Goal: Task Accomplishment & Management: Complete application form

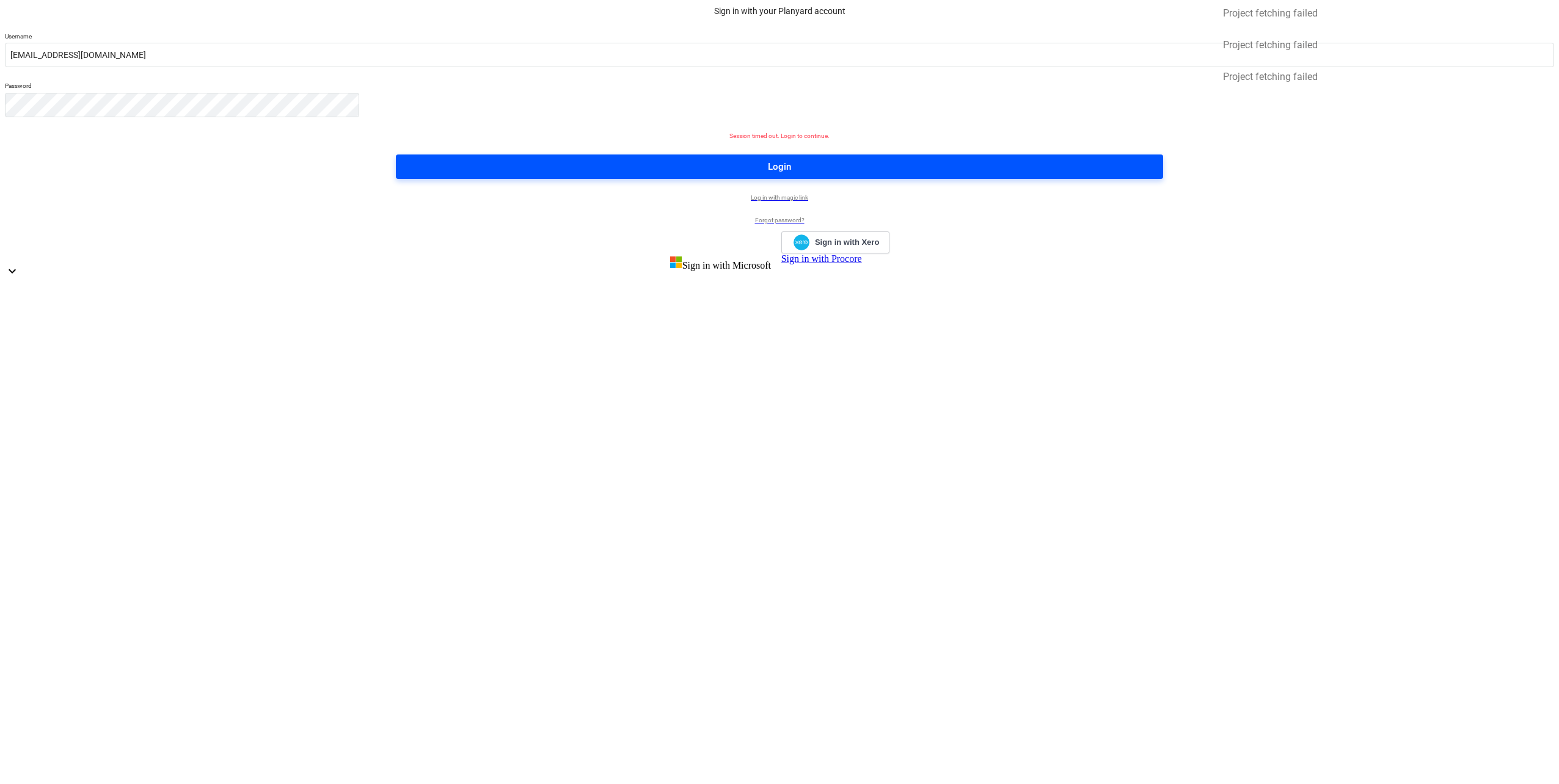
click at [792, 174] on span "Login" at bounding box center [780, 167] width 738 height 16
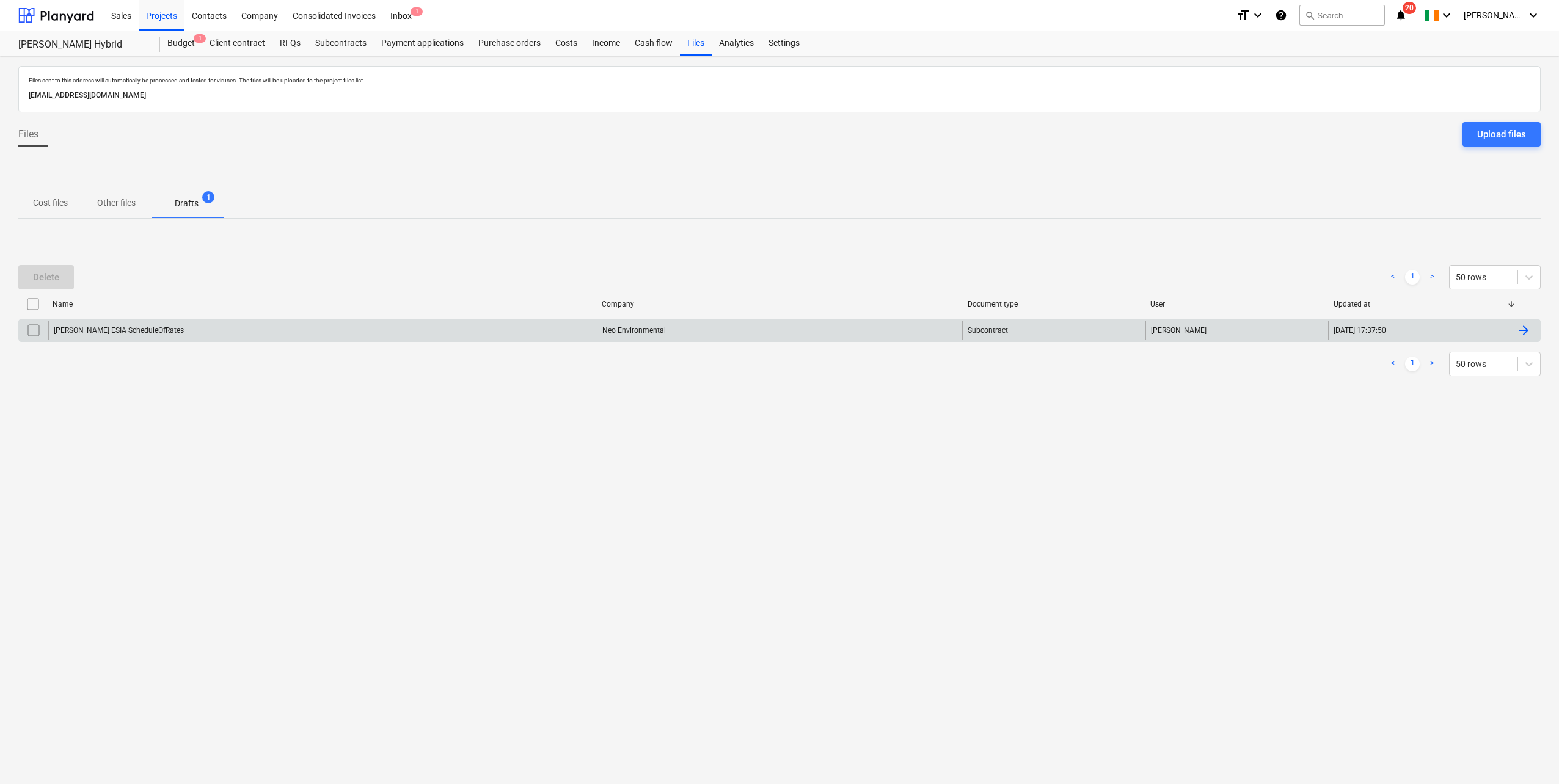
click at [178, 329] on div "[PERSON_NAME] ESIA ScheduleOfRates" at bounding box center [322, 330] width 548 height 20
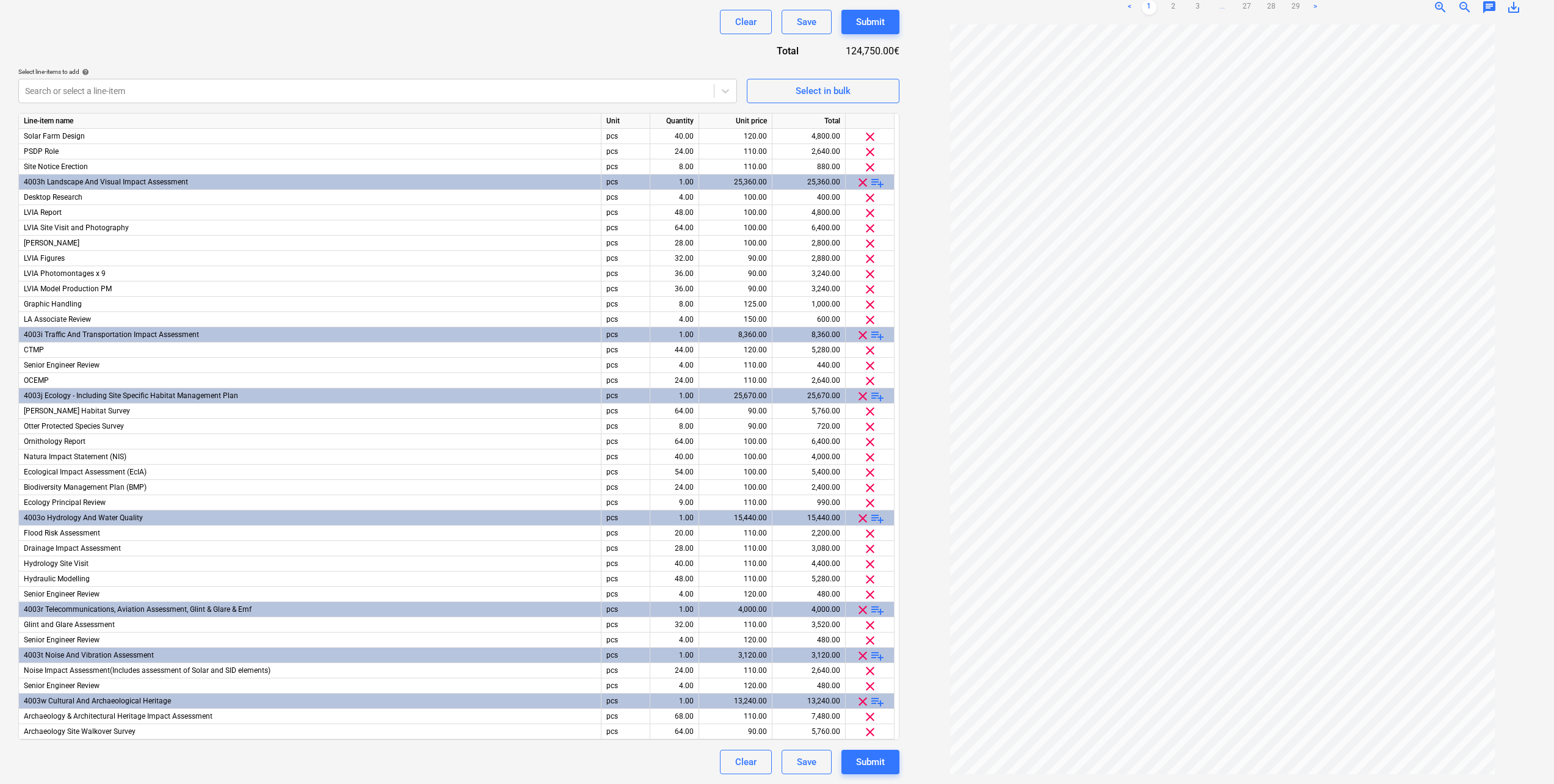
scroll to position [24, 0]
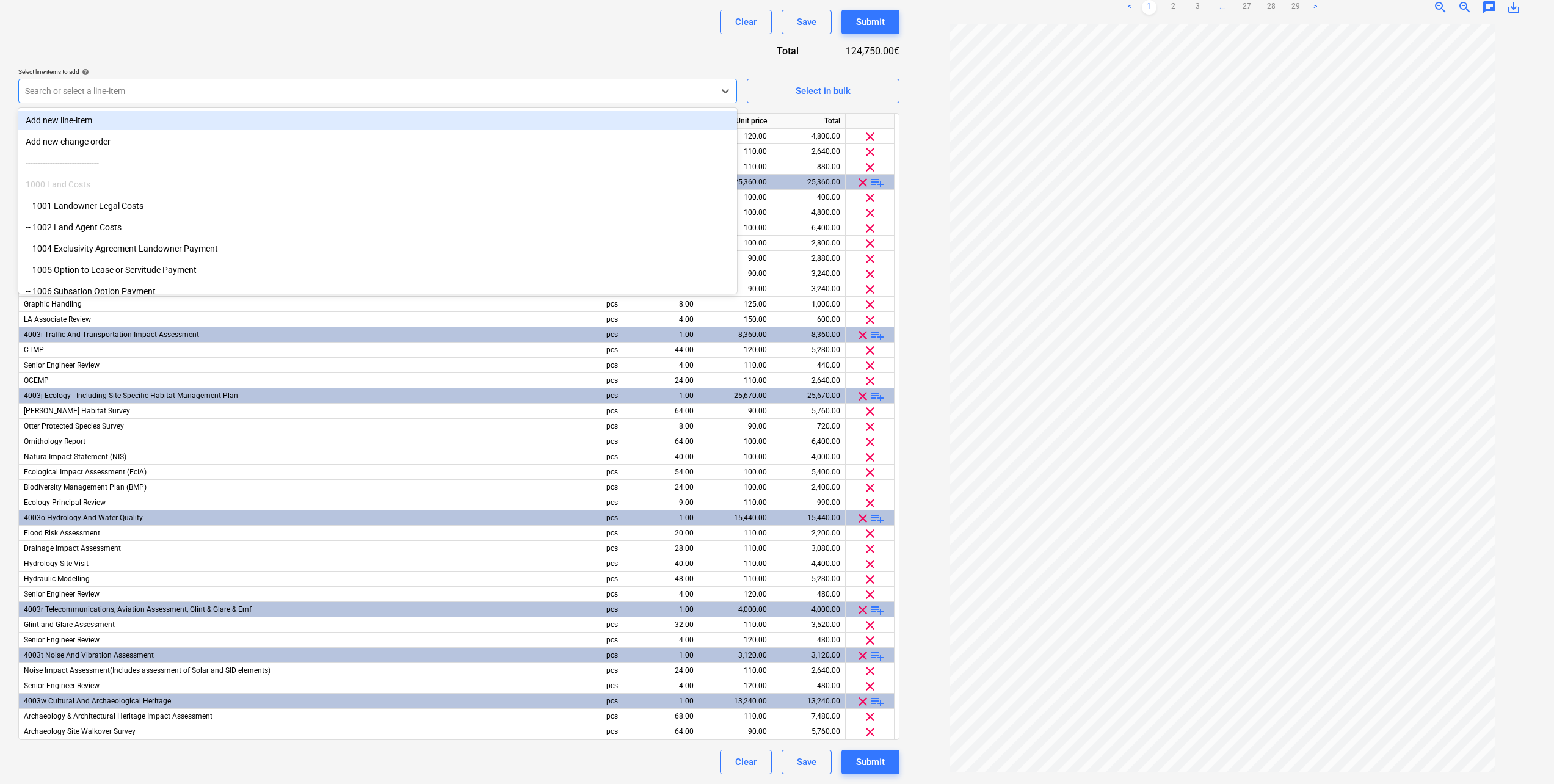
click at [192, 93] on div at bounding box center [367, 90] width 683 height 12
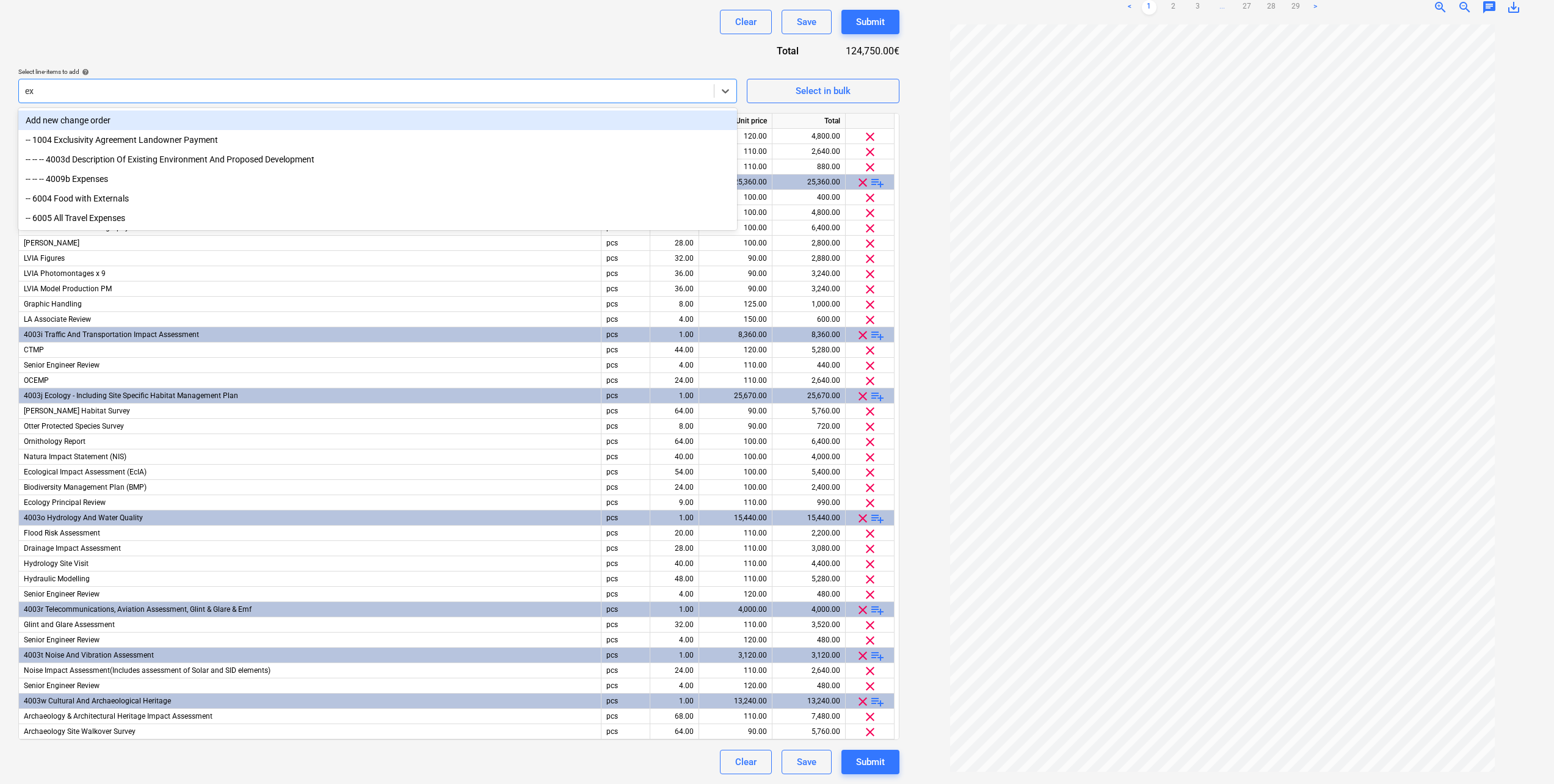
type input "e"
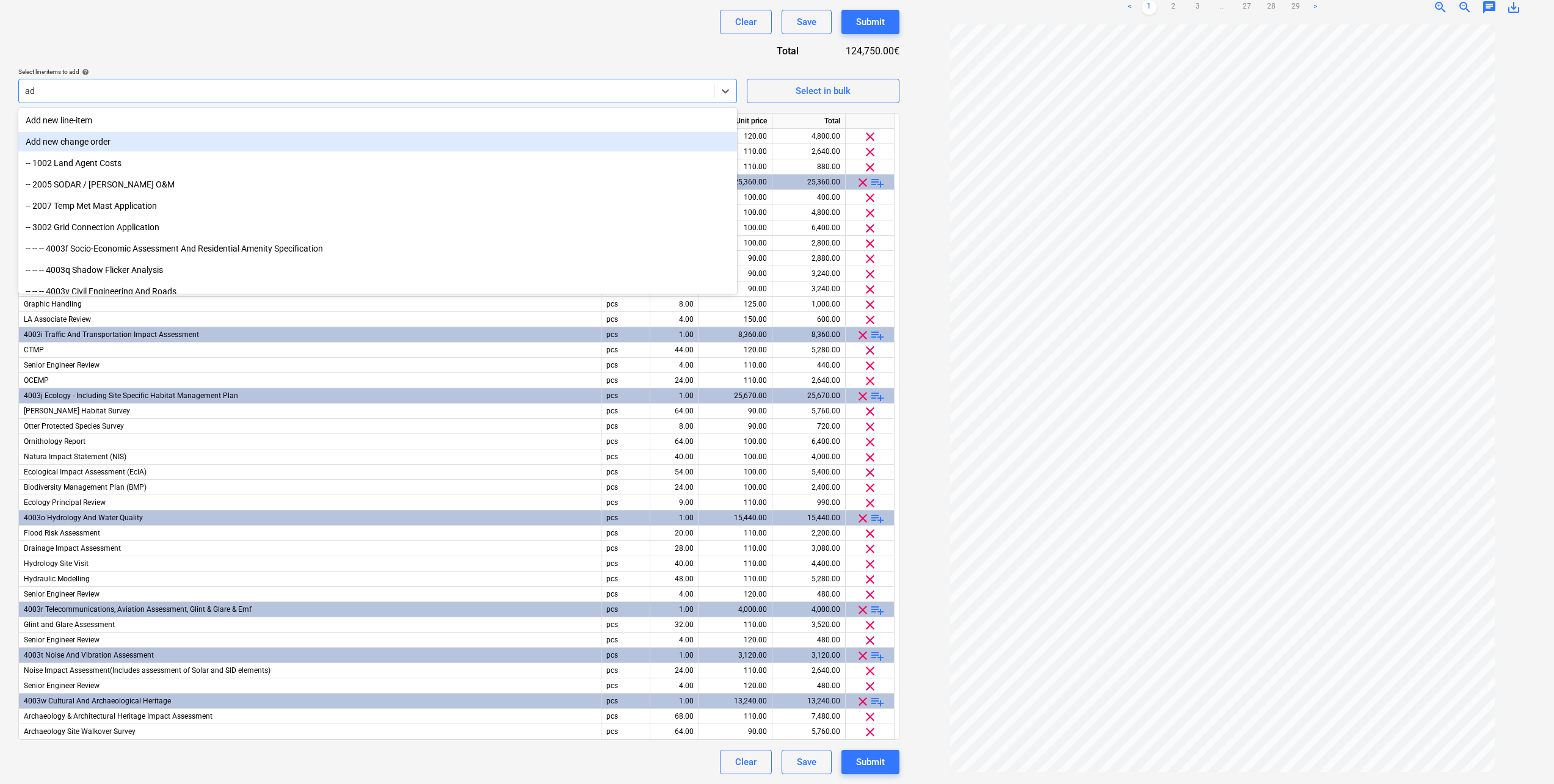
type input "a"
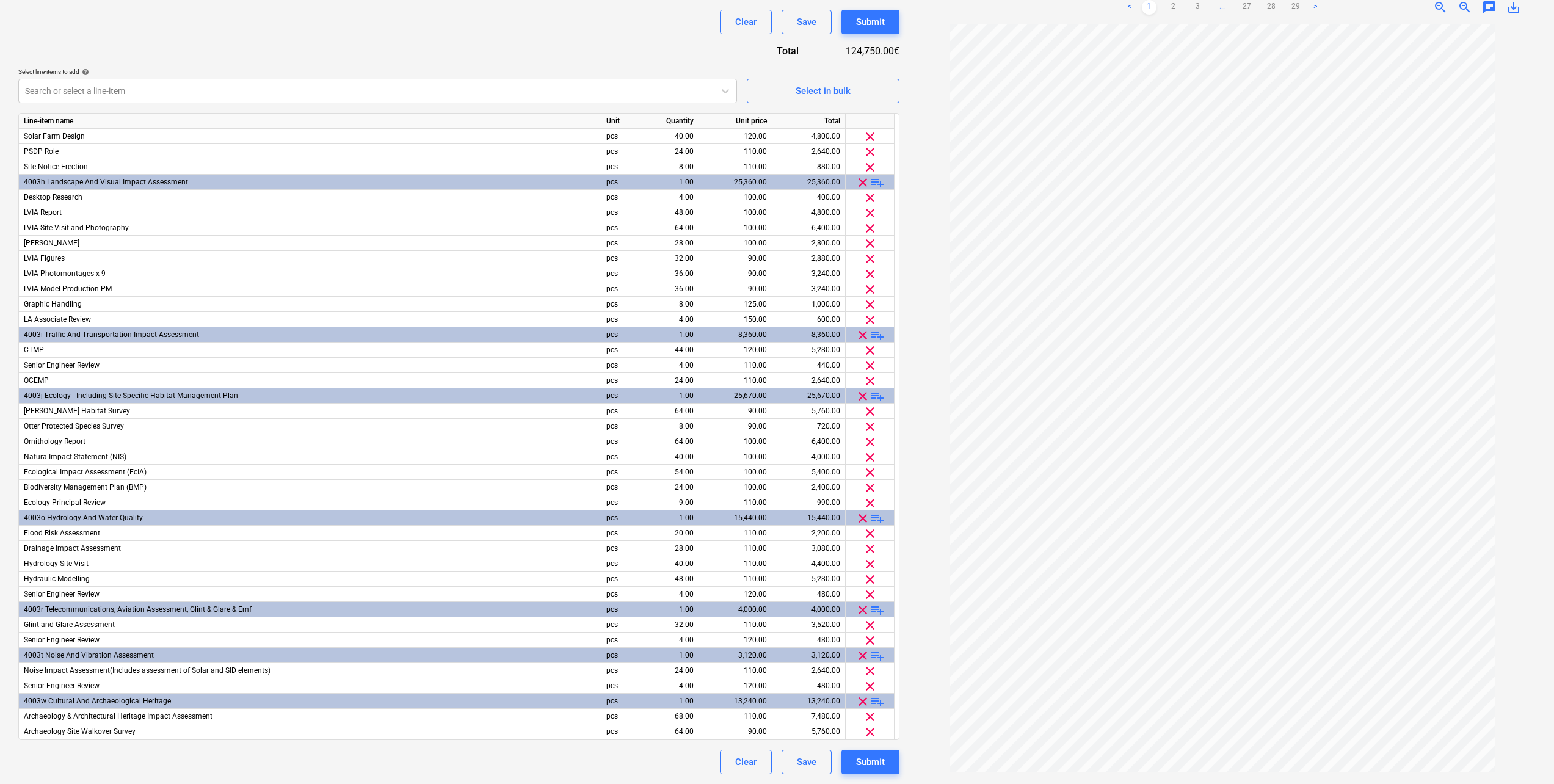
click at [431, 26] on div "Clear Save Submit" at bounding box center [458, 22] width 881 height 25
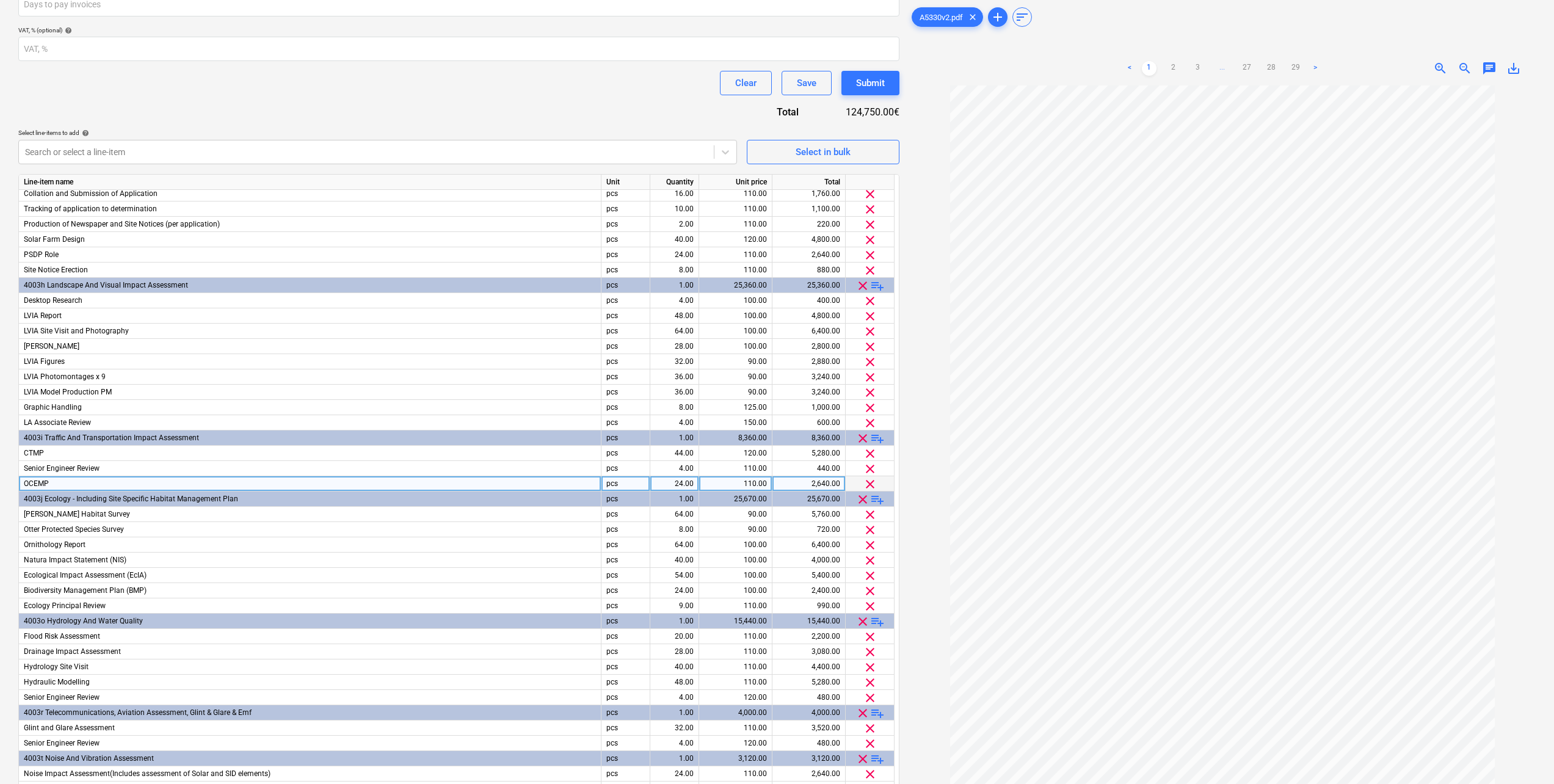
scroll to position [168, 0]
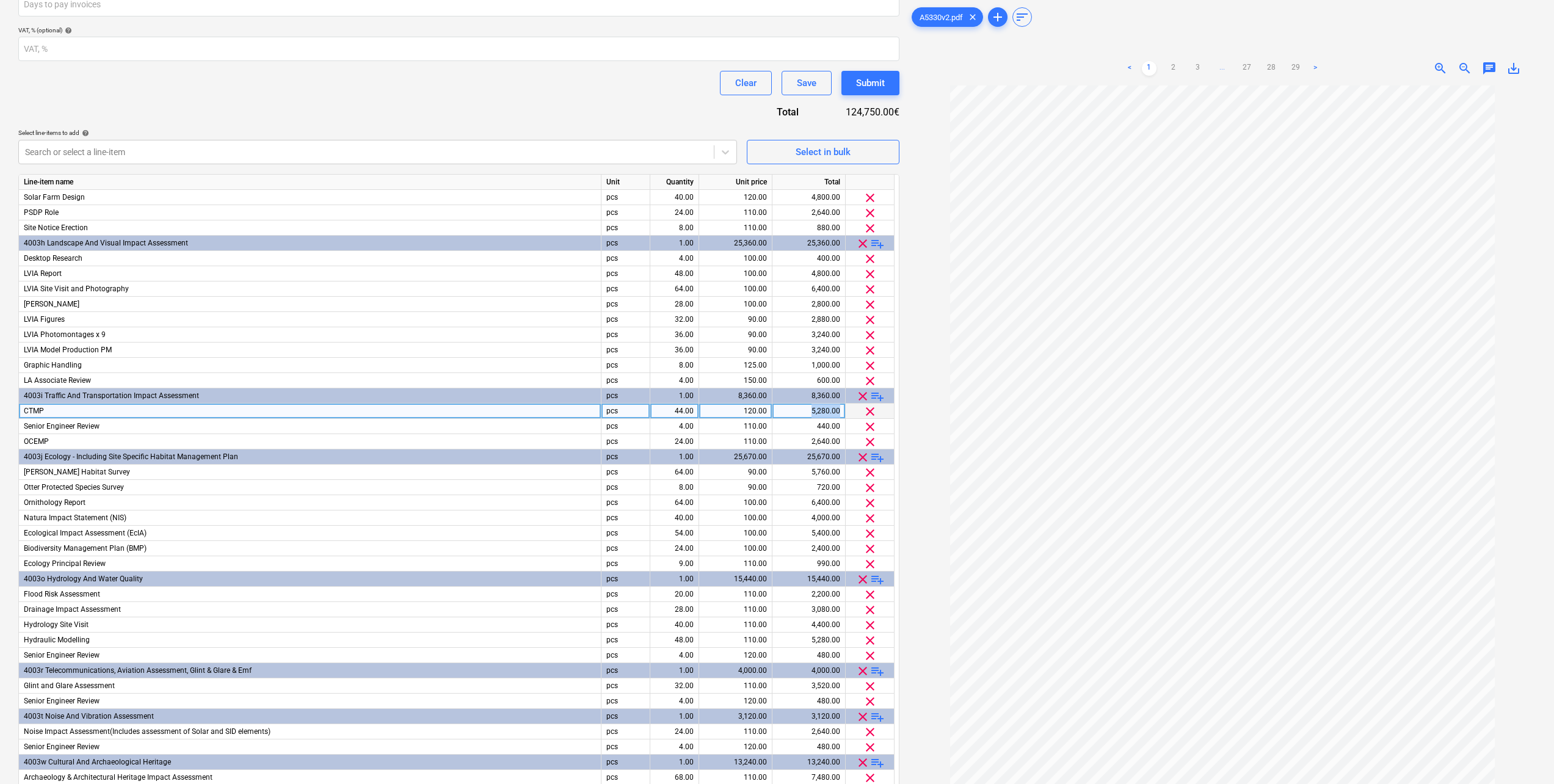
drag, startPoint x: 842, startPoint y: 411, endPoint x: 812, endPoint y: 412, distance: 30.0
click at [812, 412] on div "5,280.00" at bounding box center [809, 411] width 74 height 15
drag, startPoint x: 803, startPoint y: 411, endPoint x: 847, endPoint y: 411, distance: 44.0
click at [0, 0] on div "CTMP pcs 44.00 120.00 5,280.00 clear" at bounding box center [0, 0] width 0 height 0
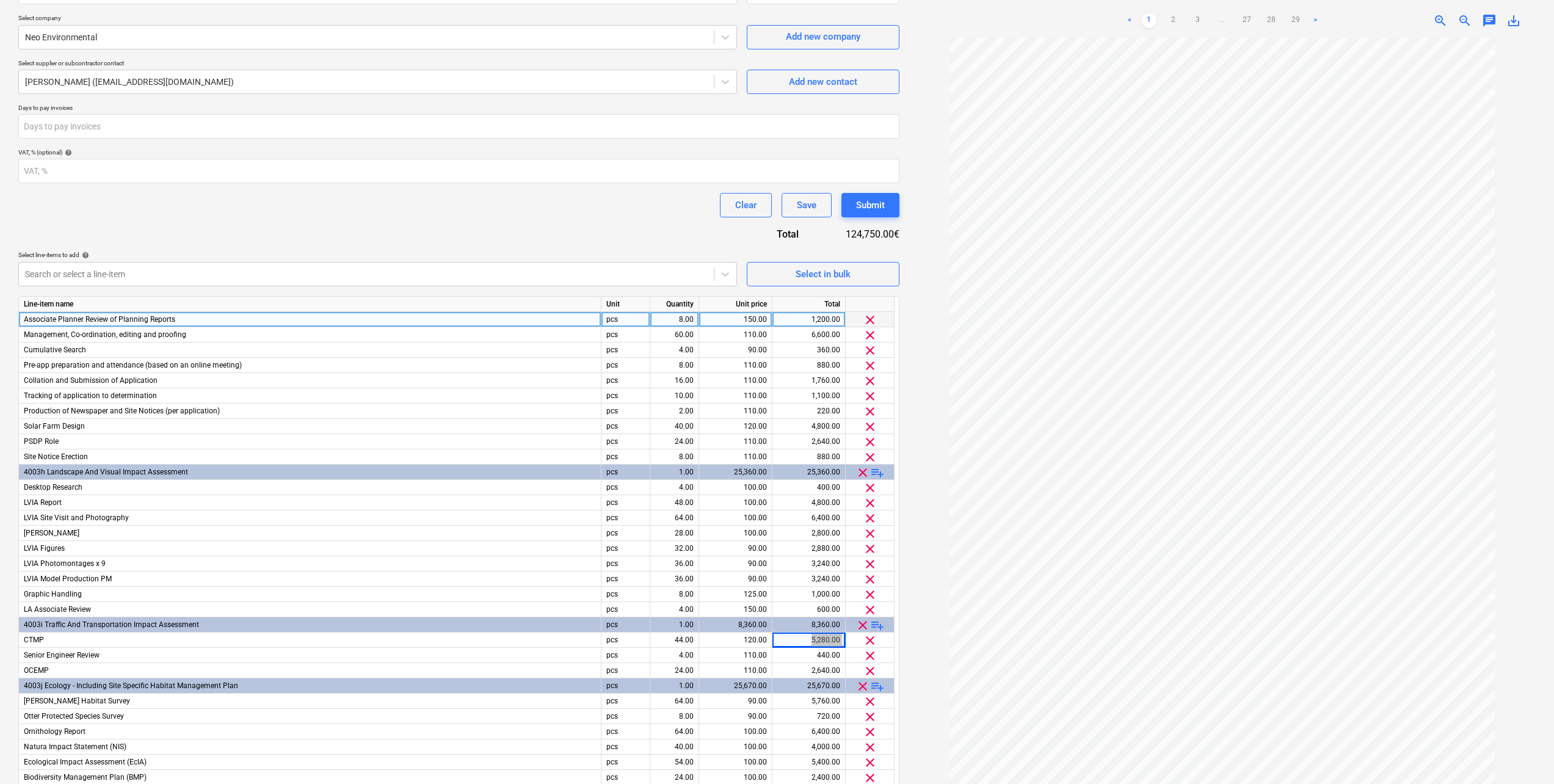
scroll to position [122, 0]
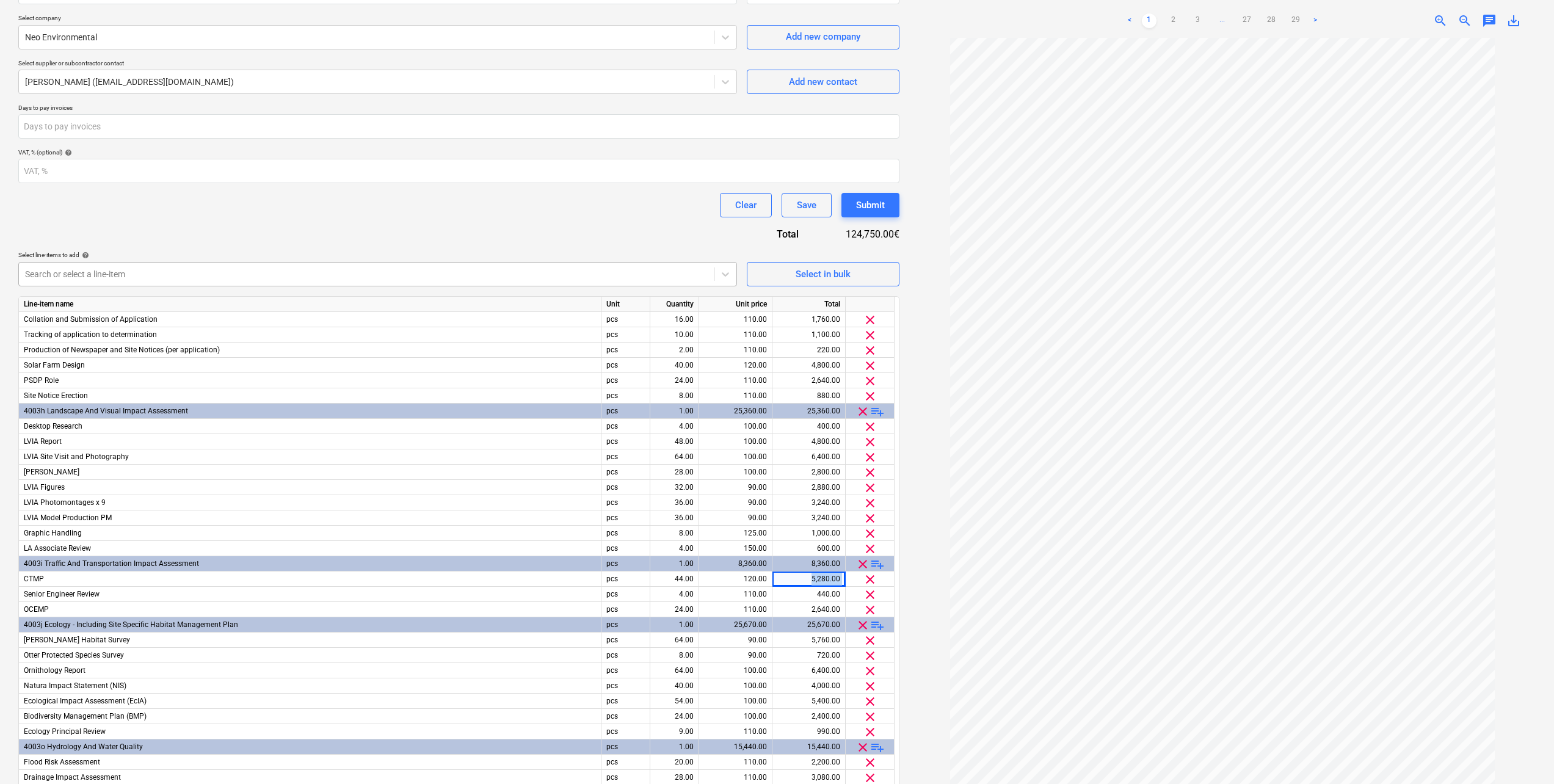
click at [130, 275] on div at bounding box center [367, 273] width 683 height 12
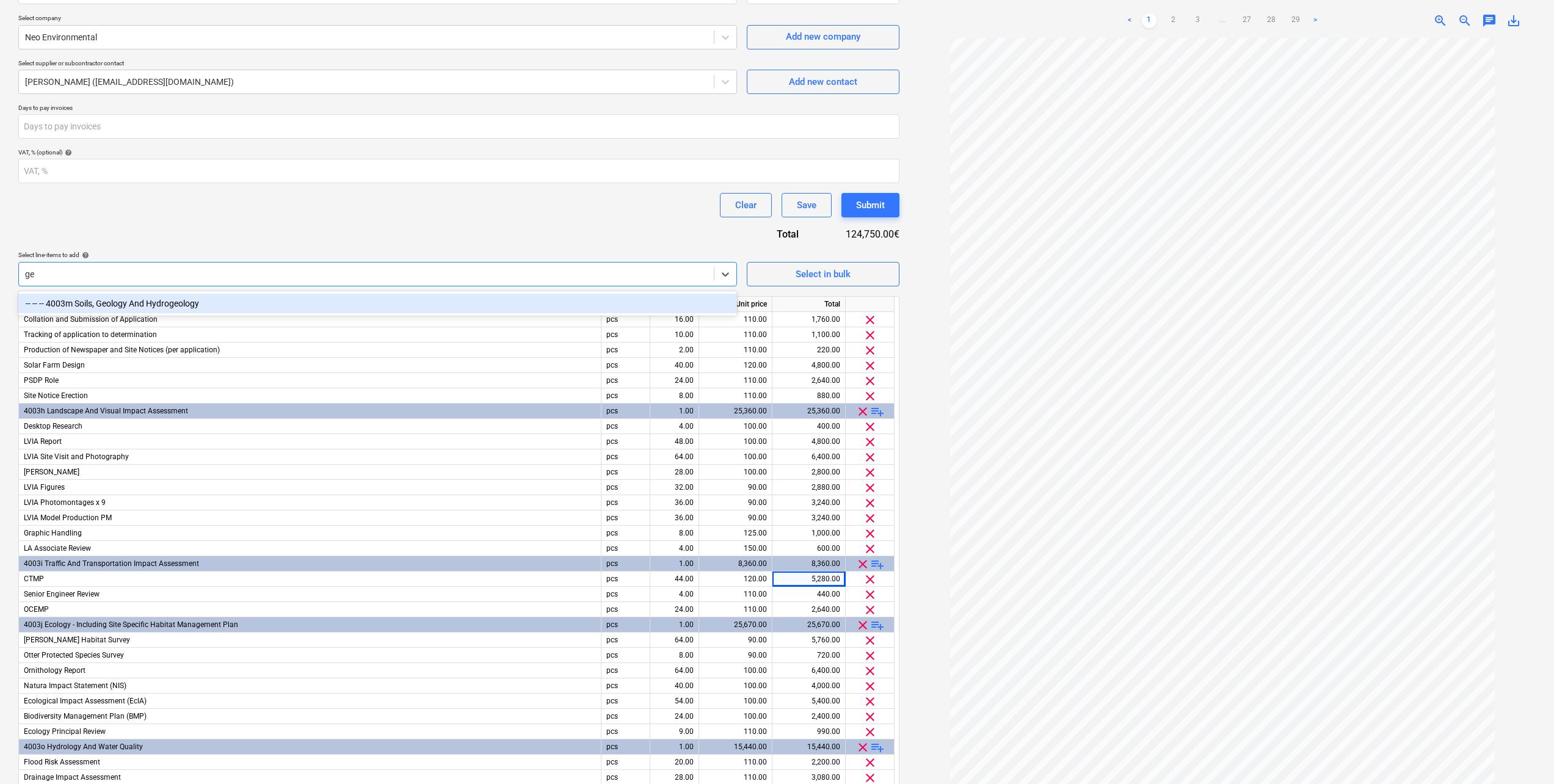
type input "g"
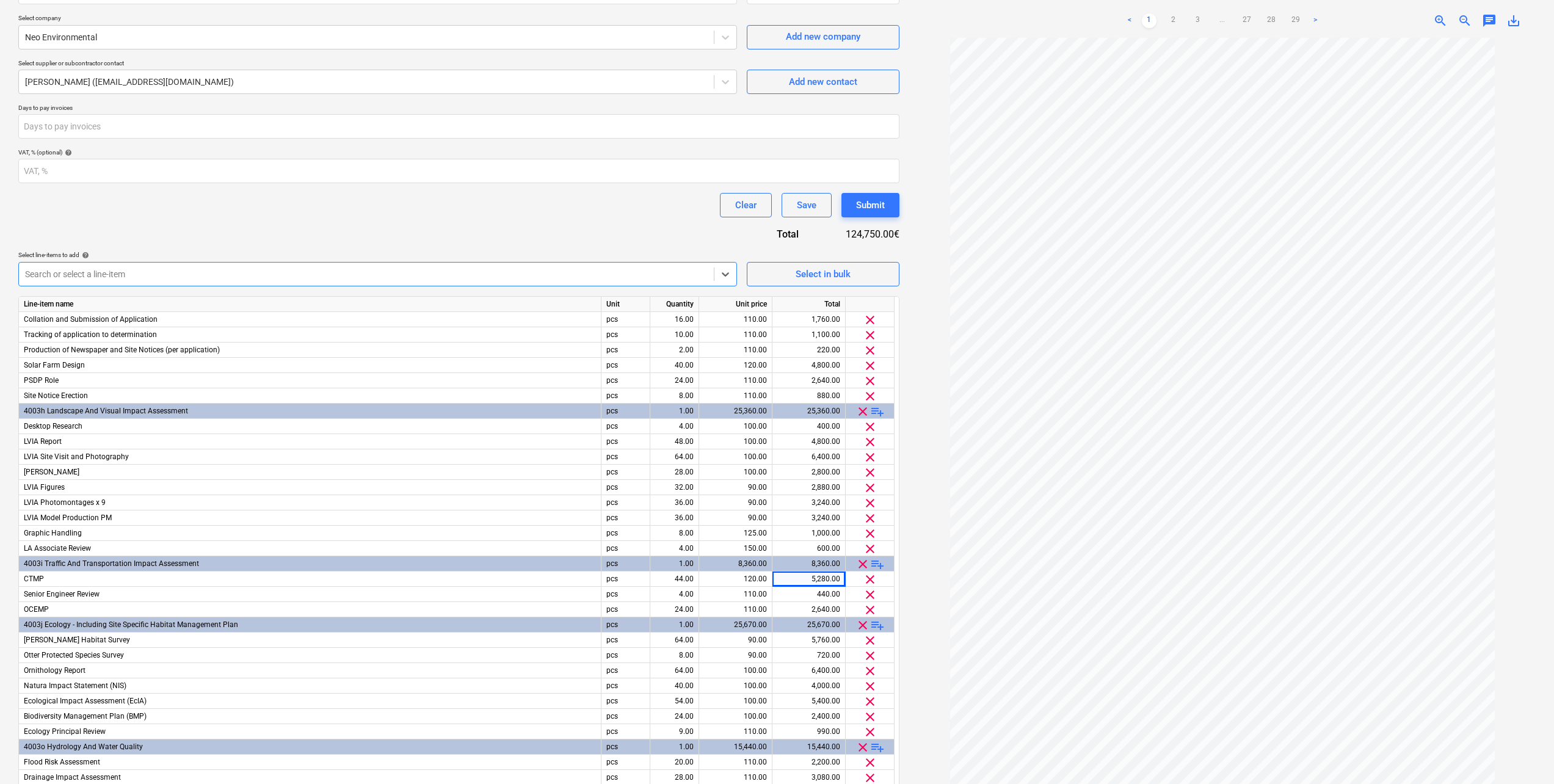
click at [166, 268] on div at bounding box center [367, 273] width 683 height 12
click at [325, 225] on div "Contract name help Derra West ESIA ScheduleOfRates Contract reference number he…" at bounding box center [458, 463] width 881 height 988
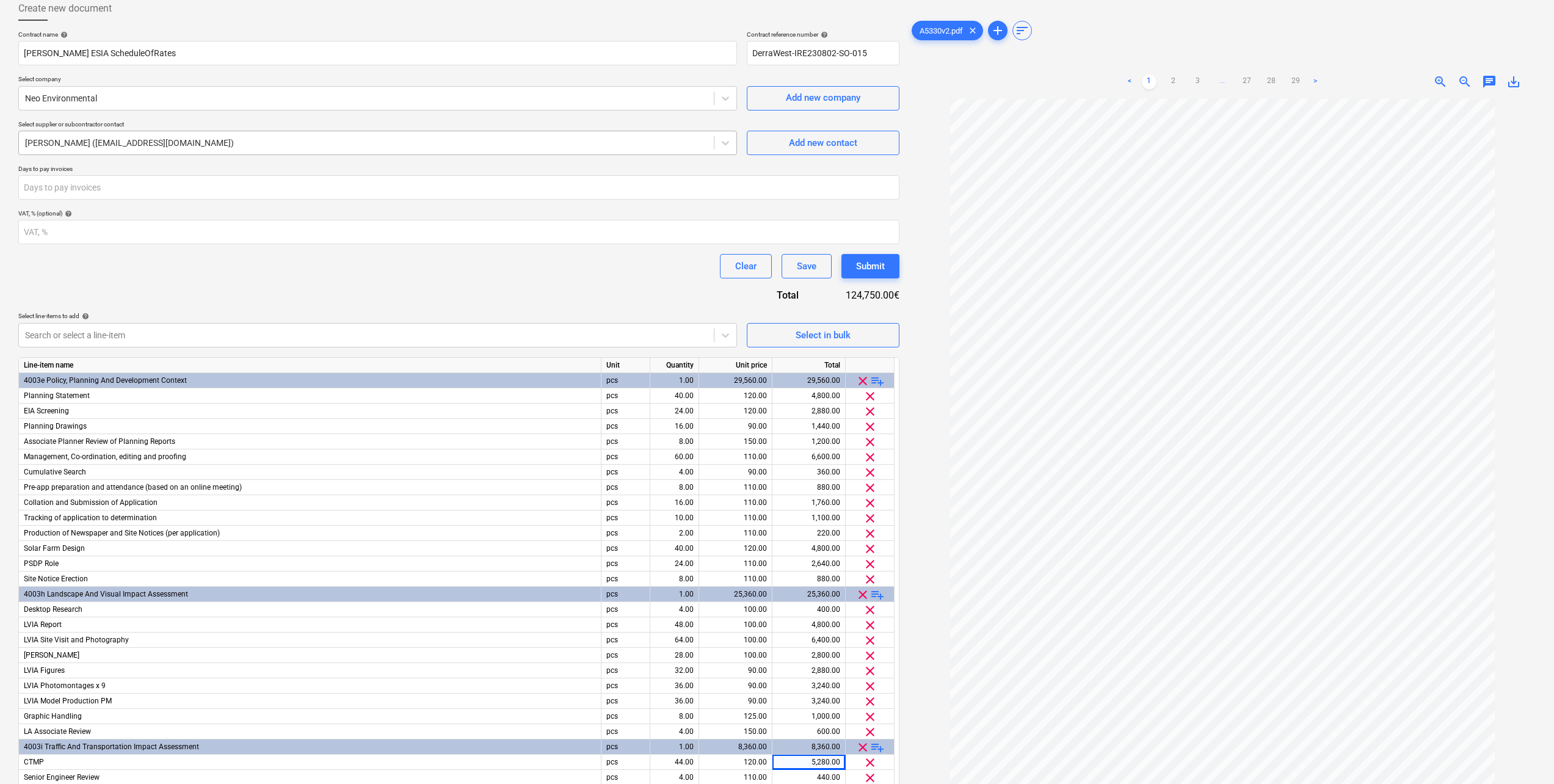
scroll to position [0, 0]
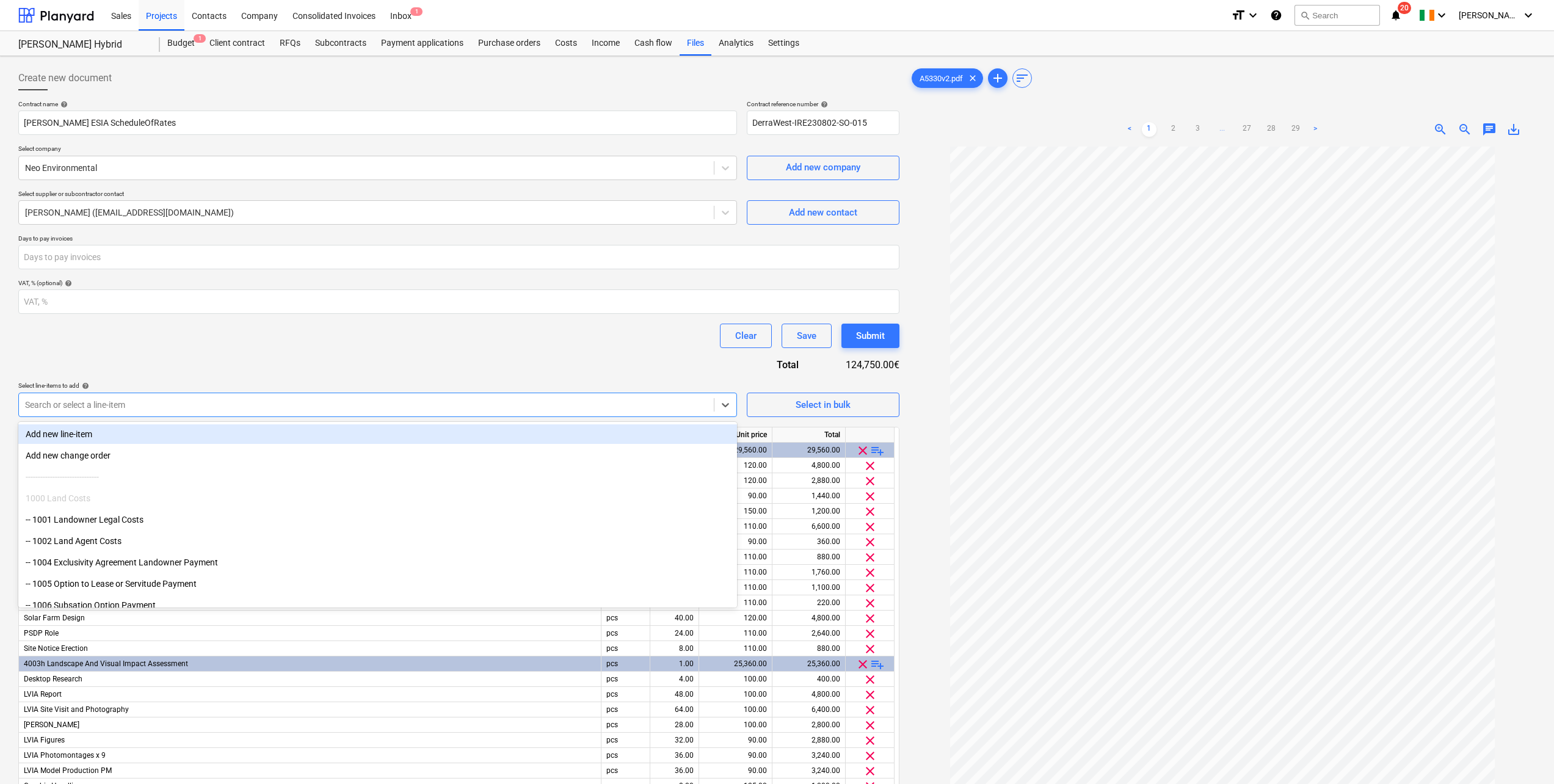
click at [145, 403] on div at bounding box center [367, 404] width 683 height 12
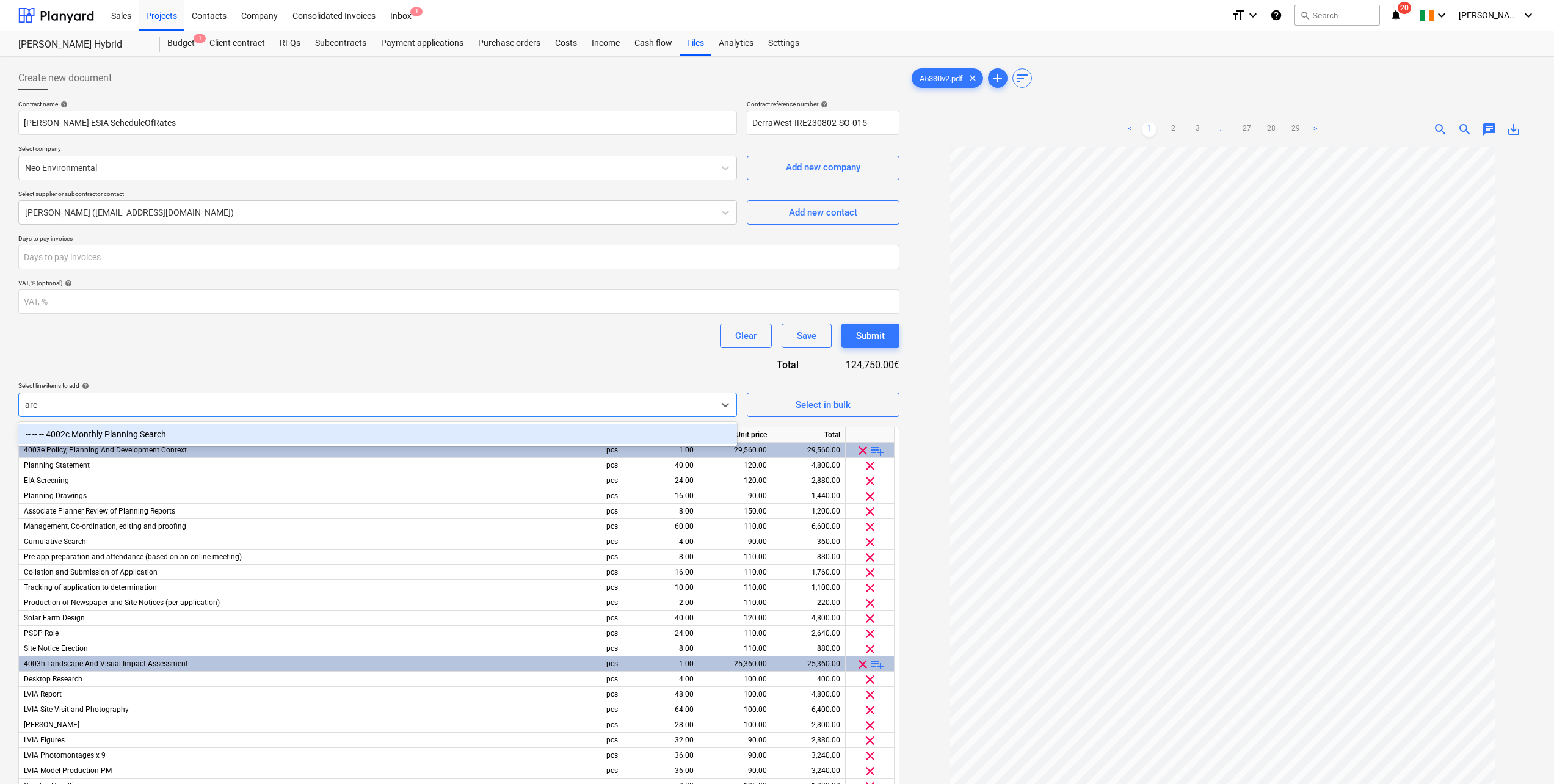
type input "arc"
click at [261, 330] on div "Clear Save Submit" at bounding box center [458, 336] width 881 height 25
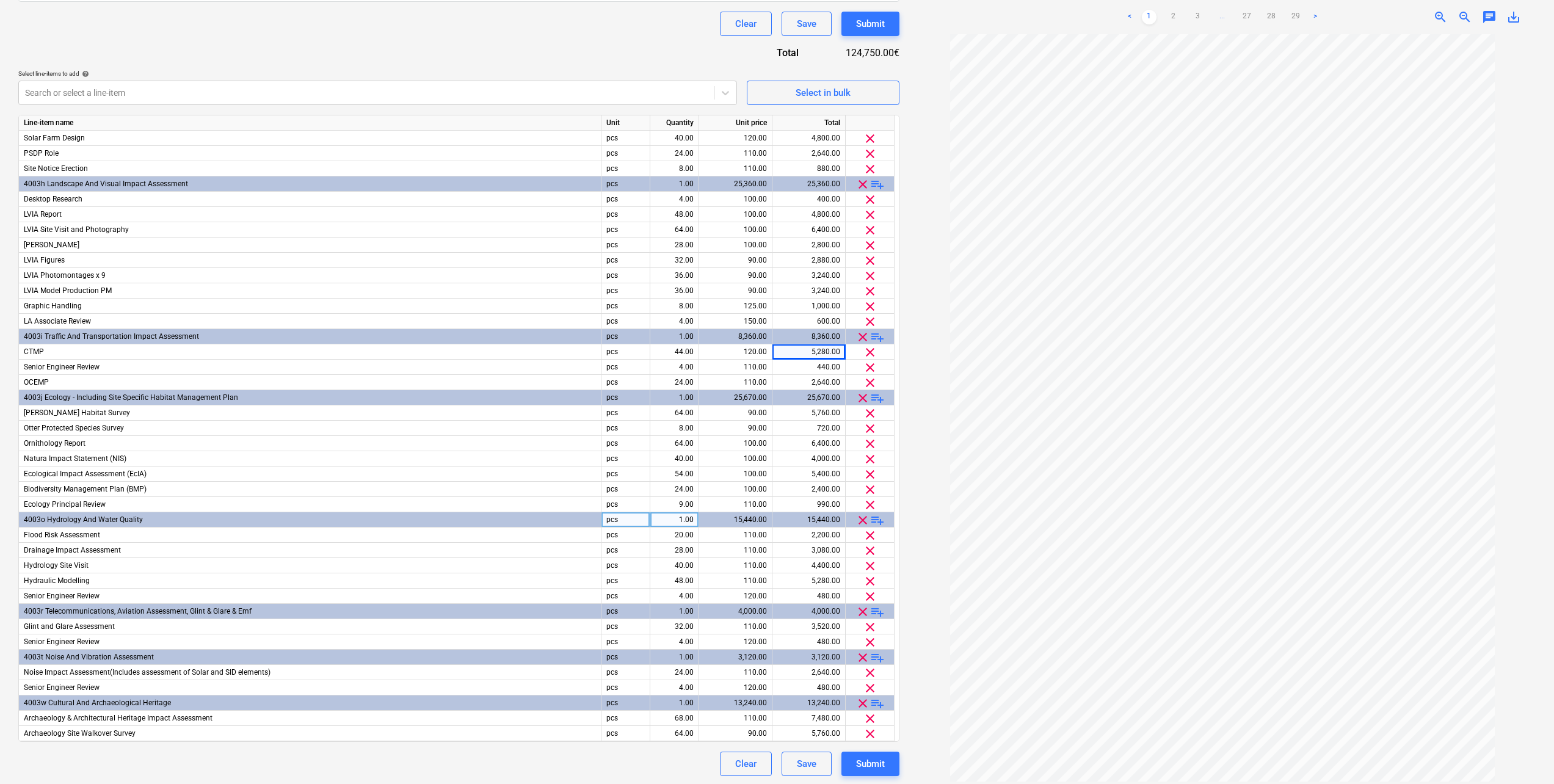
scroll to position [314, 0]
click at [169, 90] on div at bounding box center [367, 90] width 683 height 12
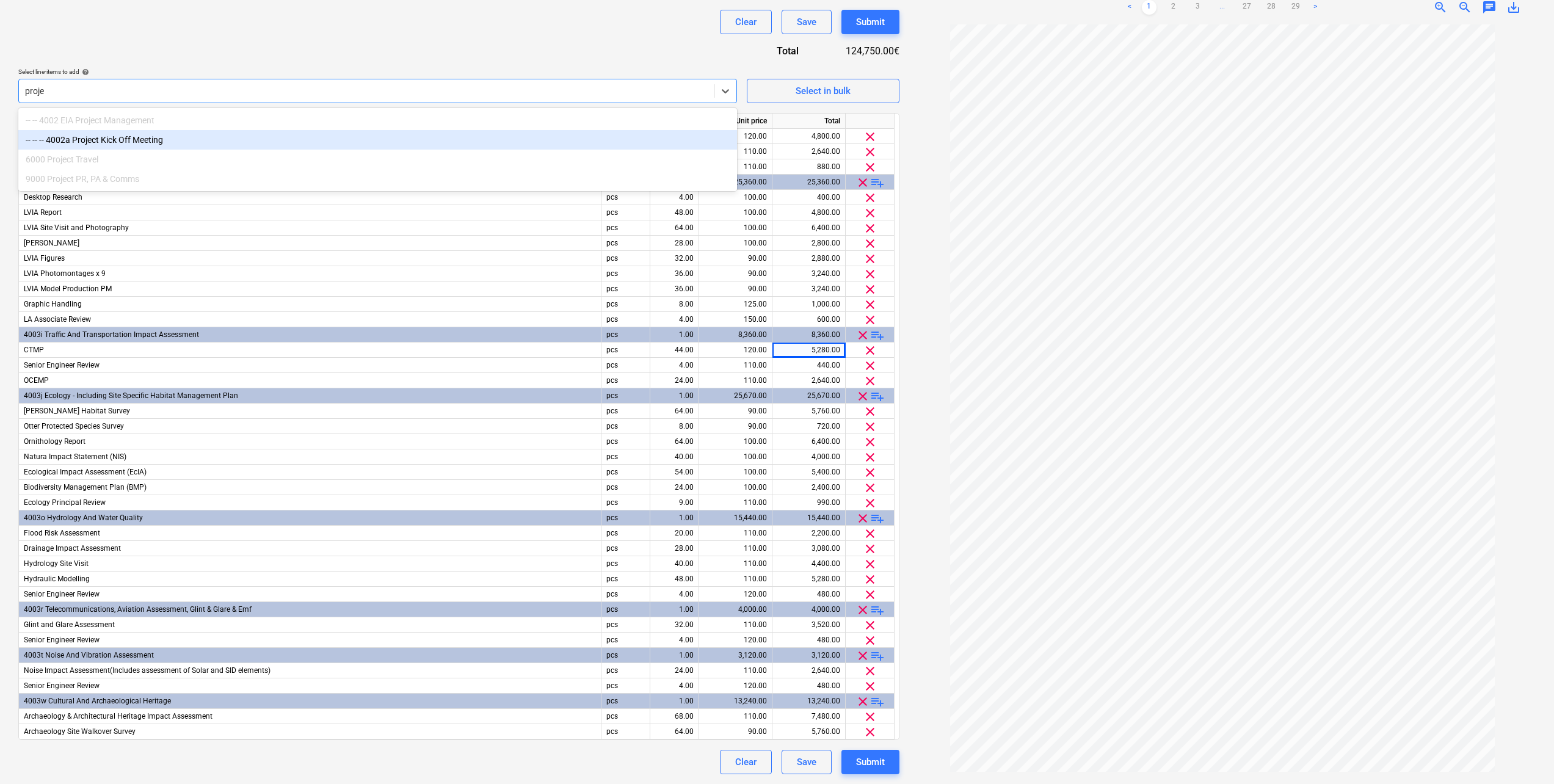
type input "proje"
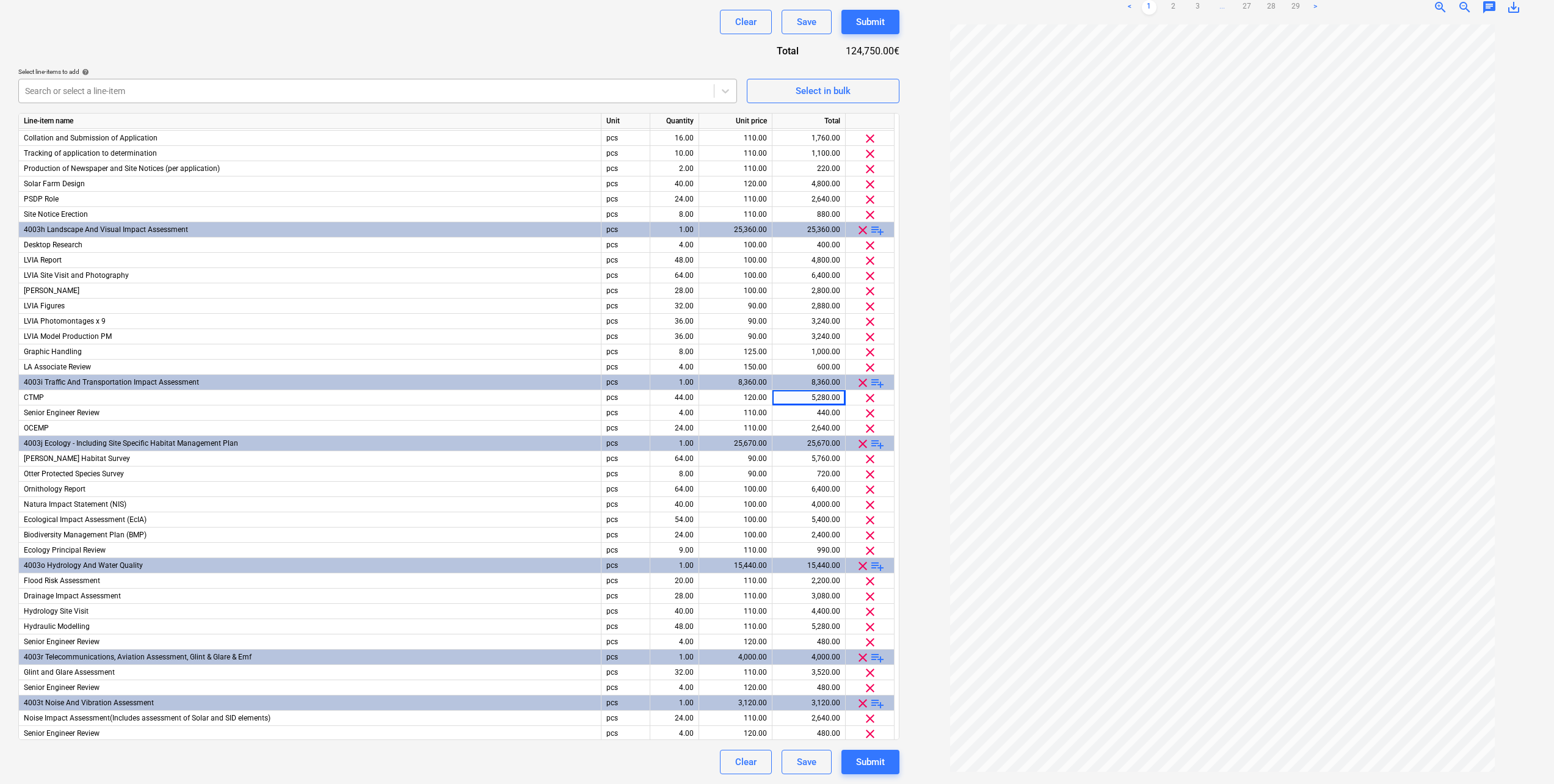
scroll to position [106, 0]
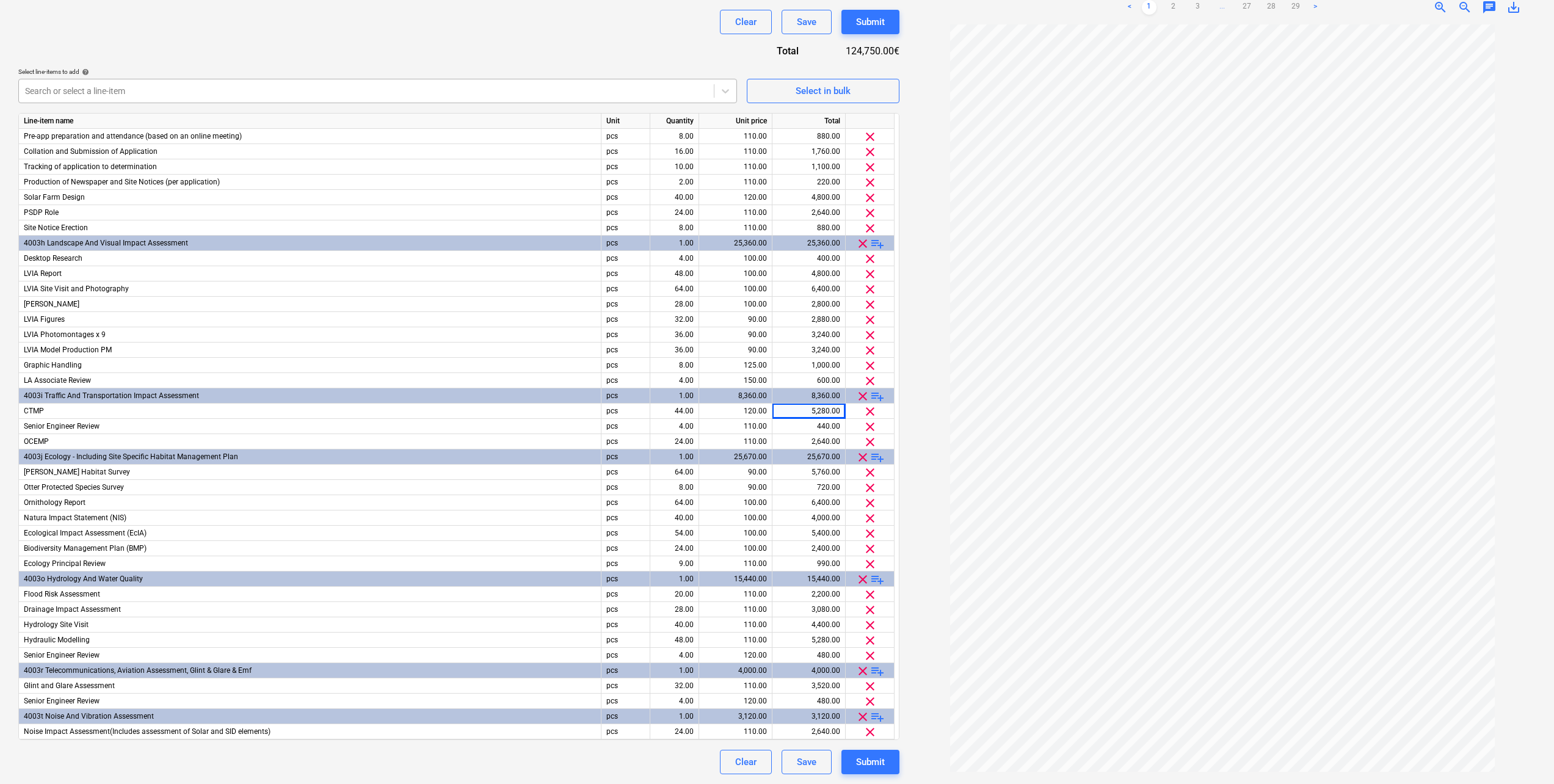
click at [159, 88] on div at bounding box center [367, 90] width 683 height 12
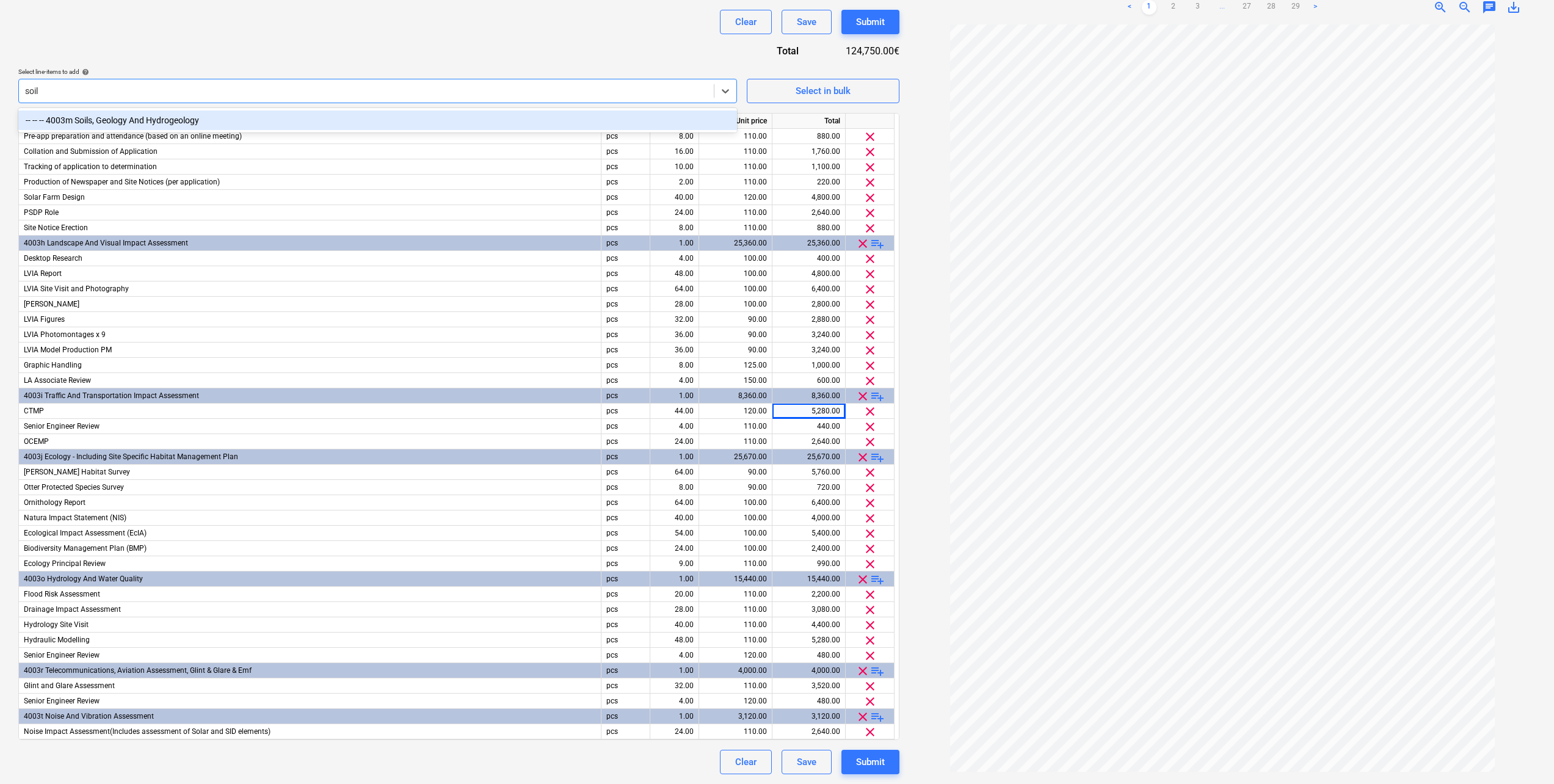
type input "soil"
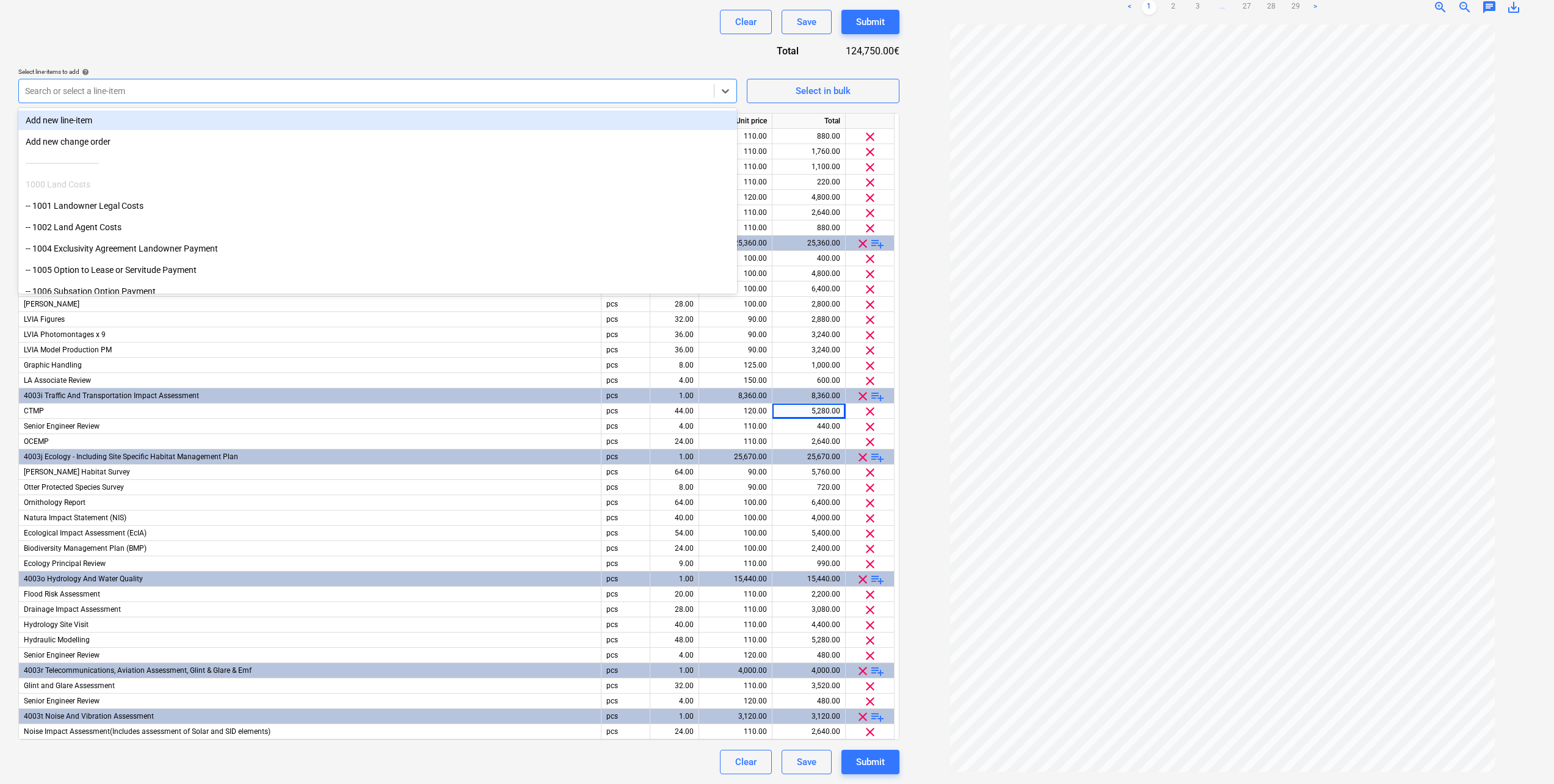
click at [109, 92] on div at bounding box center [367, 90] width 683 height 12
type input "b"
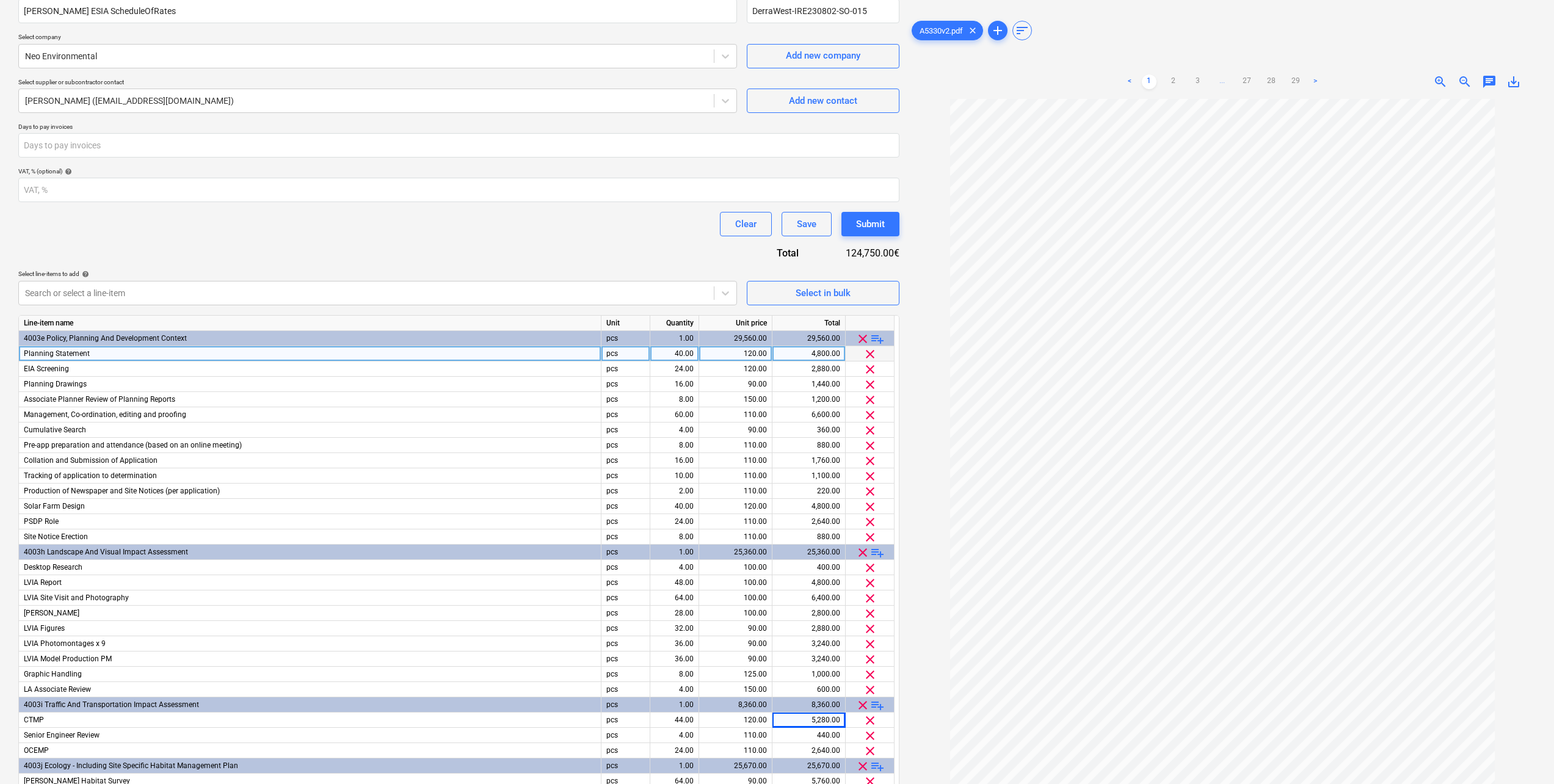
scroll to position [69, 0]
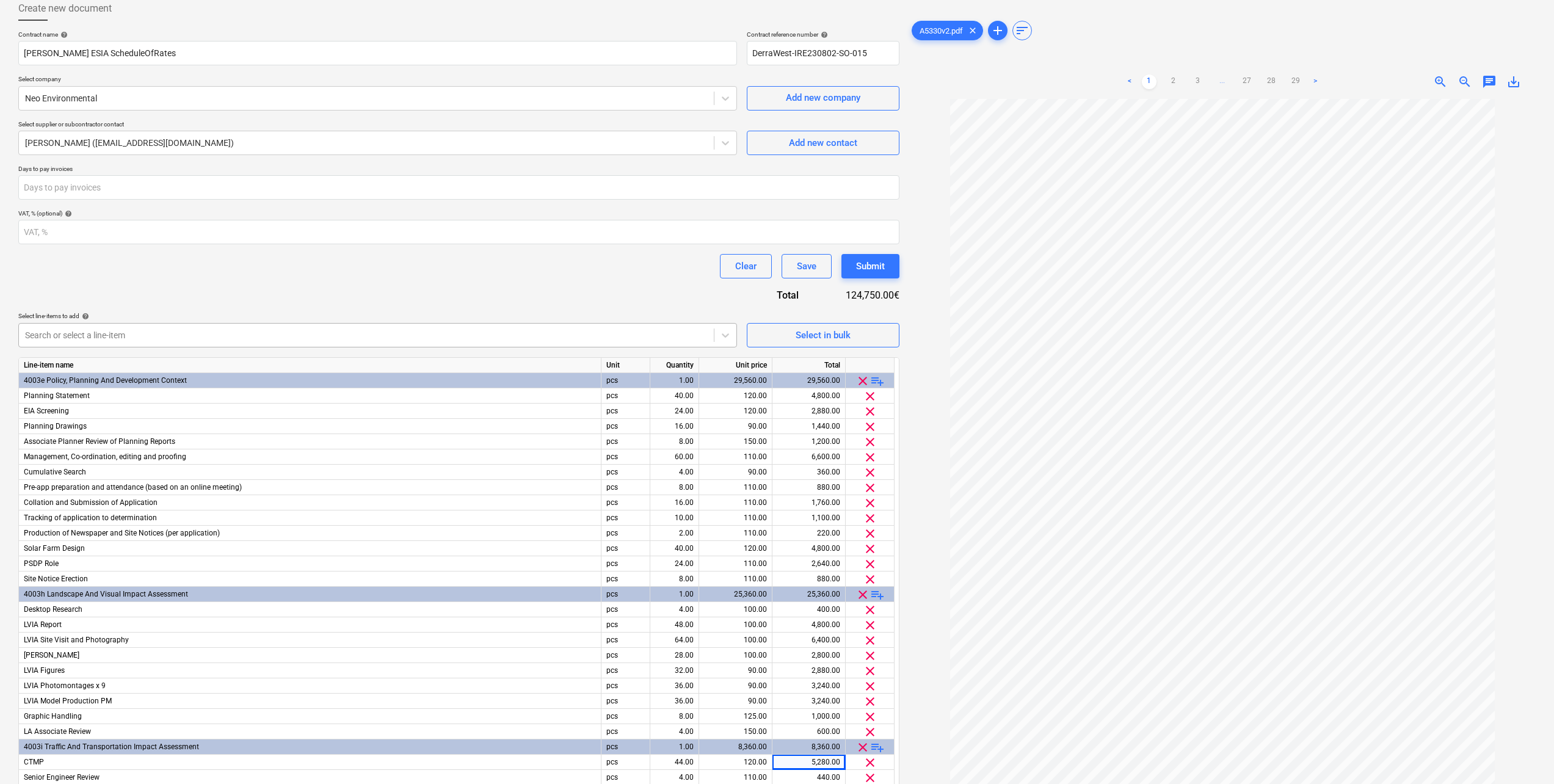
click at [97, 336] on div at bounding box center [367, 335] width 683 height 12
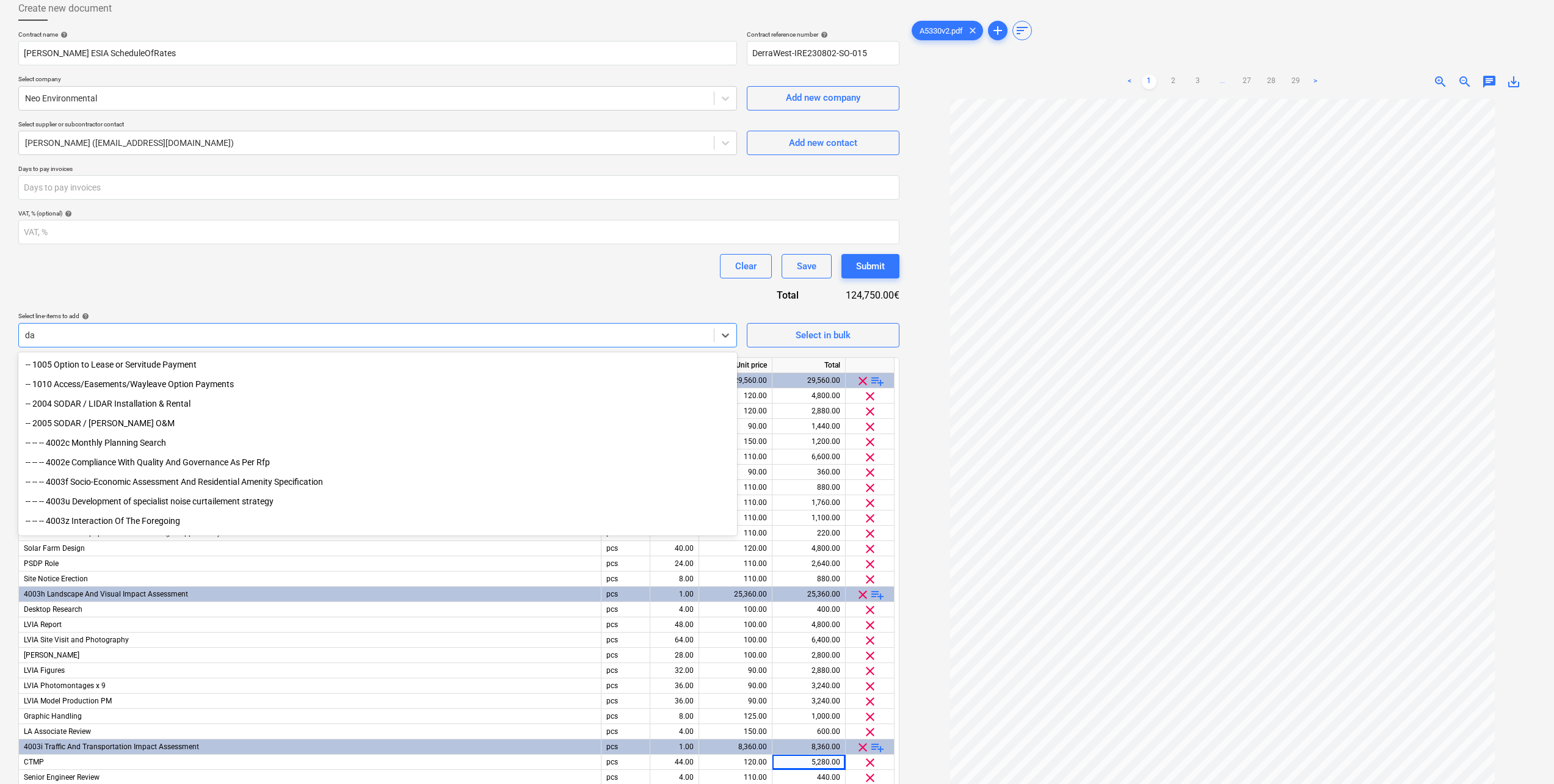
type input "d"
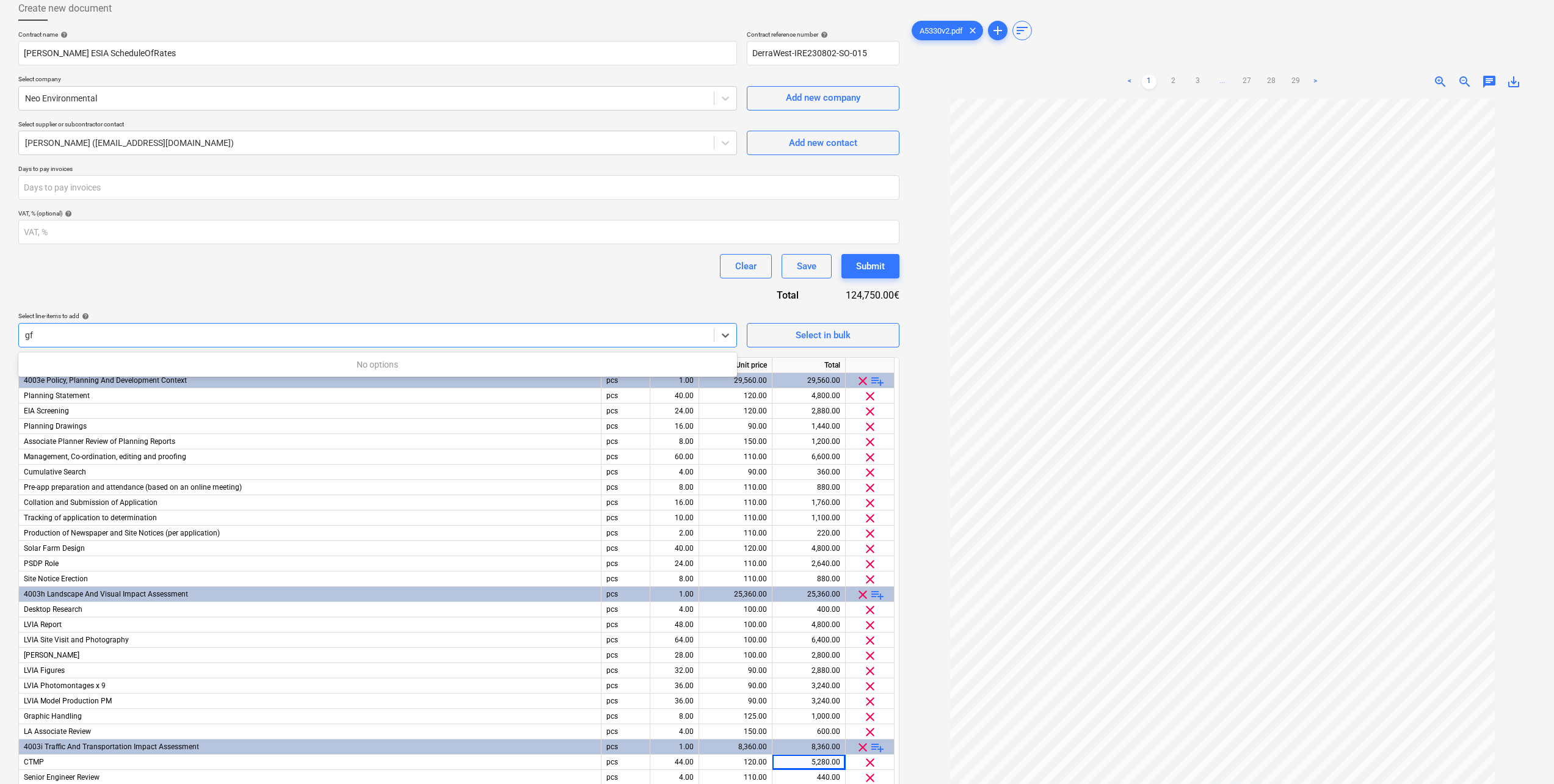
type input "g"
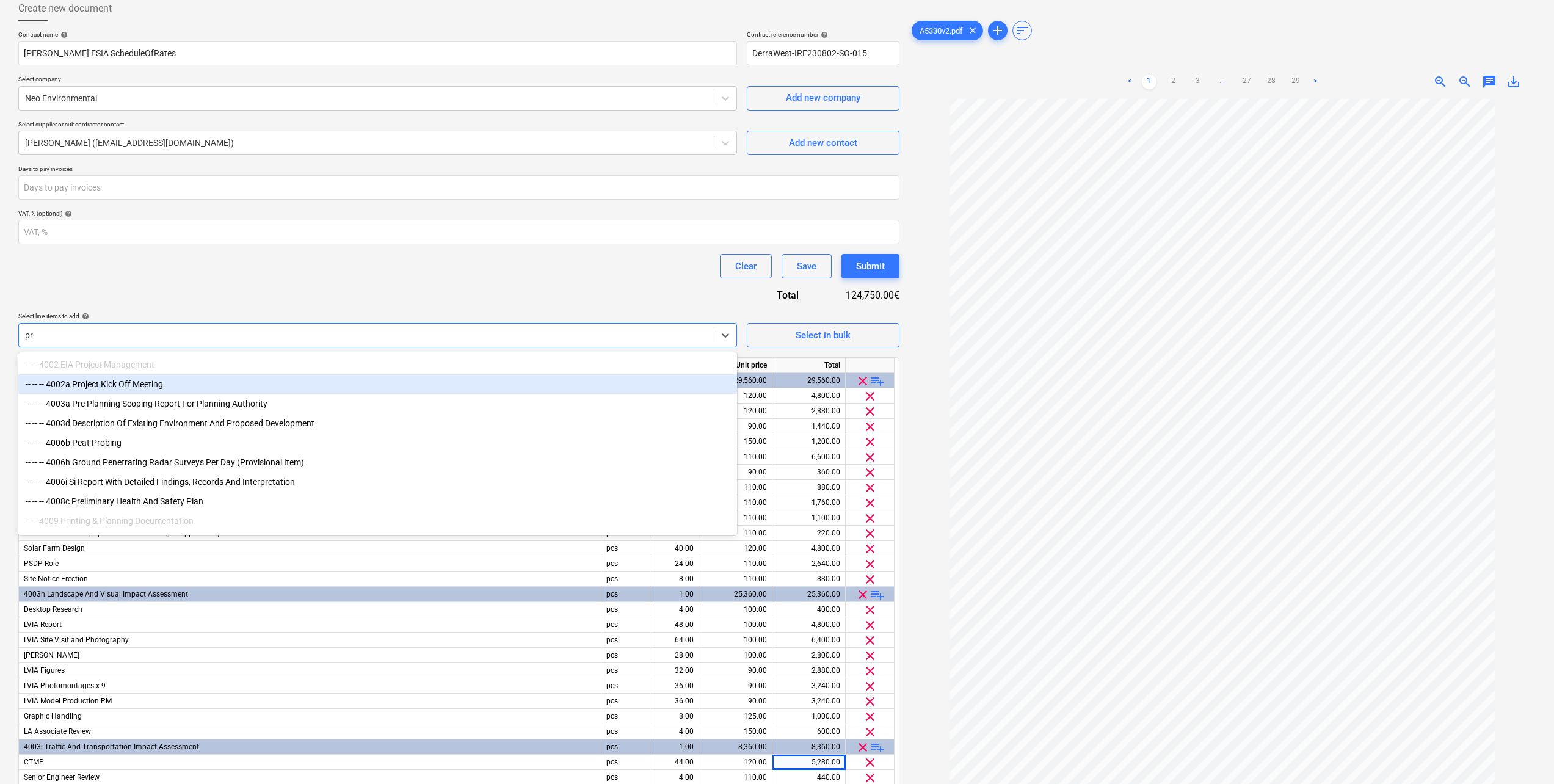
type input "pr"
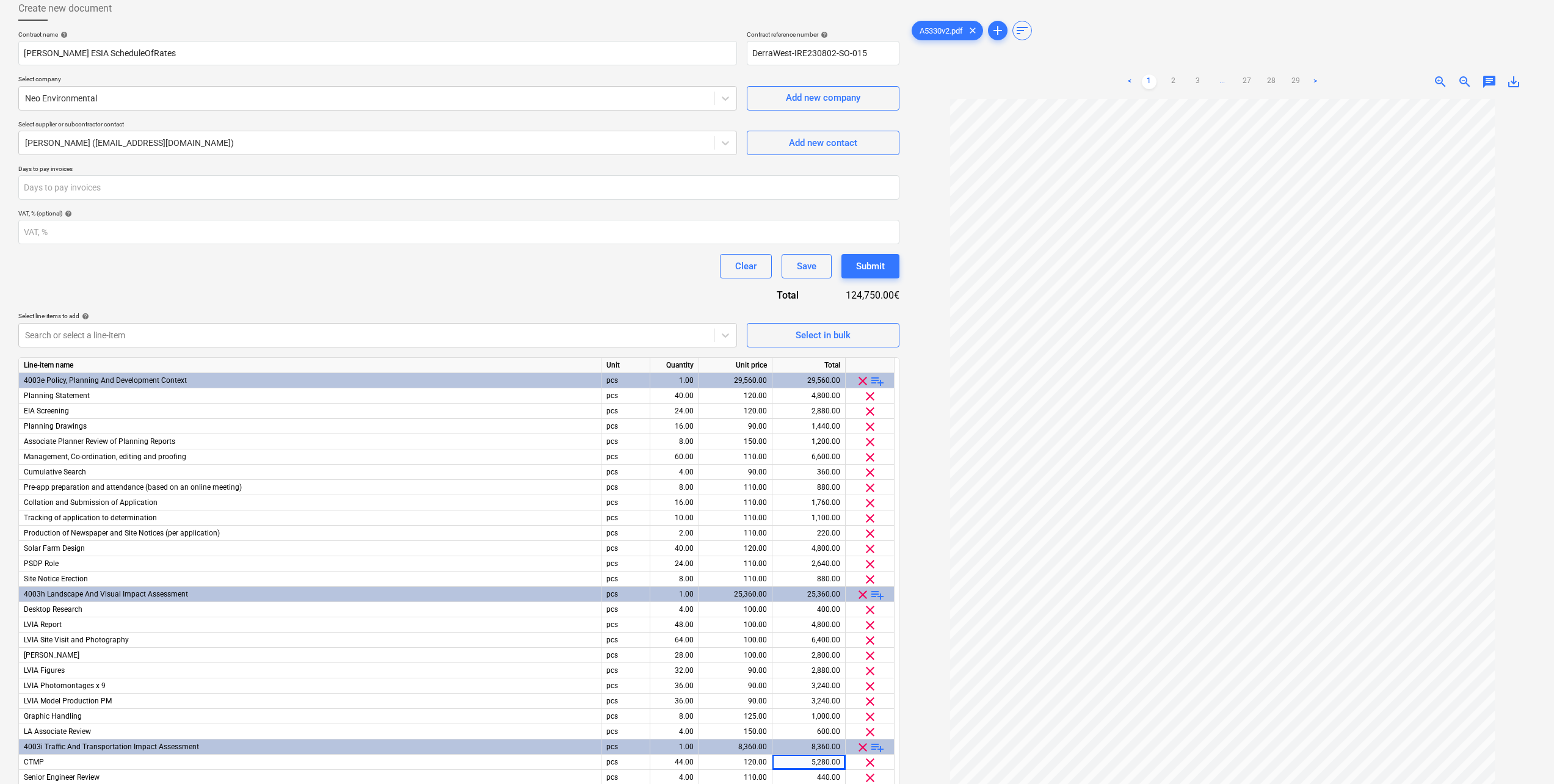
click at [188, 294] on div "Contract name help Derra West ESIA ScheduleOfRates Contract reference number he…" at bounding box center [458, 525] width 881 height 988
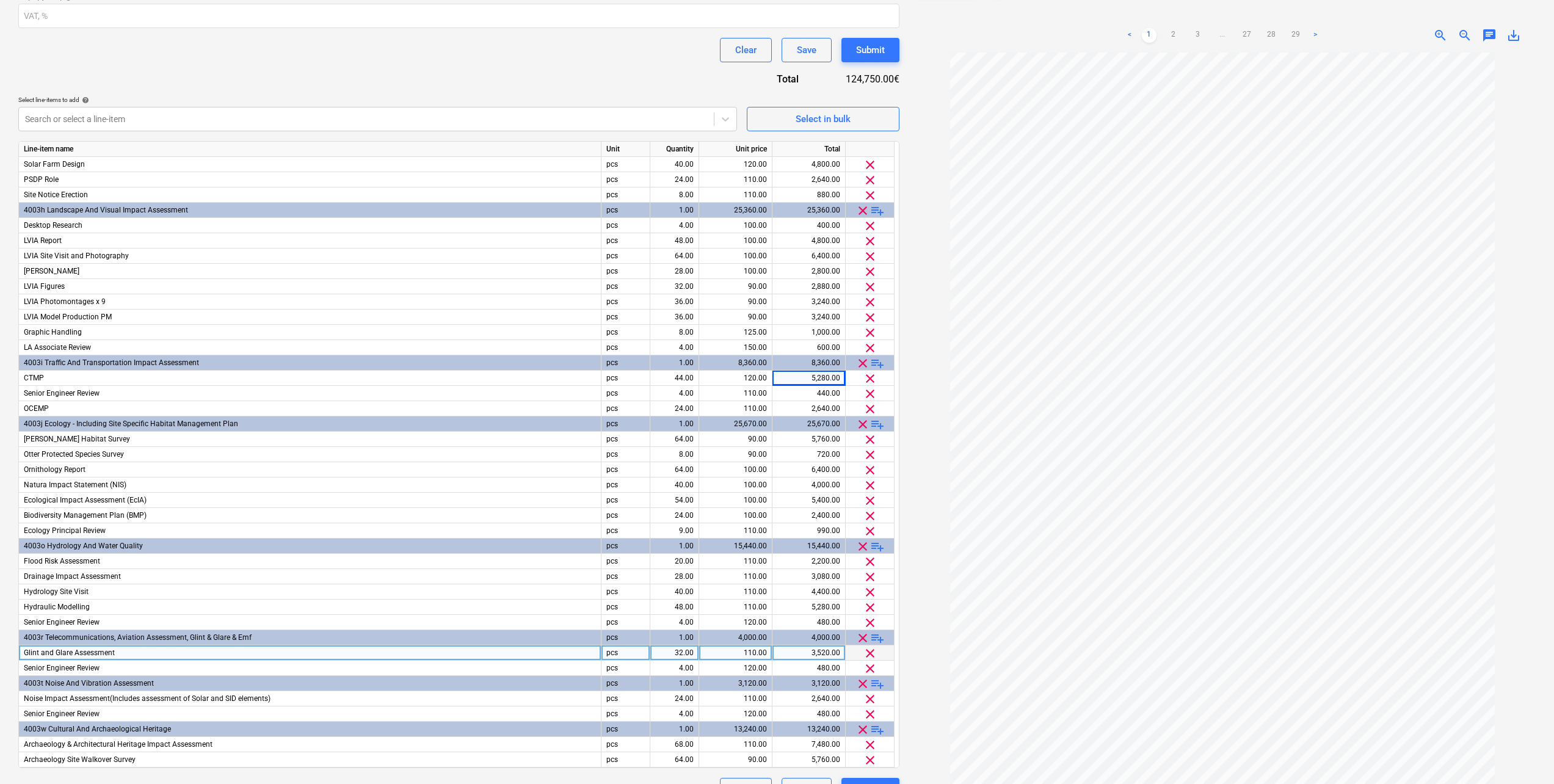
scroll to position [314, 0]
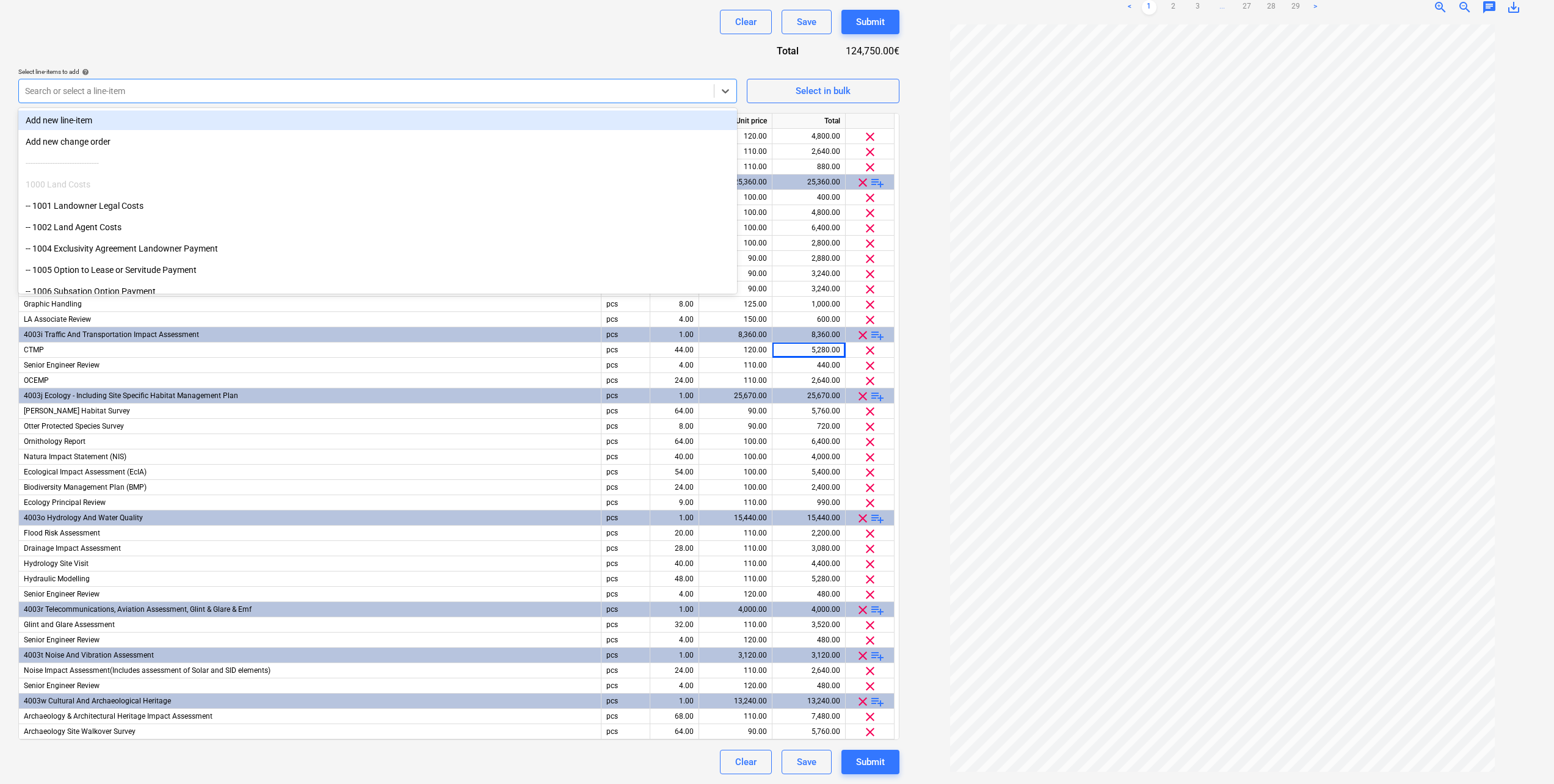
click at [108, 86] on div at bounding box center [367, 90] width 683 height 12
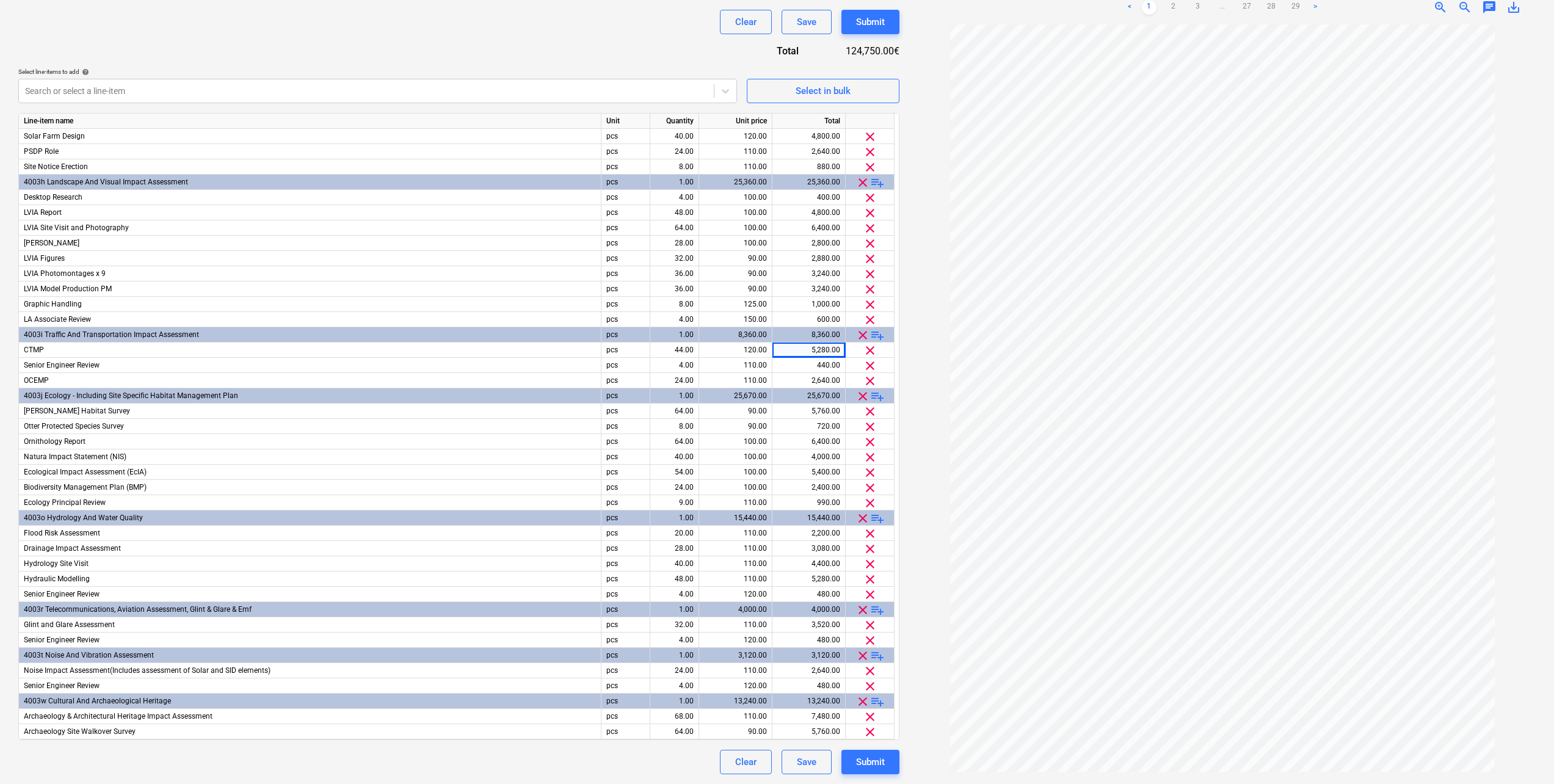
click at [205, 46] on div "Contract name help Derra West ESIA ScheduleOfRates Contract reference number he…" at bounding box center [458, 280] width 881 height 988
click at [880, 656] on span "playlist_add" at bounding box center [878, 655] width 15 height 15
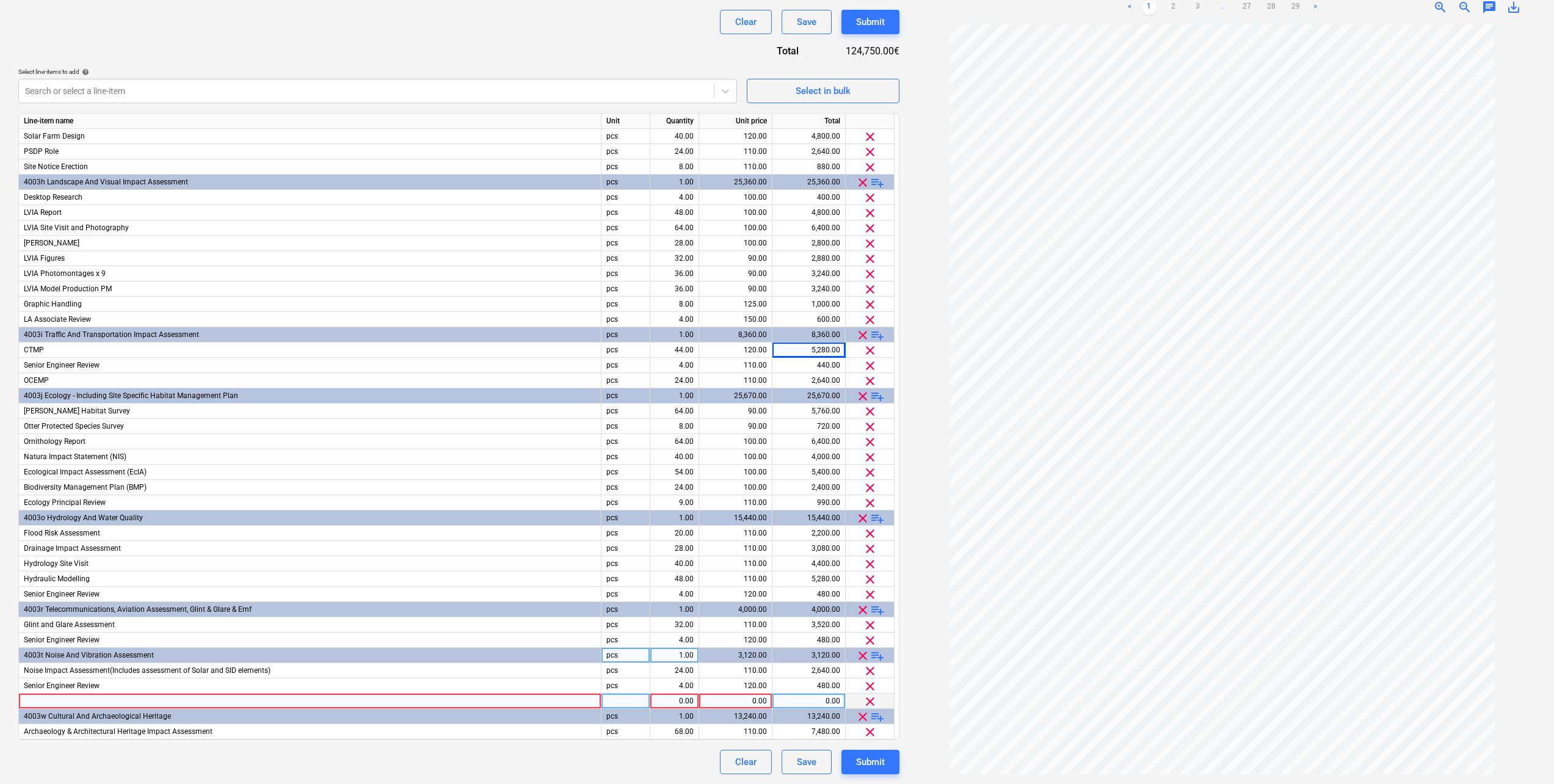
click at [45, 699] on div at bounding box center [310, 701] width 582 height 15
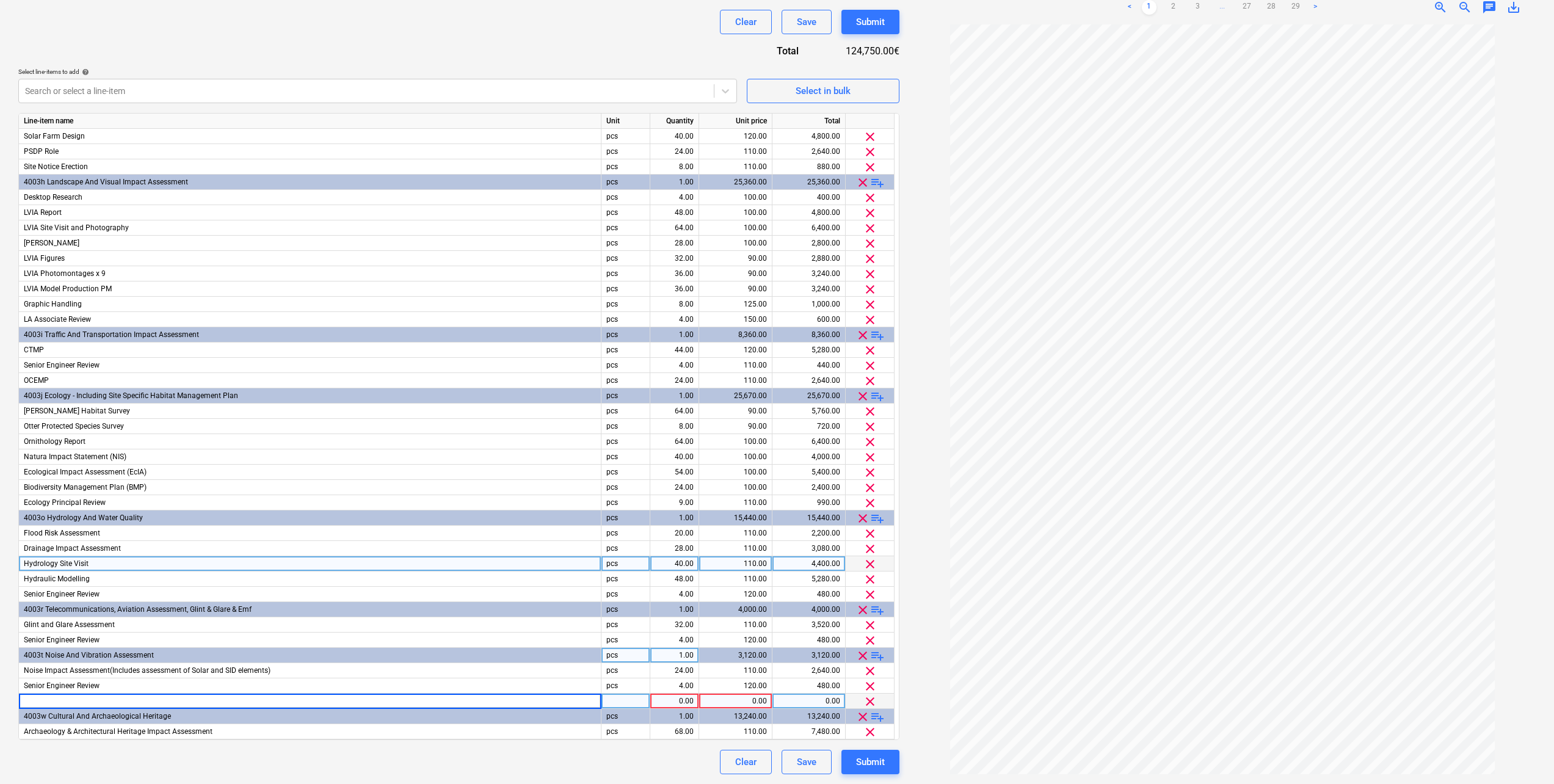
type input "Indicative Estimate of Costs for Background Noise Survey"
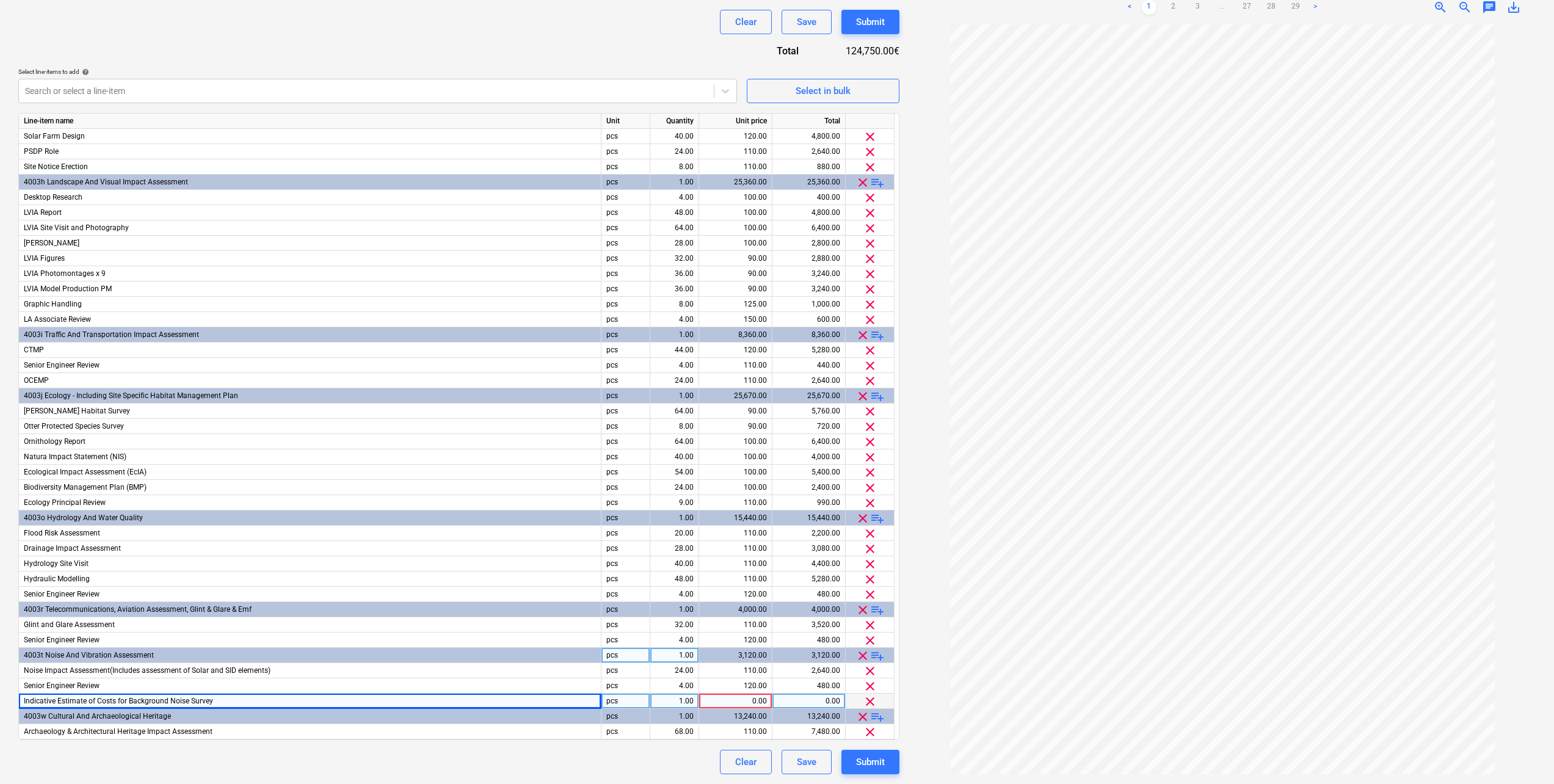
click at [735, 703] on div "0.00" at bounding box center [736, 701] width 63 height 15
type input "3600"
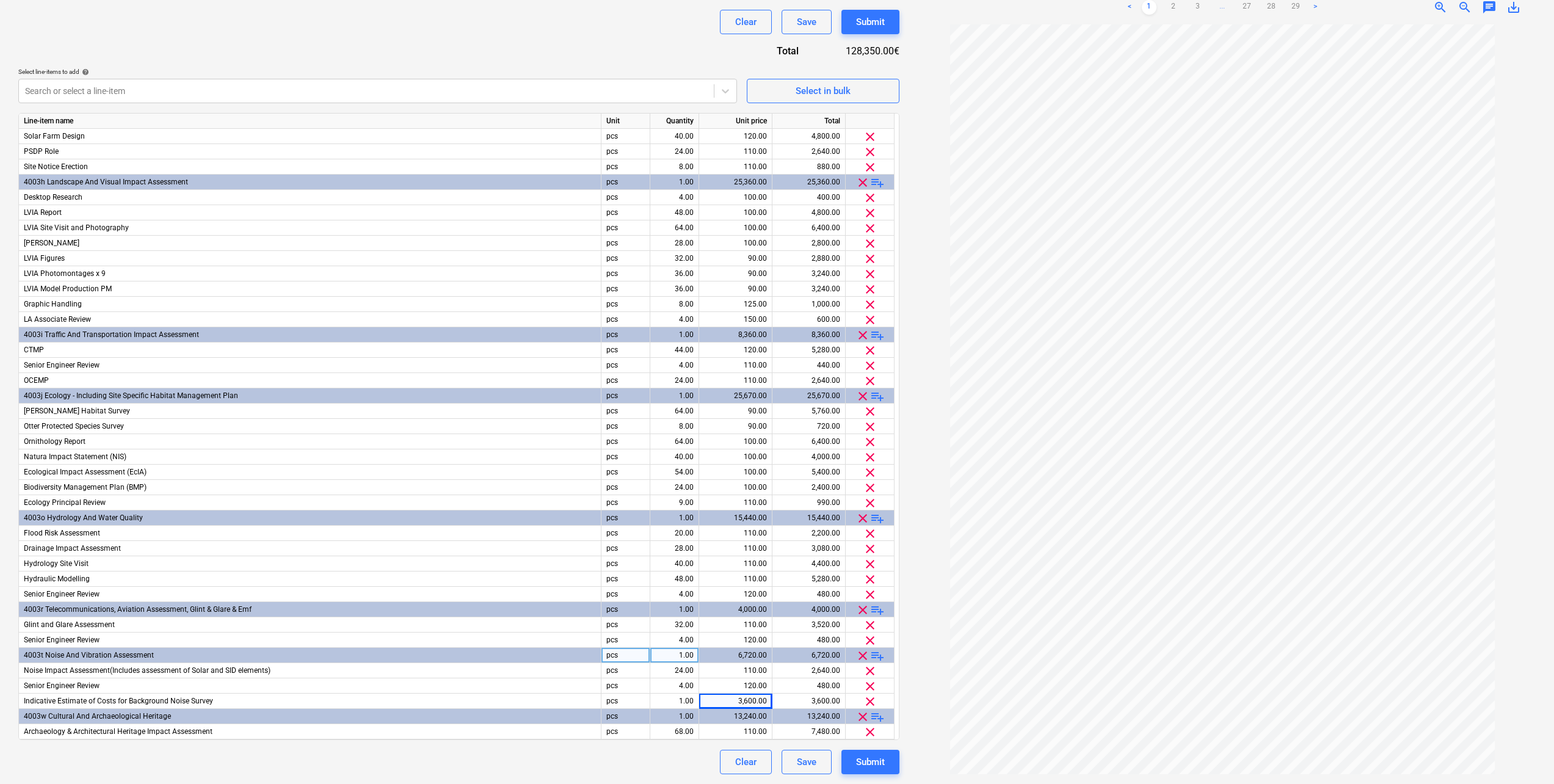
click at [626, 36] on div "Contract name help Derra West ESIA ScheduleOfRates Contract reference number he…" at bounding box center [458, 280] width 881 height 988
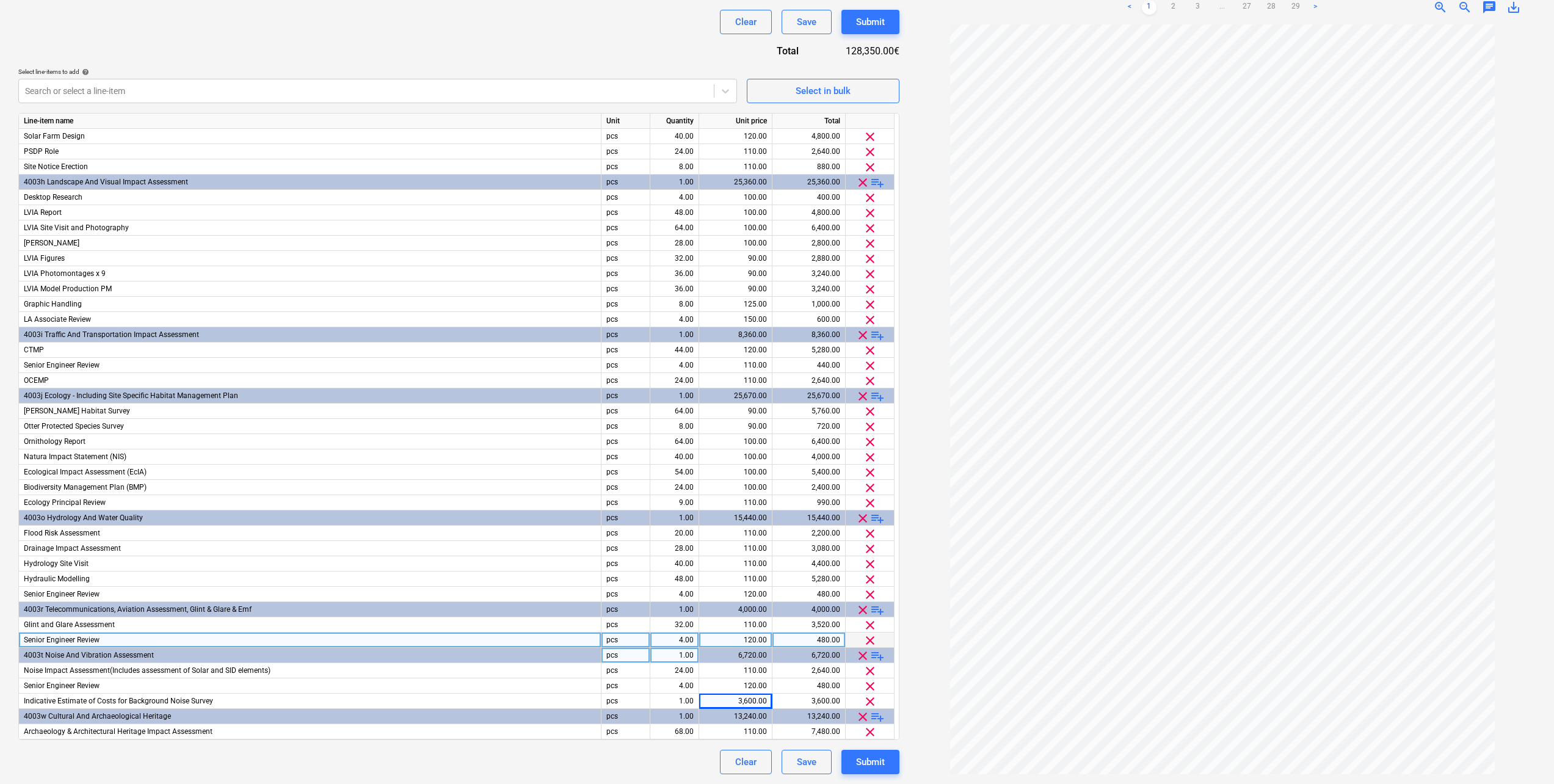
scroll to position [183, 0]
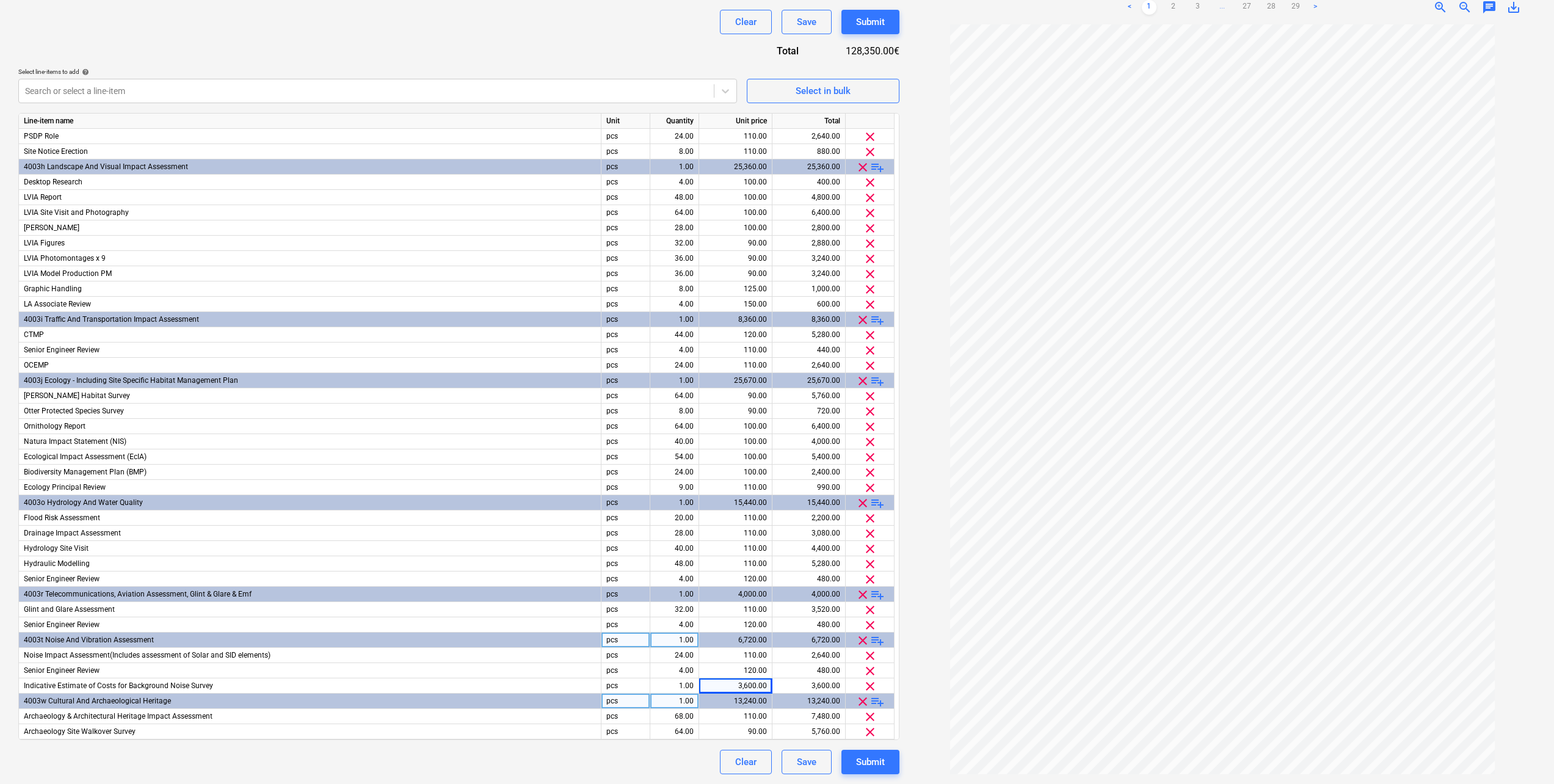
click at [878, 700] on span "playlist_add" at bounding box center [878, 701] width 15 height 15
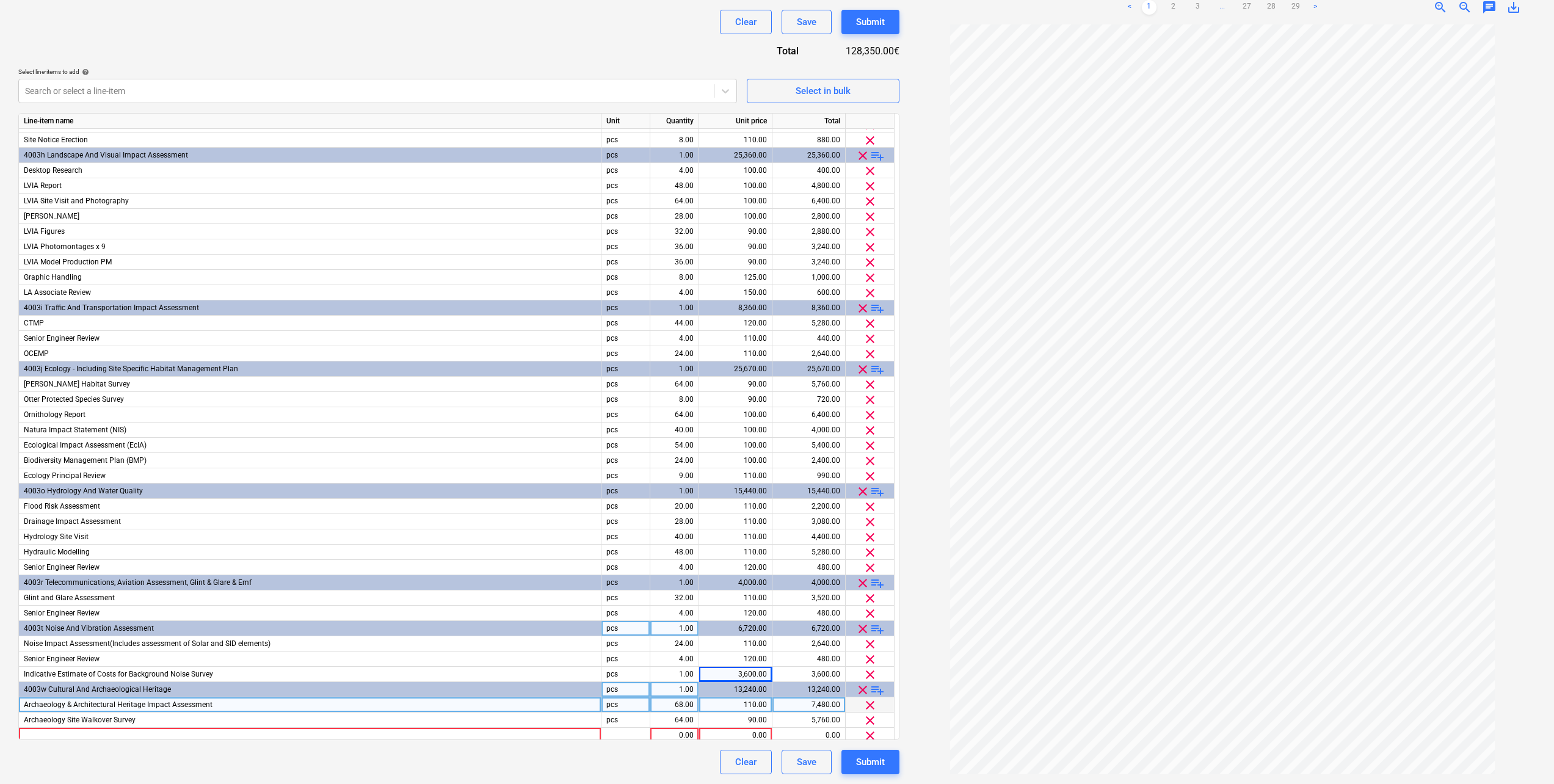
scroll to position [198, 0]
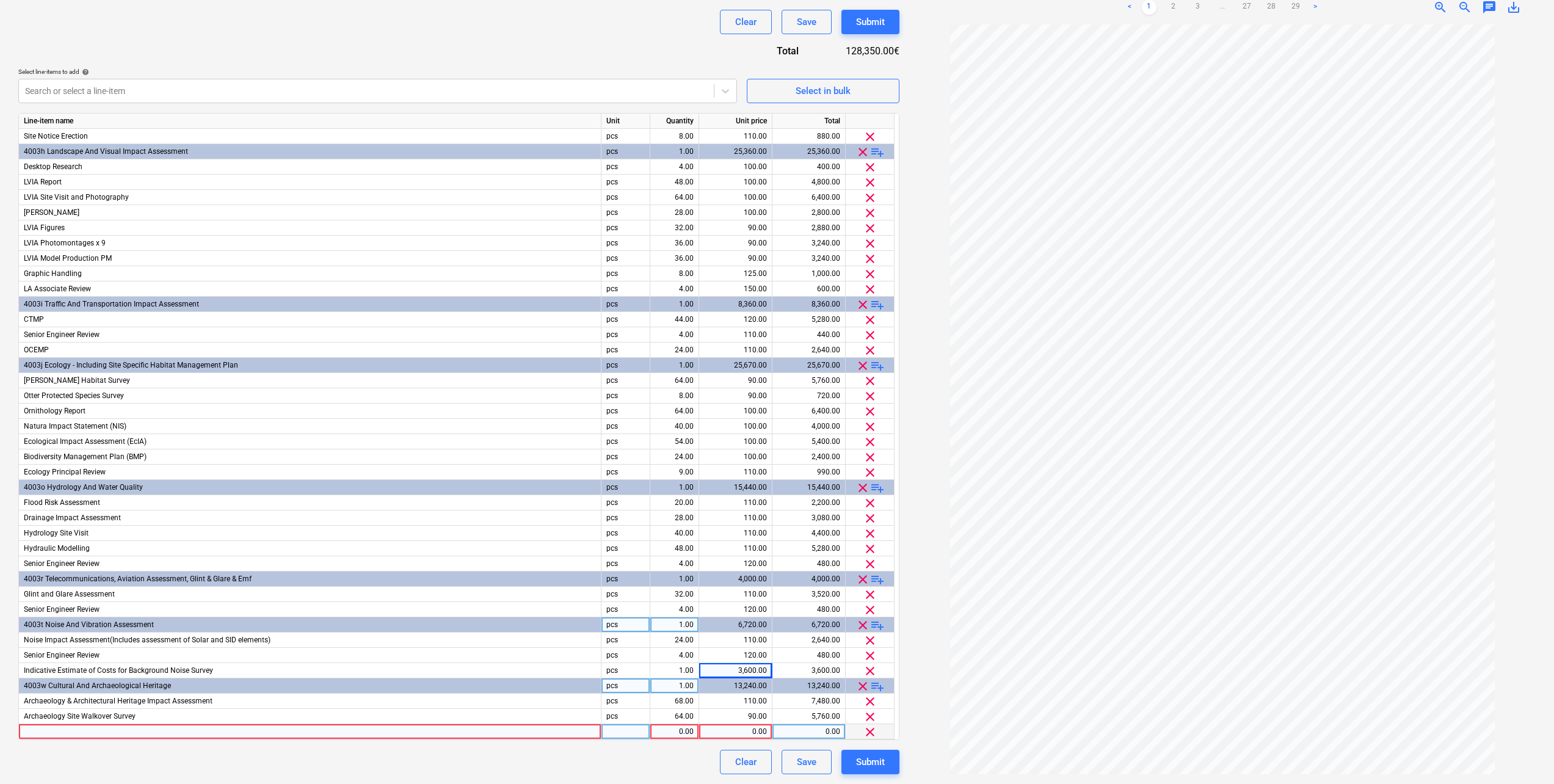
click at [53, 731] on div at bounding box center [310, 731] width 582 height 15
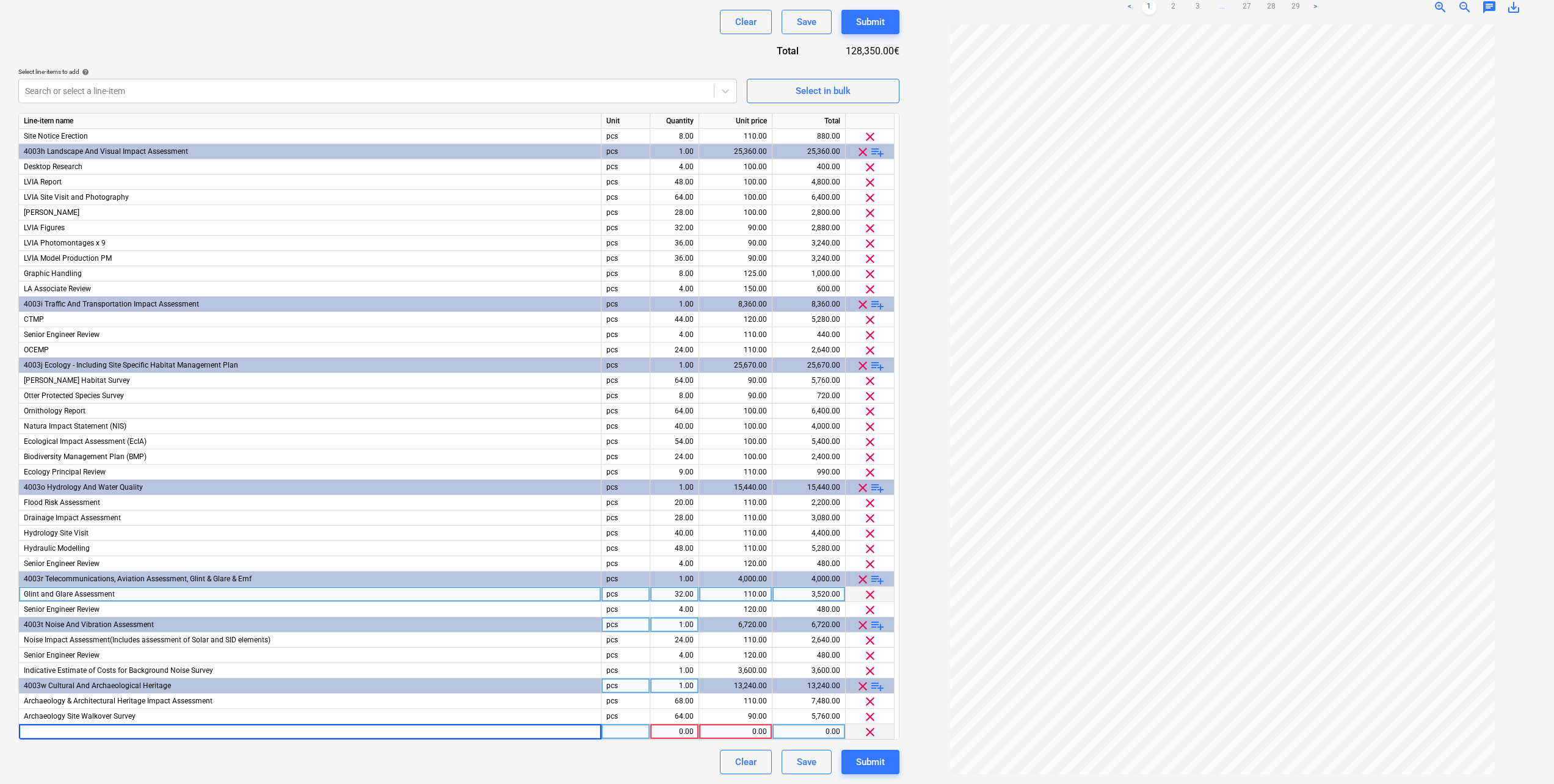
type input "Indicative Estimate for Geophysical Survey of c. 148ha"
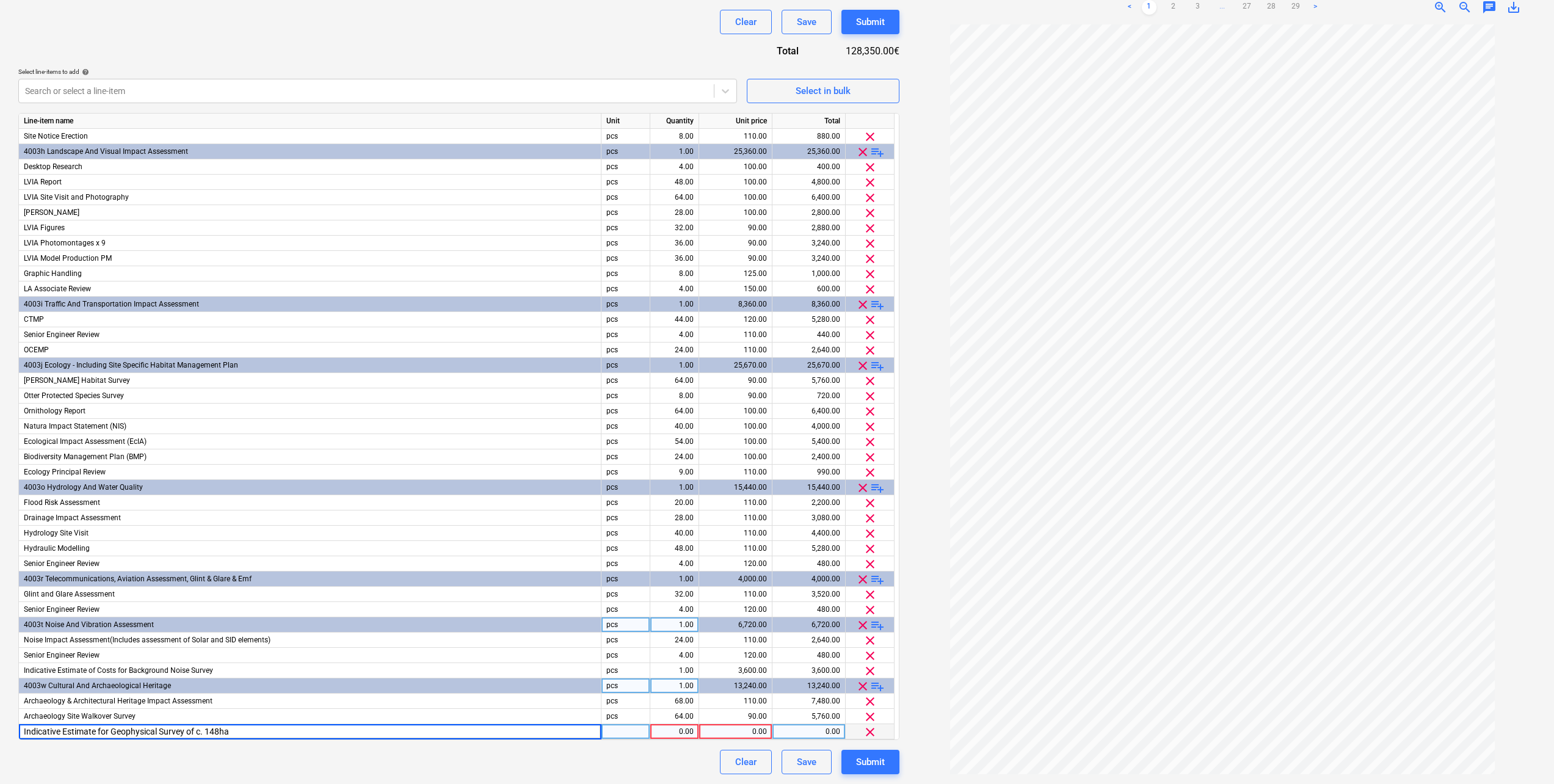
click at [747, 728] on div "0.00" at bounding box center [736, 731] width 63 height 15
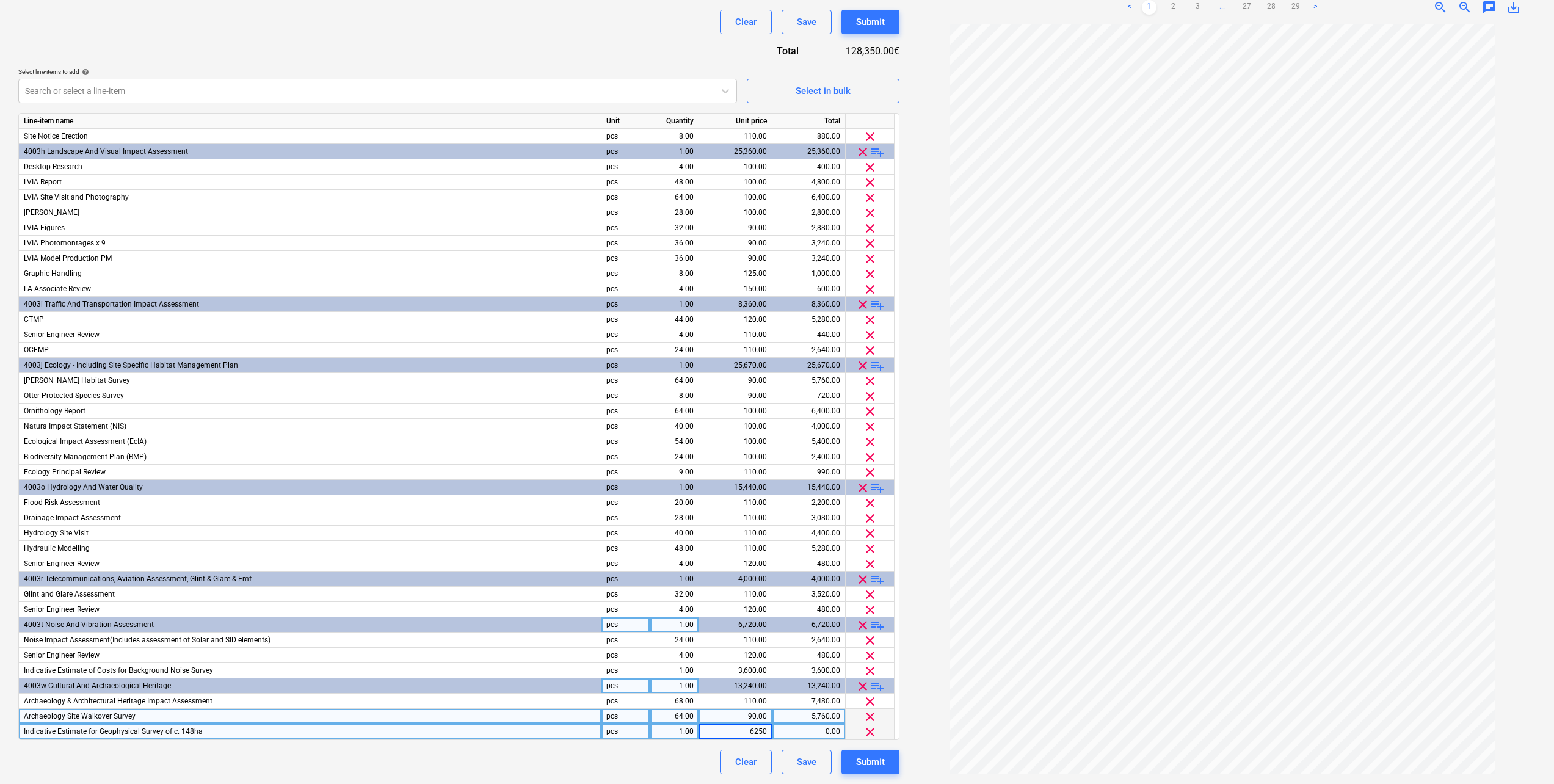
type input "62500"
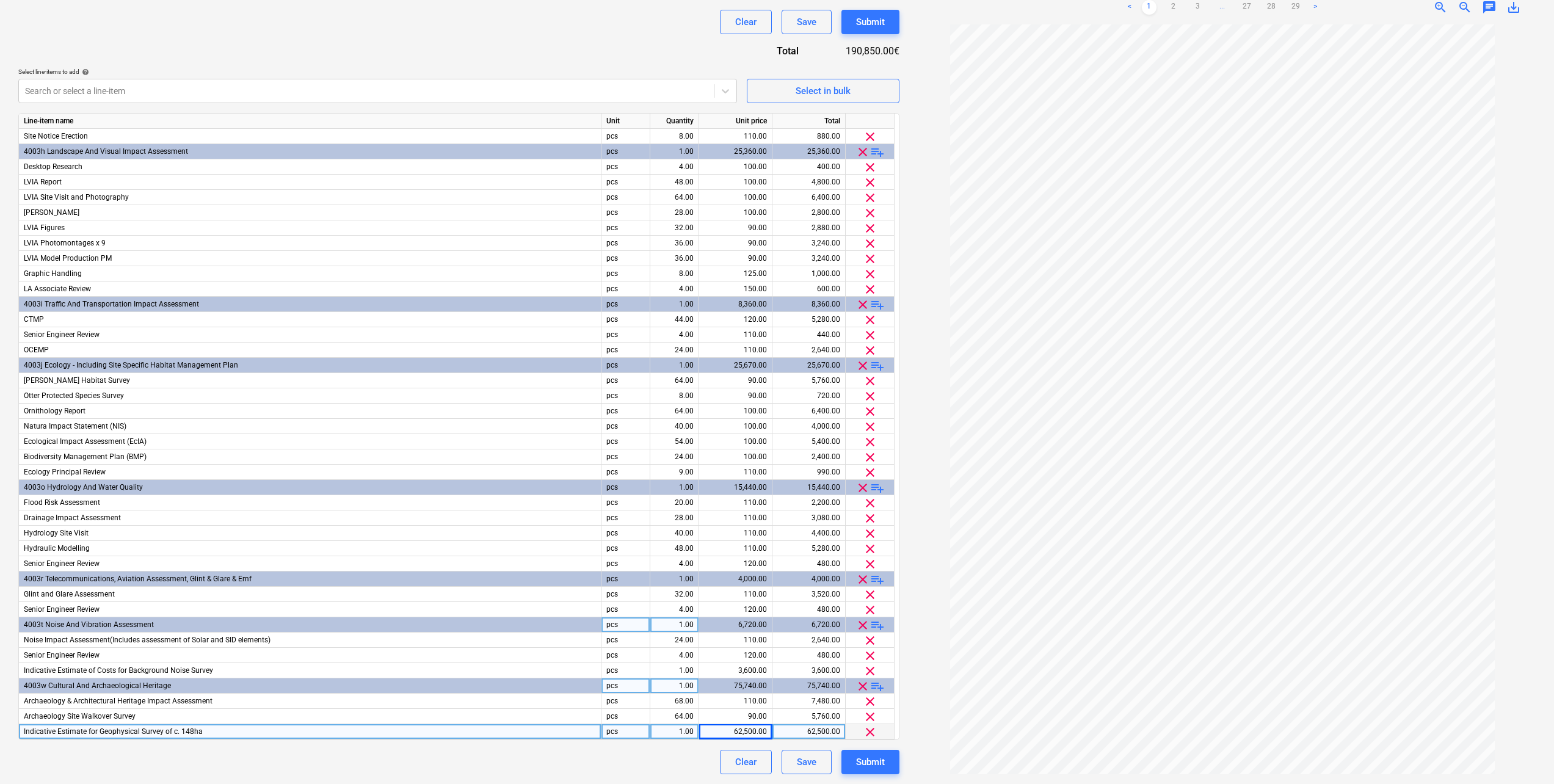
click at [627, 29] on div "Clear Save Submit" at bounding box center [458, 22] width 881 height 25
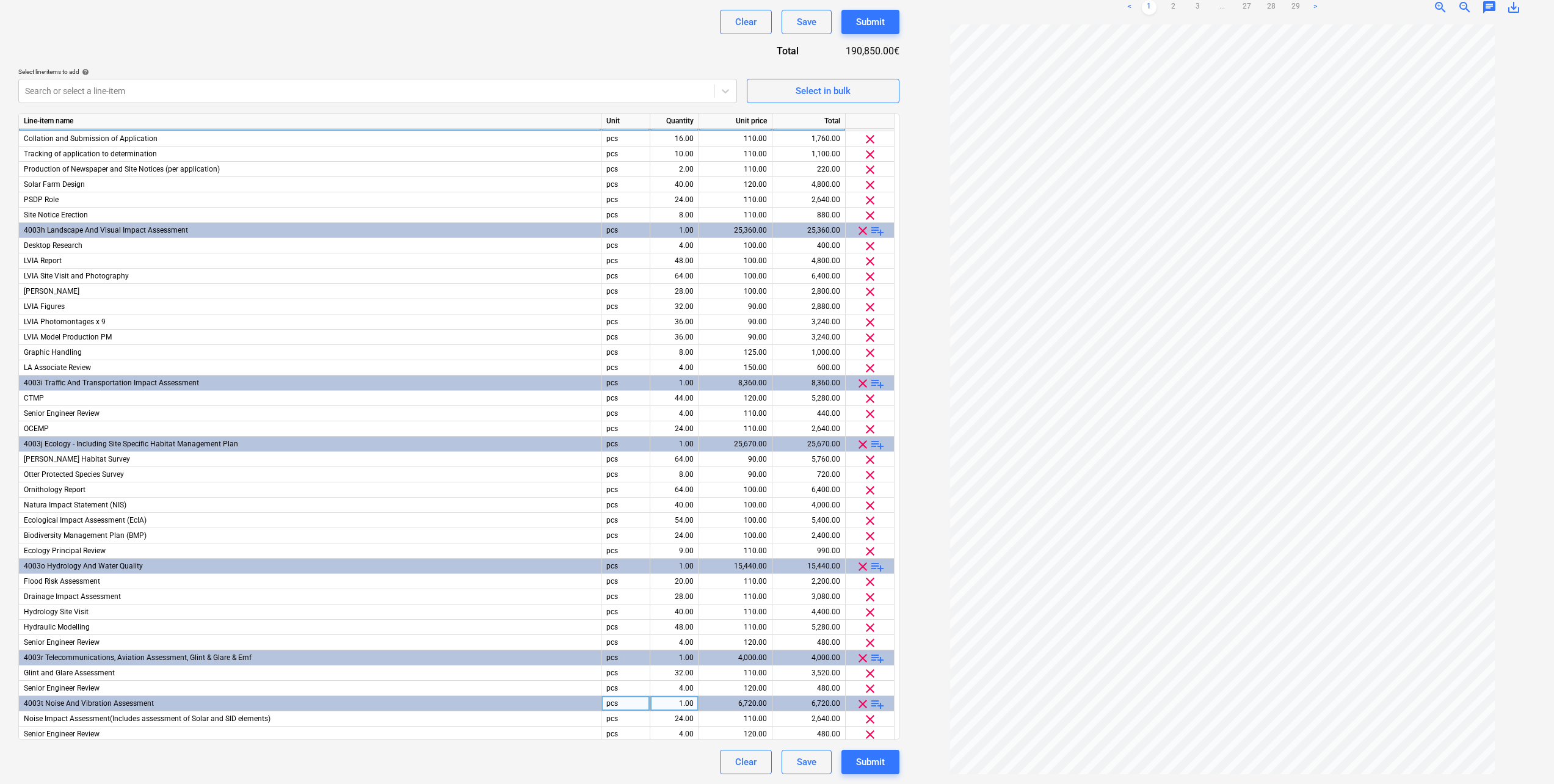
scroll to position [15, 0]
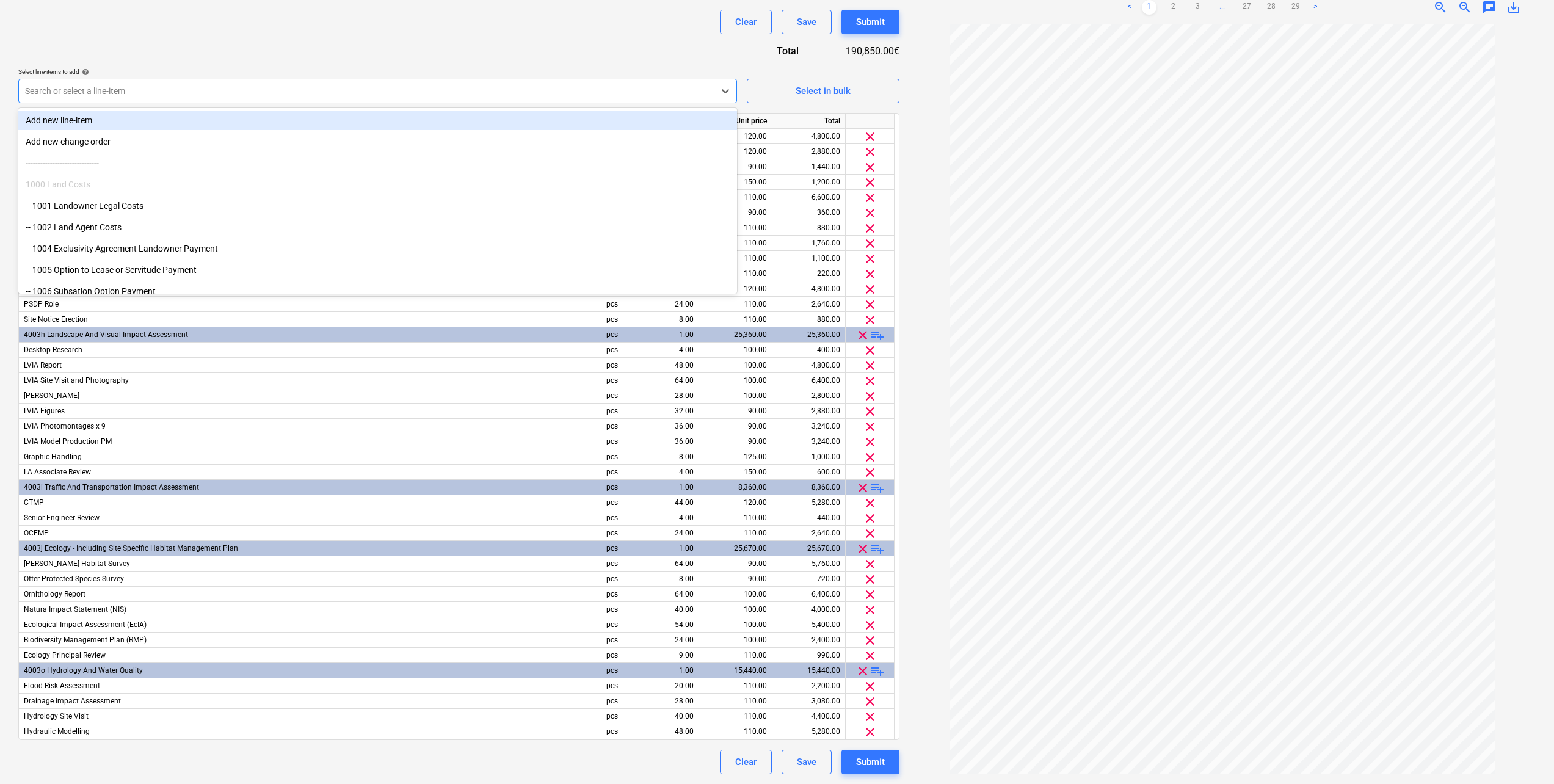
click at [130, 88] on div at bounding box center [367, 90] width 683 height 12
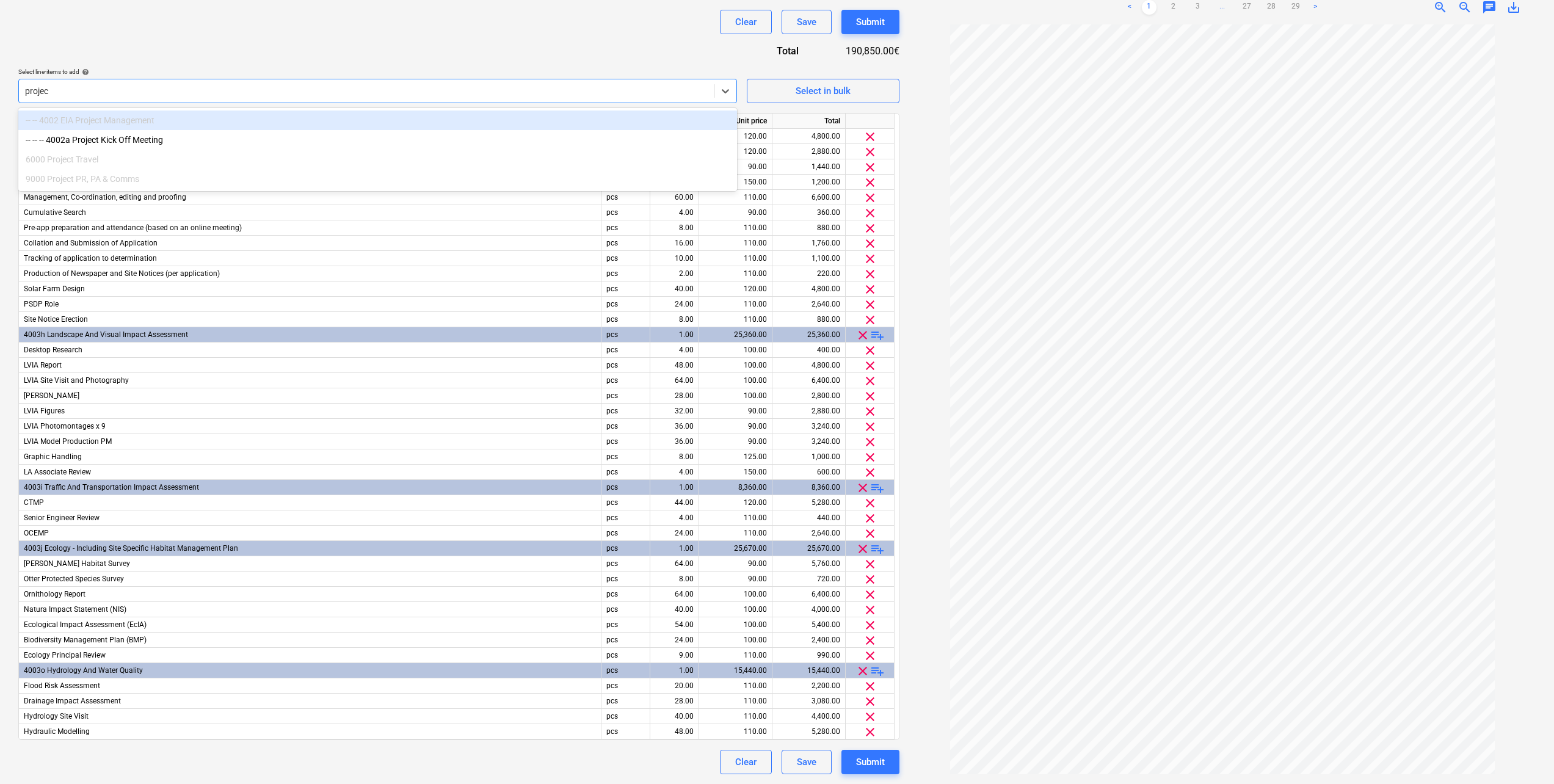
type input "project"
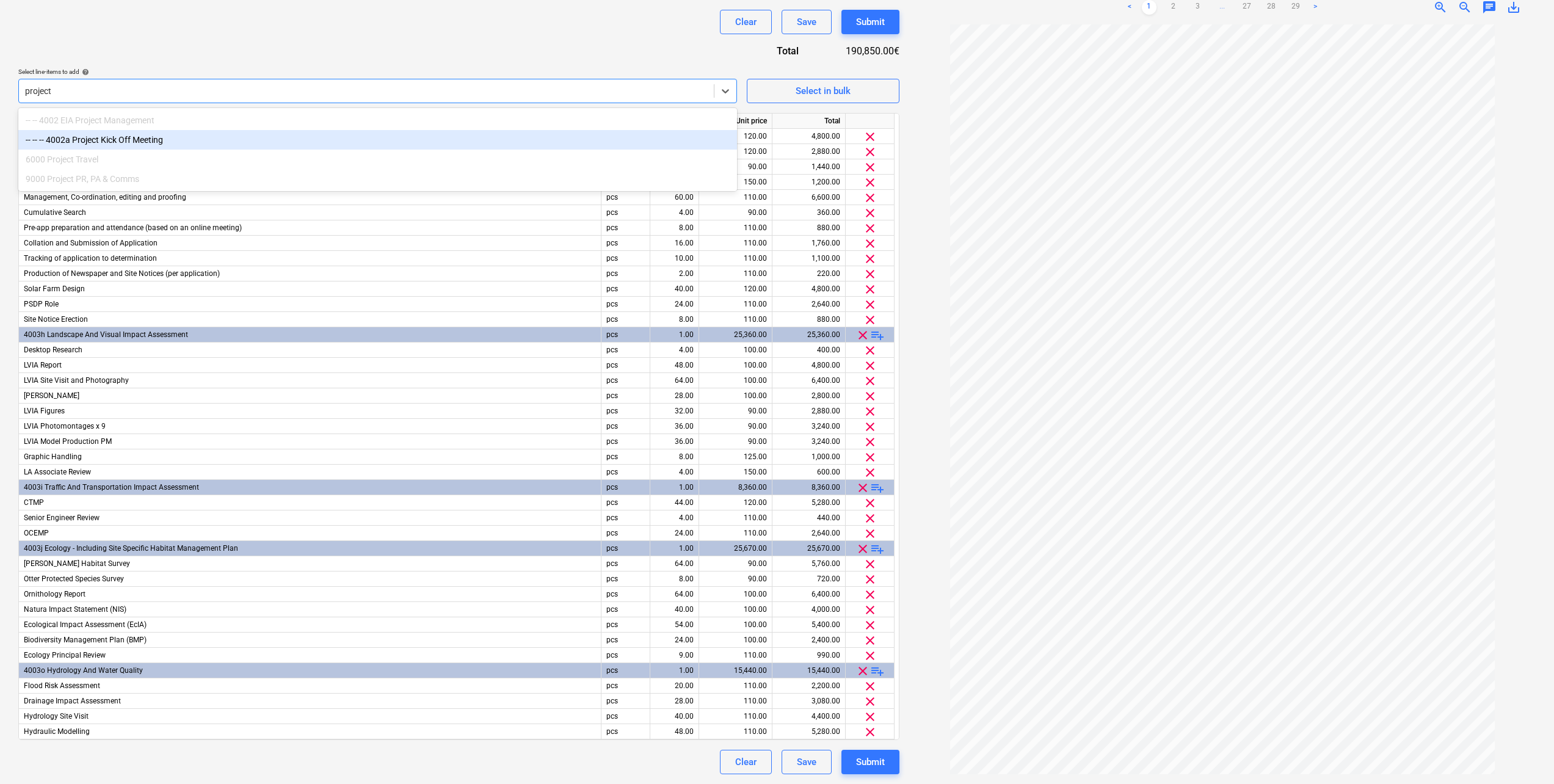
click at [122, 139] on div "-- -- -- 4002a Project Kick Off Meeting" at bounding box center [378, 140] width 719 height 20
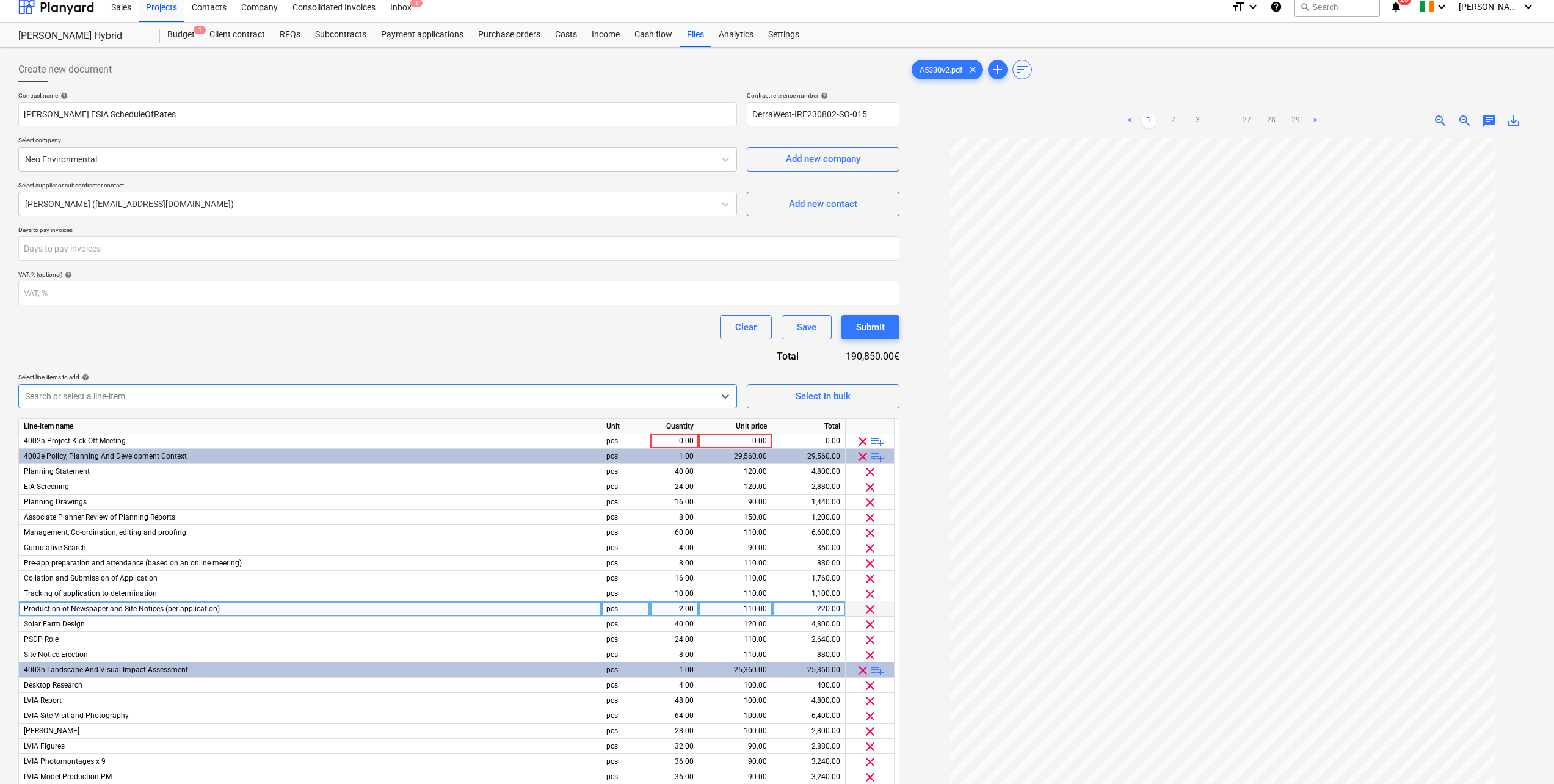
scroll to position [0, 0]
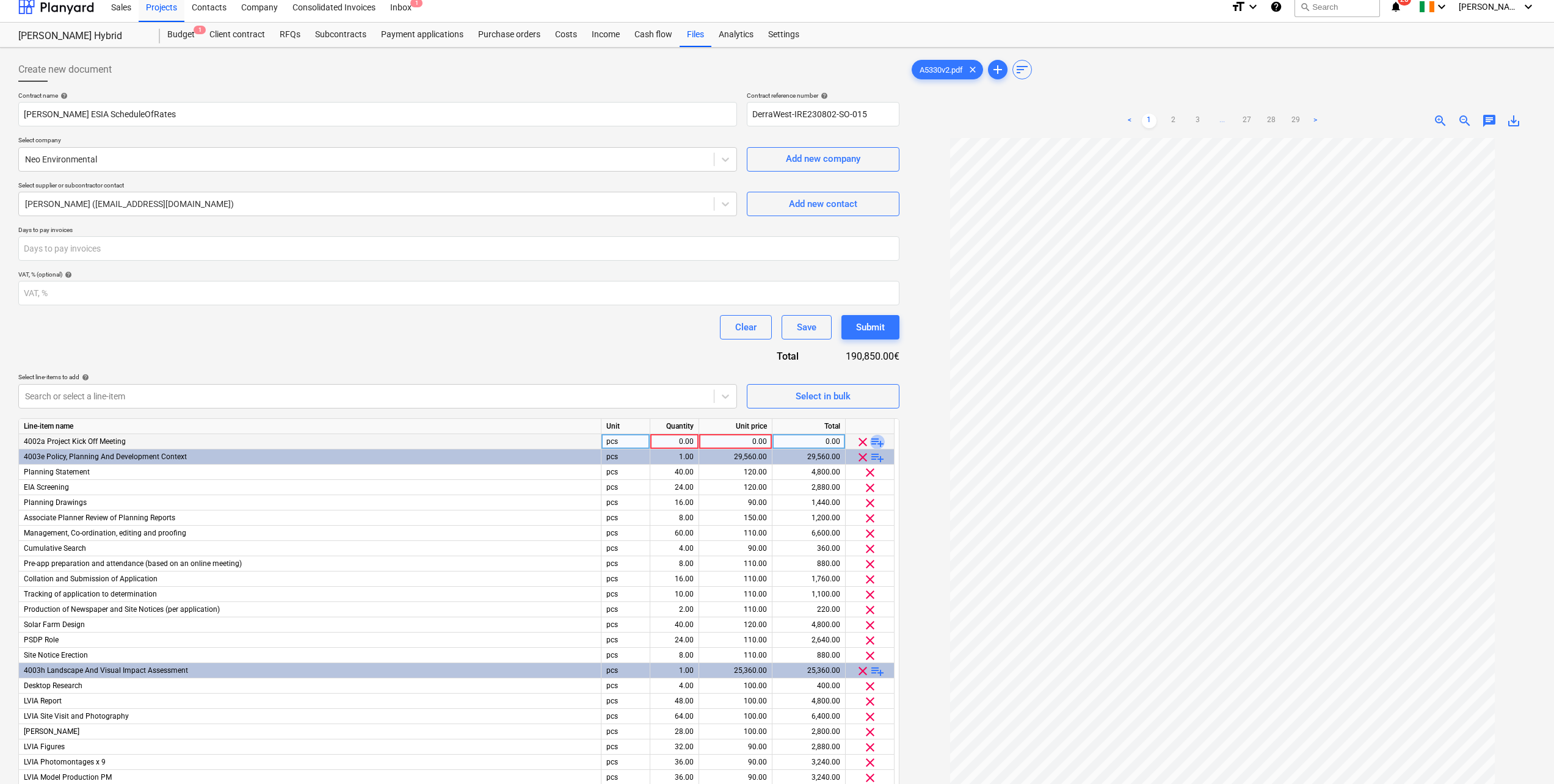
click at [882, 439] on span "playlist_add" at bounding box center [878, 441] width 15 height 15
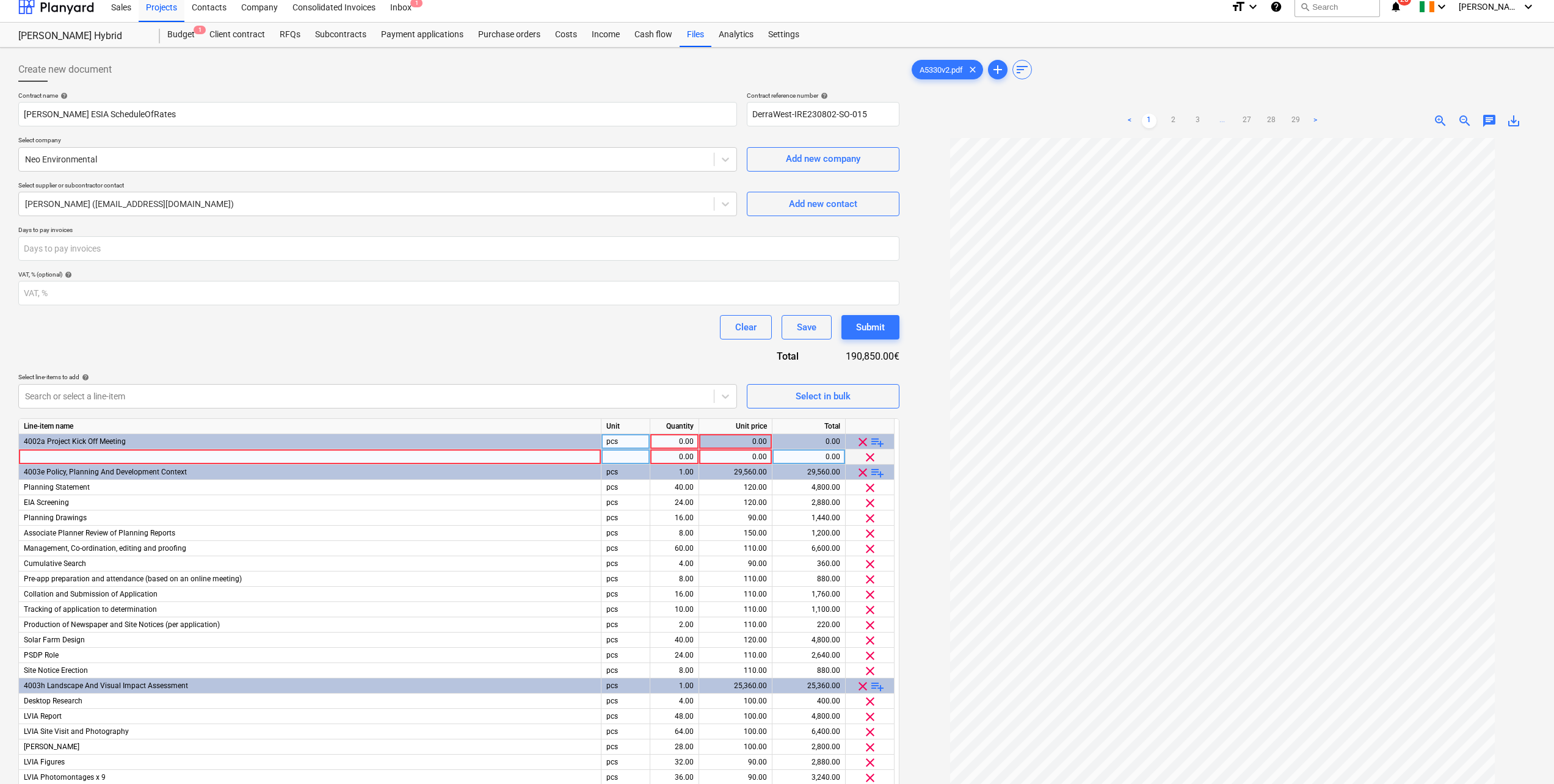
click at [38, 460] on div at bounding box center [310, 457] width 582 height 15
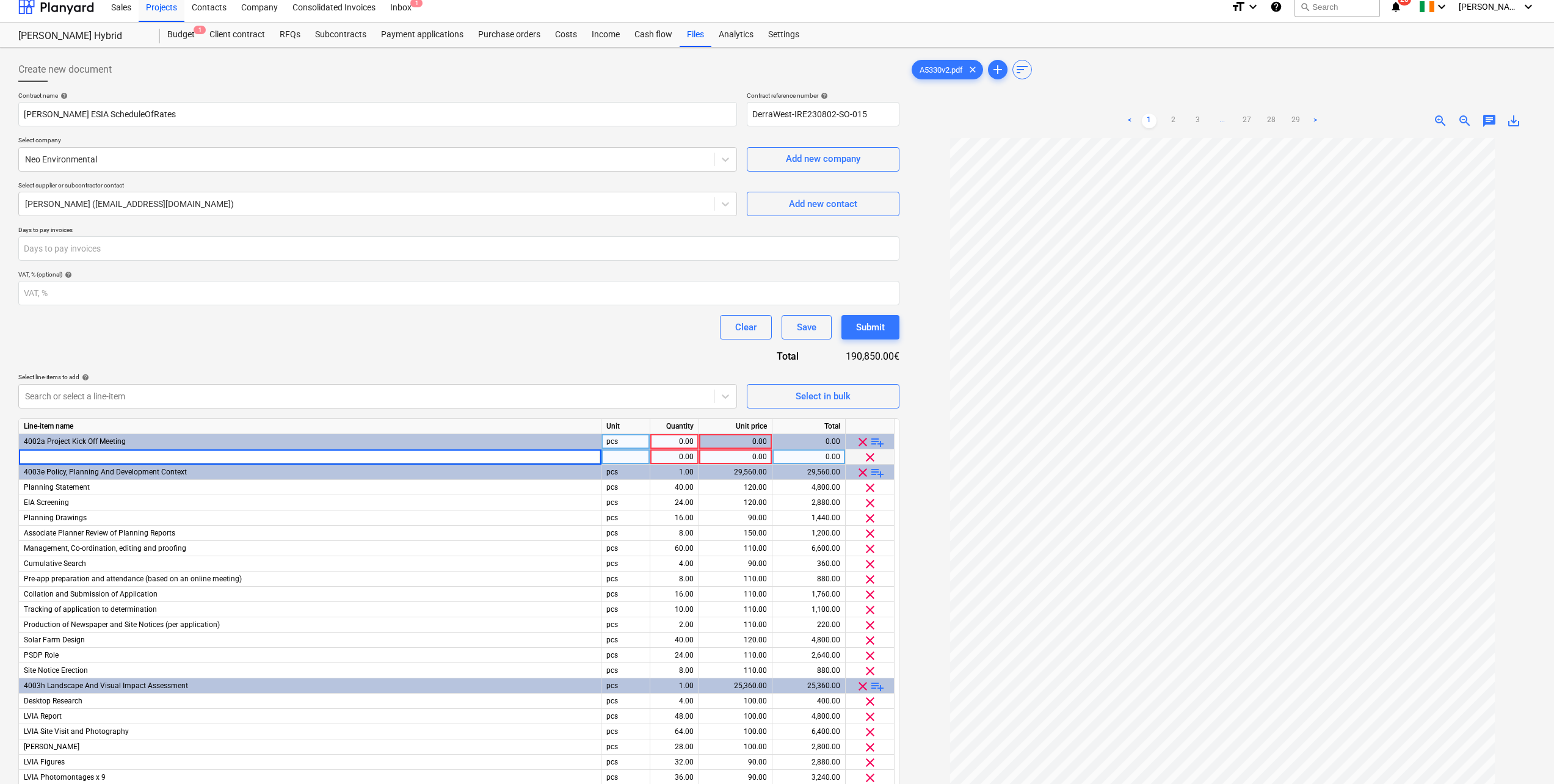
type input "Planning Site Visit"
click at [749, 458] on div "0.00" at bounding box center [736, 457] width 63 height 15
click at [687, 458] on div "1.00" at bounding box center [674, 457] width 39 height 15
type input "8"
click at [749, 458] on div "0.00" at bounding box center [736, 457] width 63 height 15
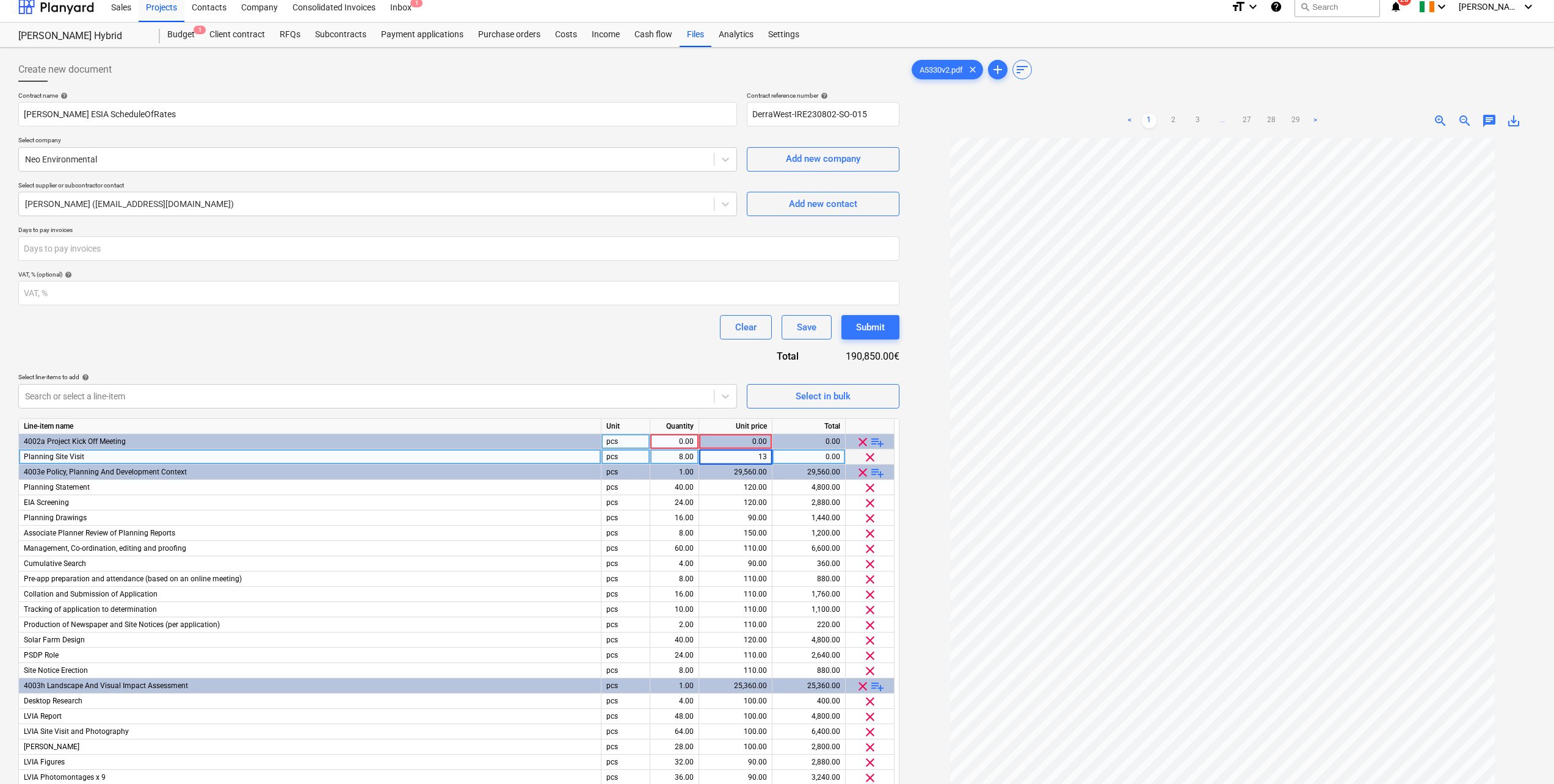
type input "130"
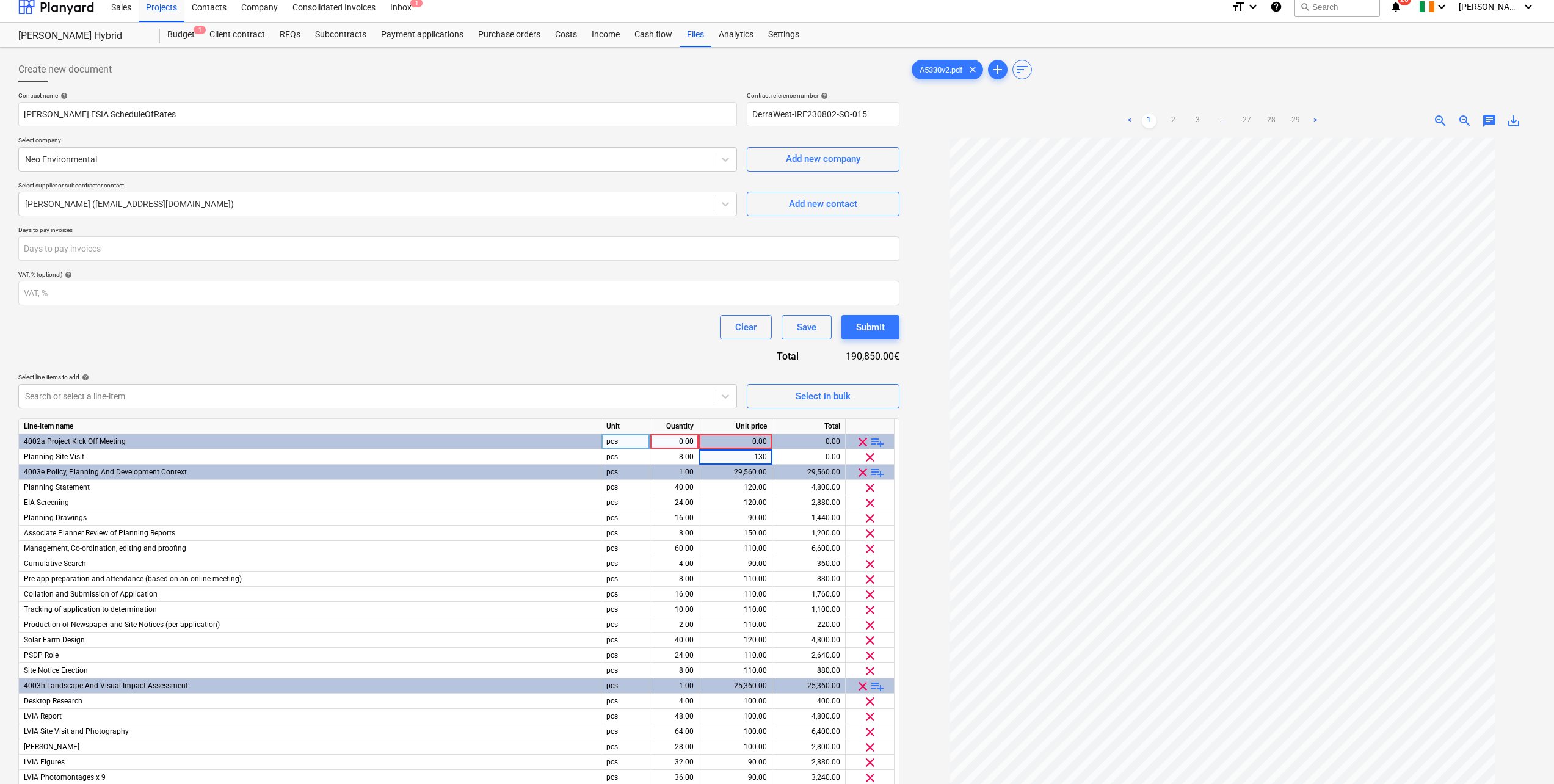
click at [660, 349] on div "Contract name help Derra West ESIA ScheduleOfRates Contract reference number he…" at bounding box center [458, 586] width 881 height 988
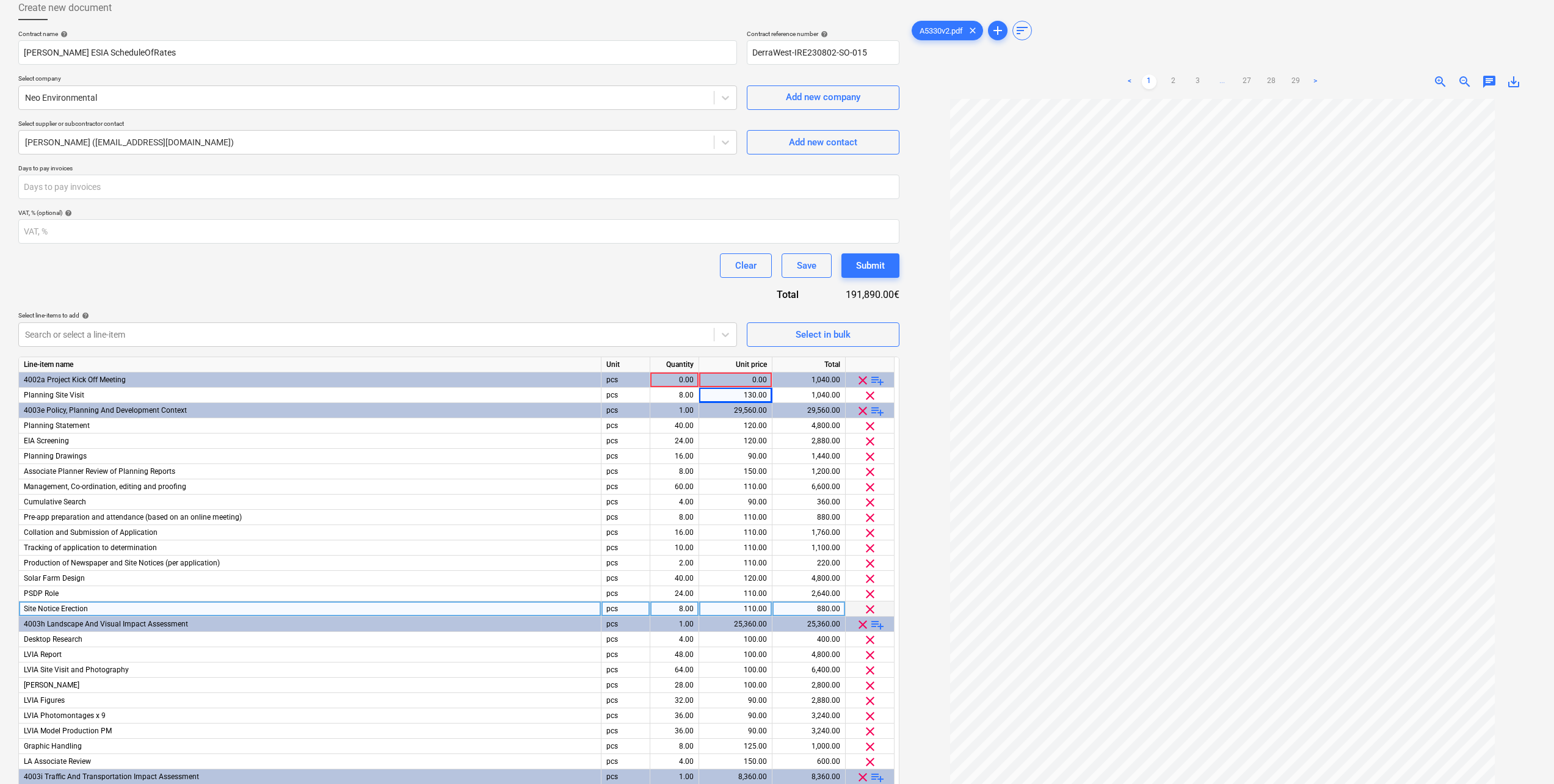
scroll to position [69, 0]
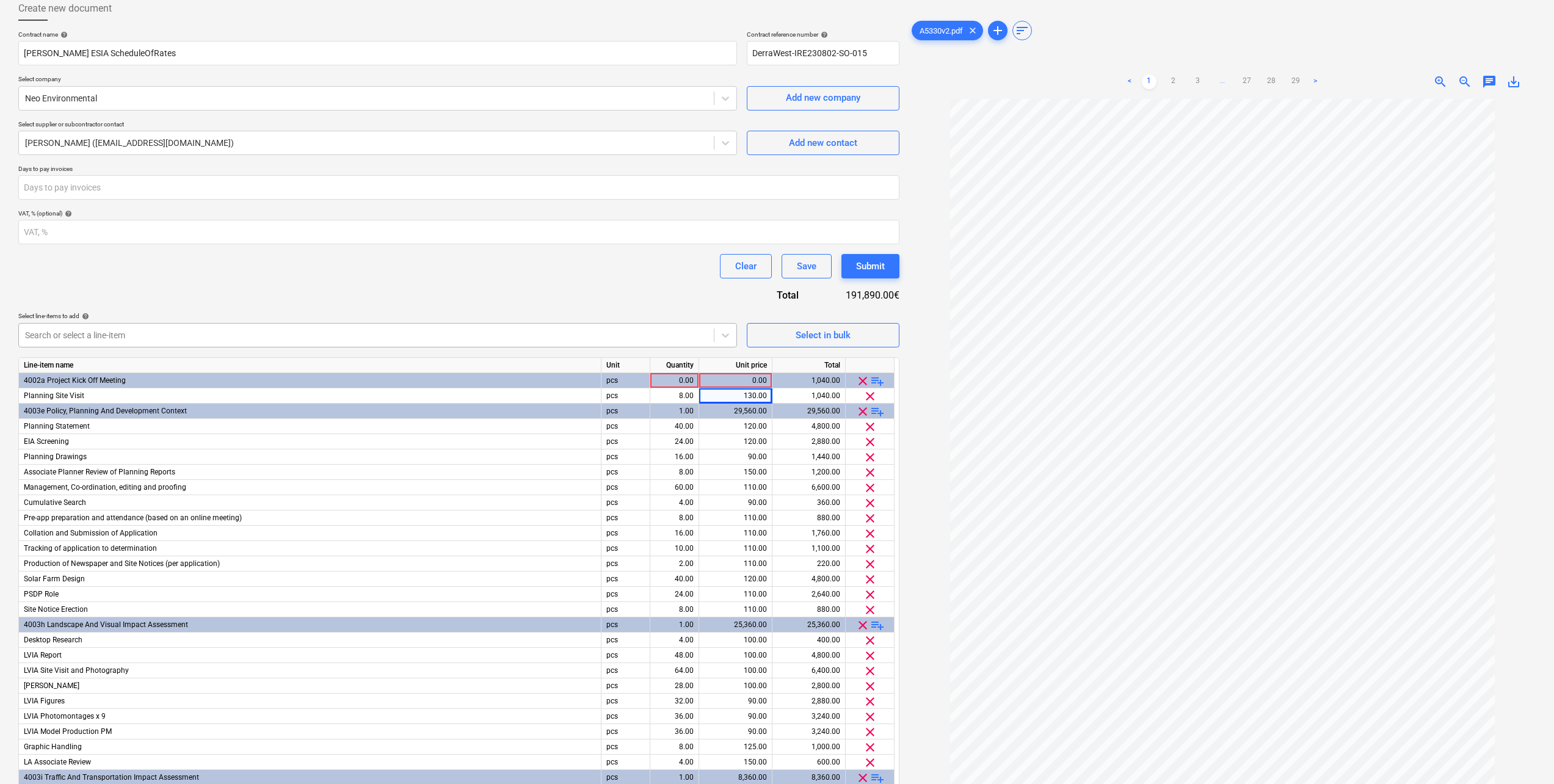
click at [154, 335] on div at bounding box center [367, 335] width 683 height 12
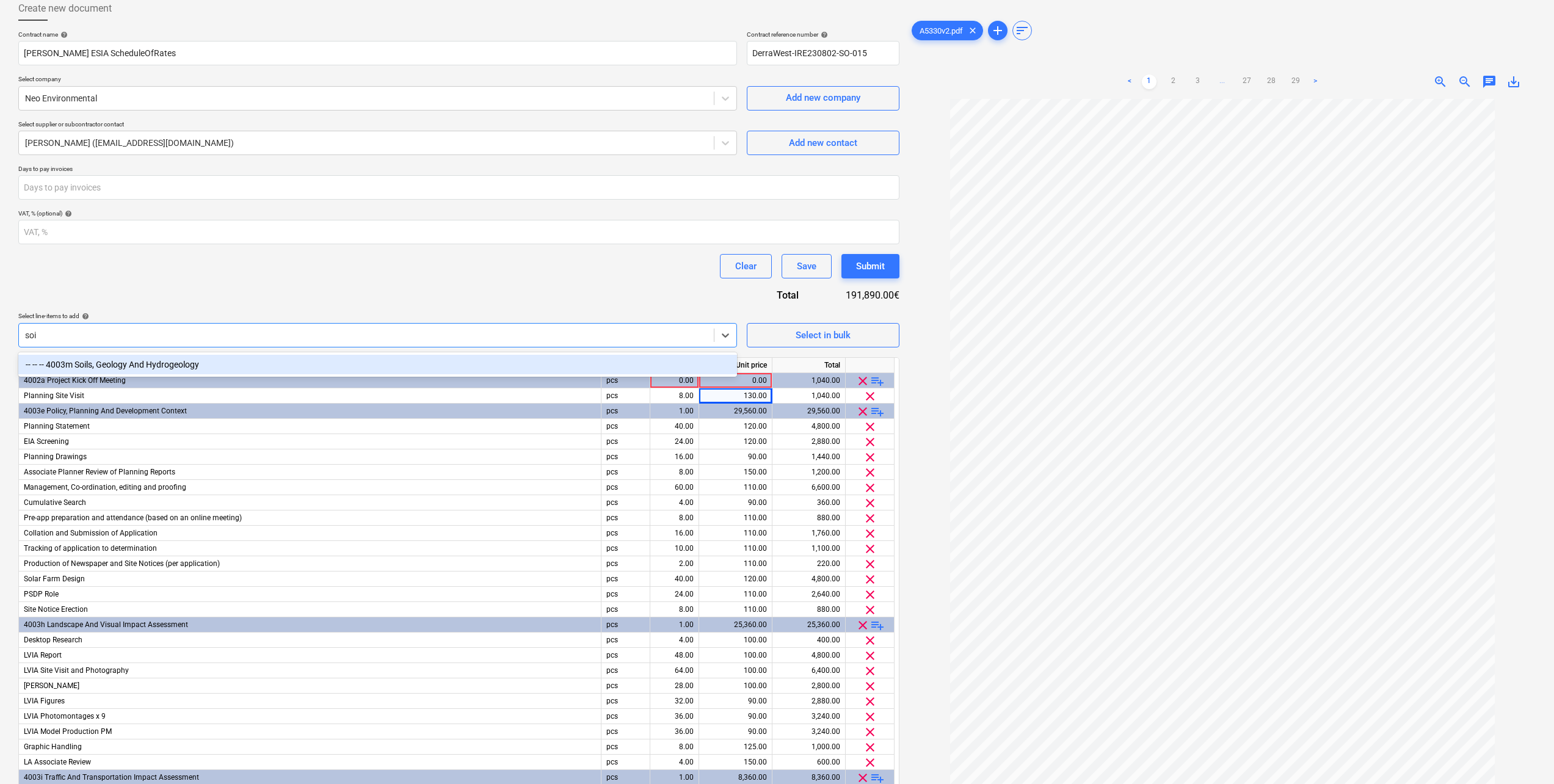
type input "soil"
click at [149, 367] on div "-- -- -- 4003m Soils, Geology And Hydrogeology" at bounding box center [378, 364] width 719 height 20
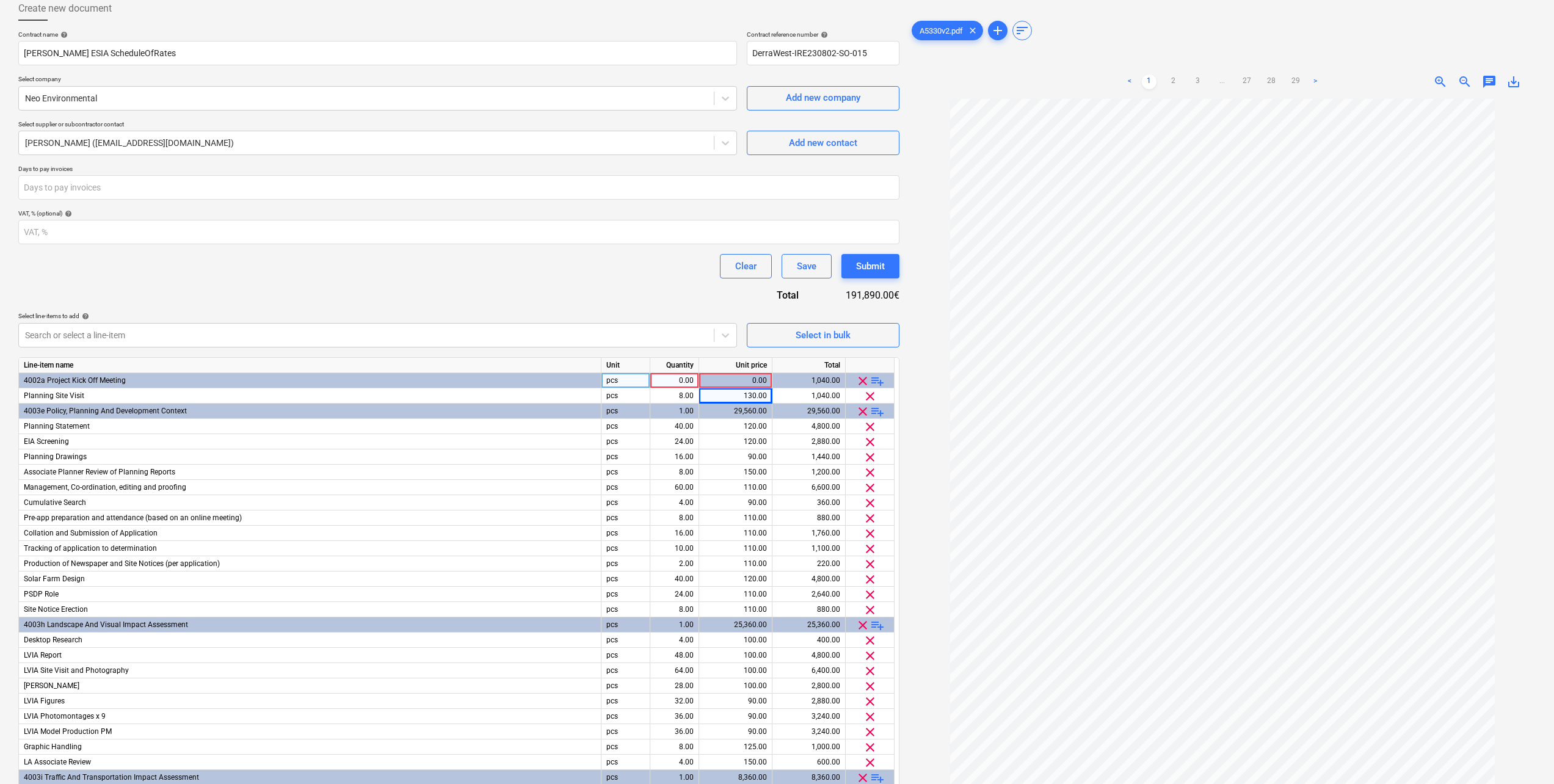
click at [672, 379] on div "0.00" at bounding box center [674, 380] width 39 height 15
type input "1"
click at [591, 277] on div "Clear Save Submit" at bounding box center [458, 266] width 881 height 25
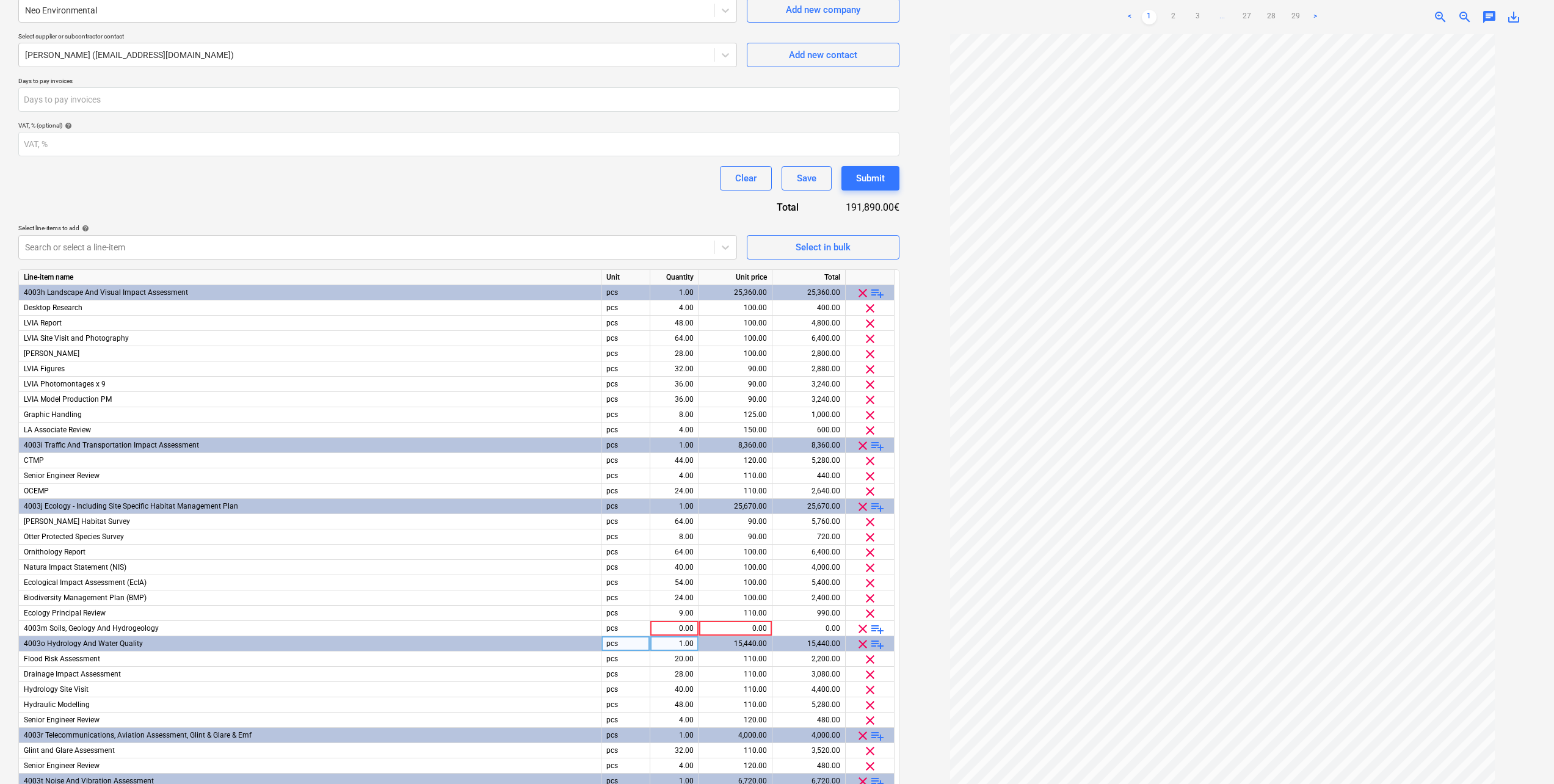
scroll to position [253, 0]
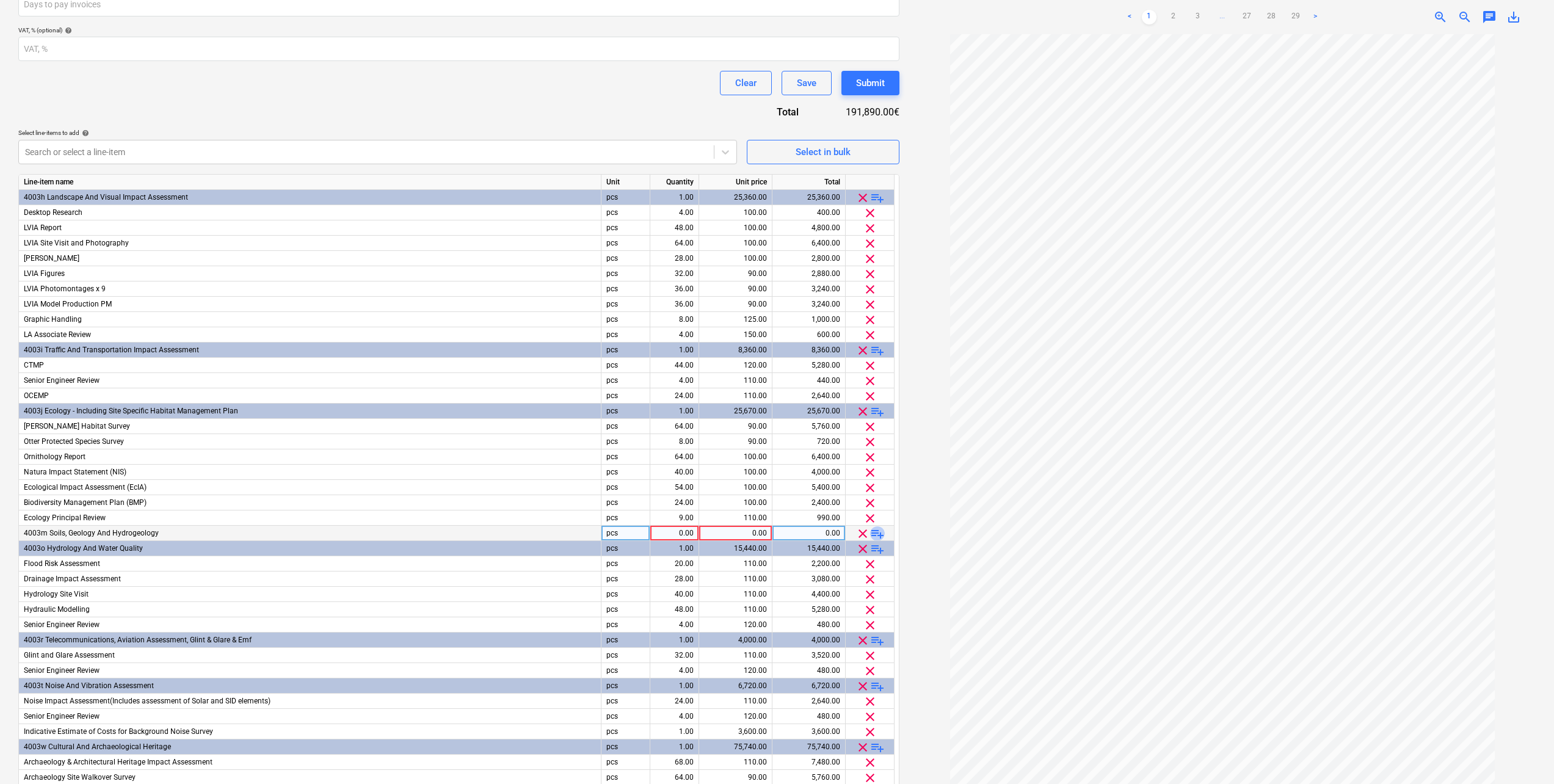
click at [876, 533] on span "playlist_add" at bounding box center [878, 533] width 15 height 15
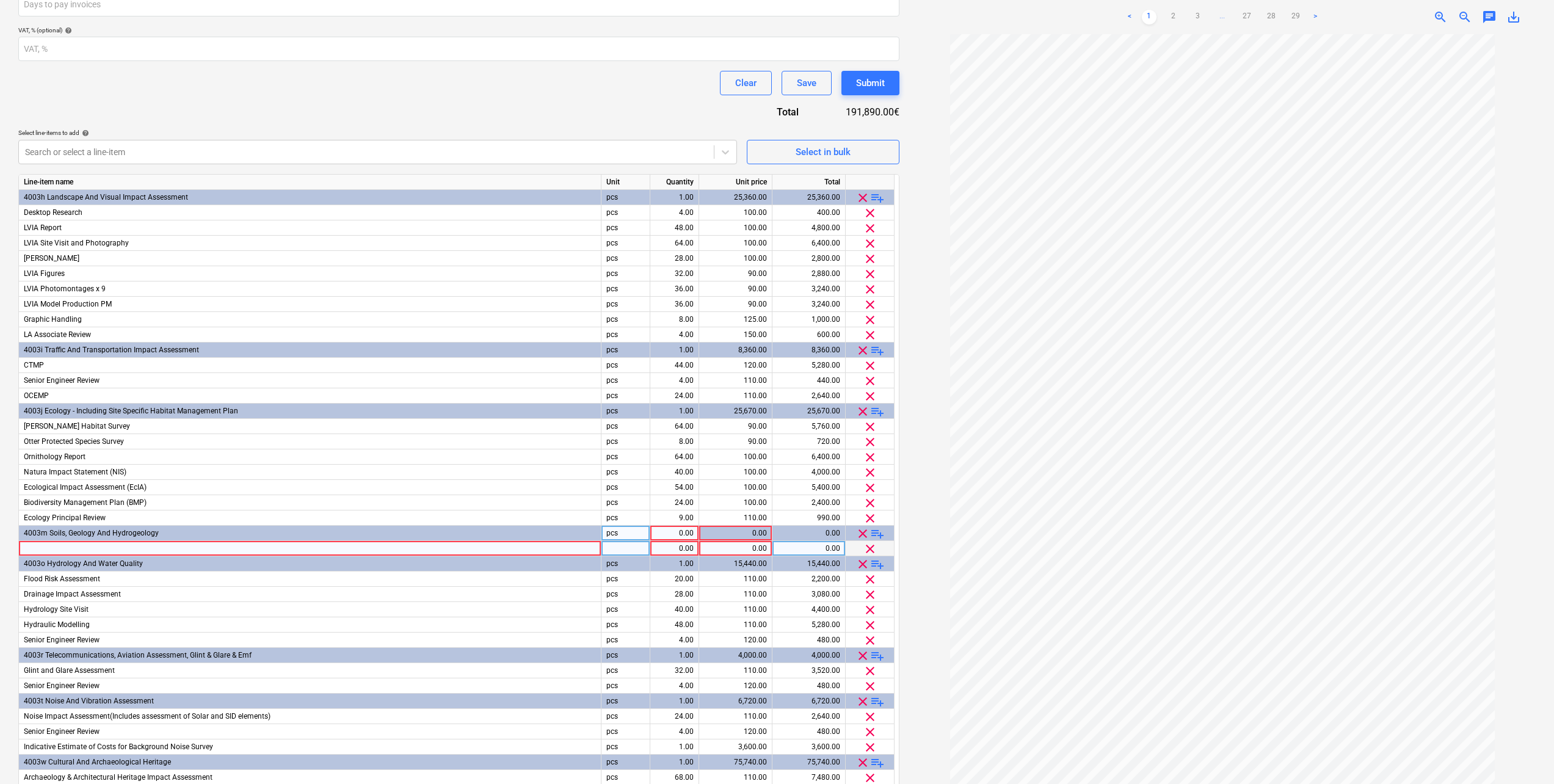
click at [80, 548] on div at bounding box center [310, 549] width 582 height 15
type input "Topographical Survey"
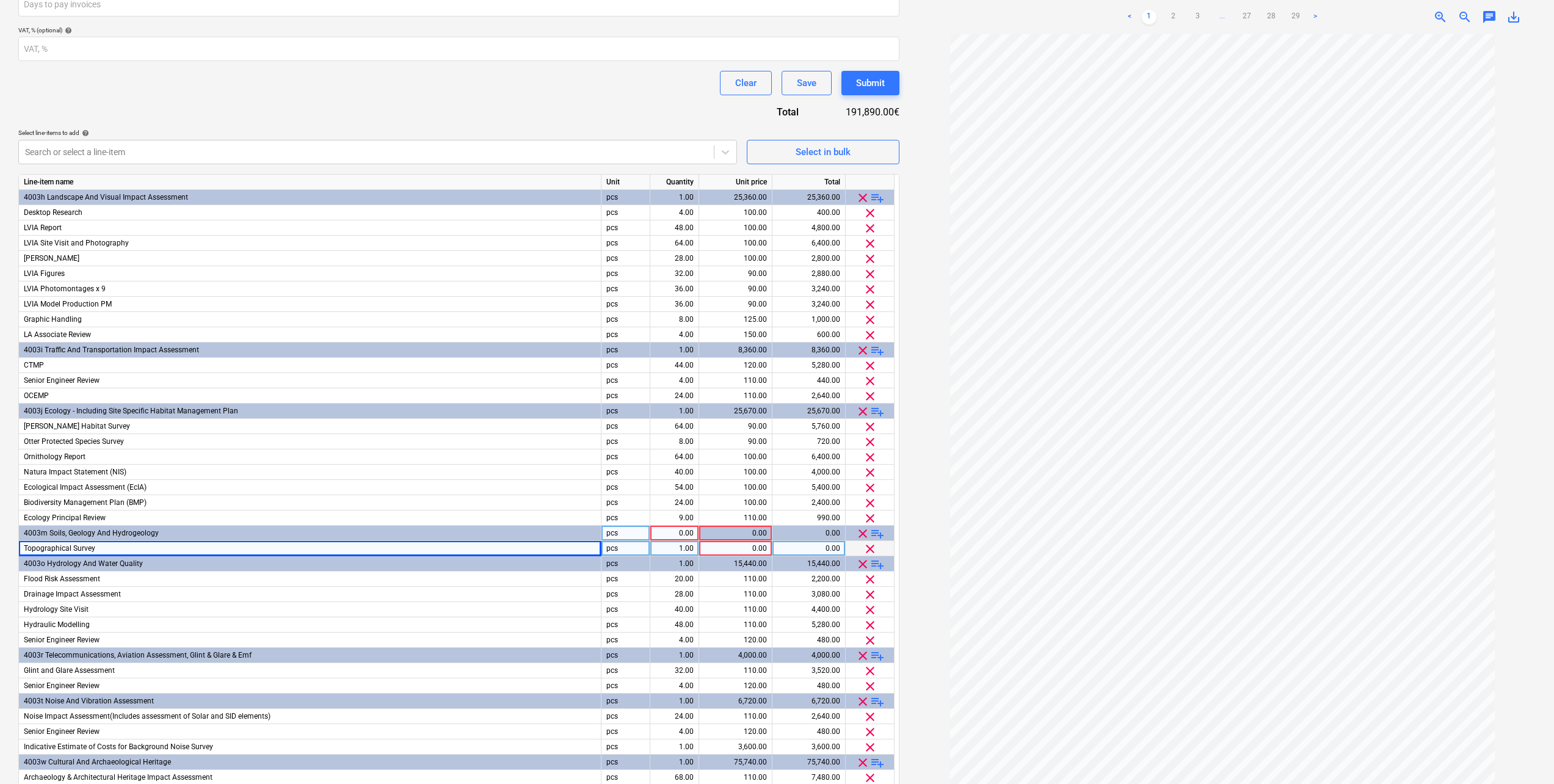
click at [740, 546] on div "0.00" at bounding box center [736, 549] width 63 height 15
type input "18850"
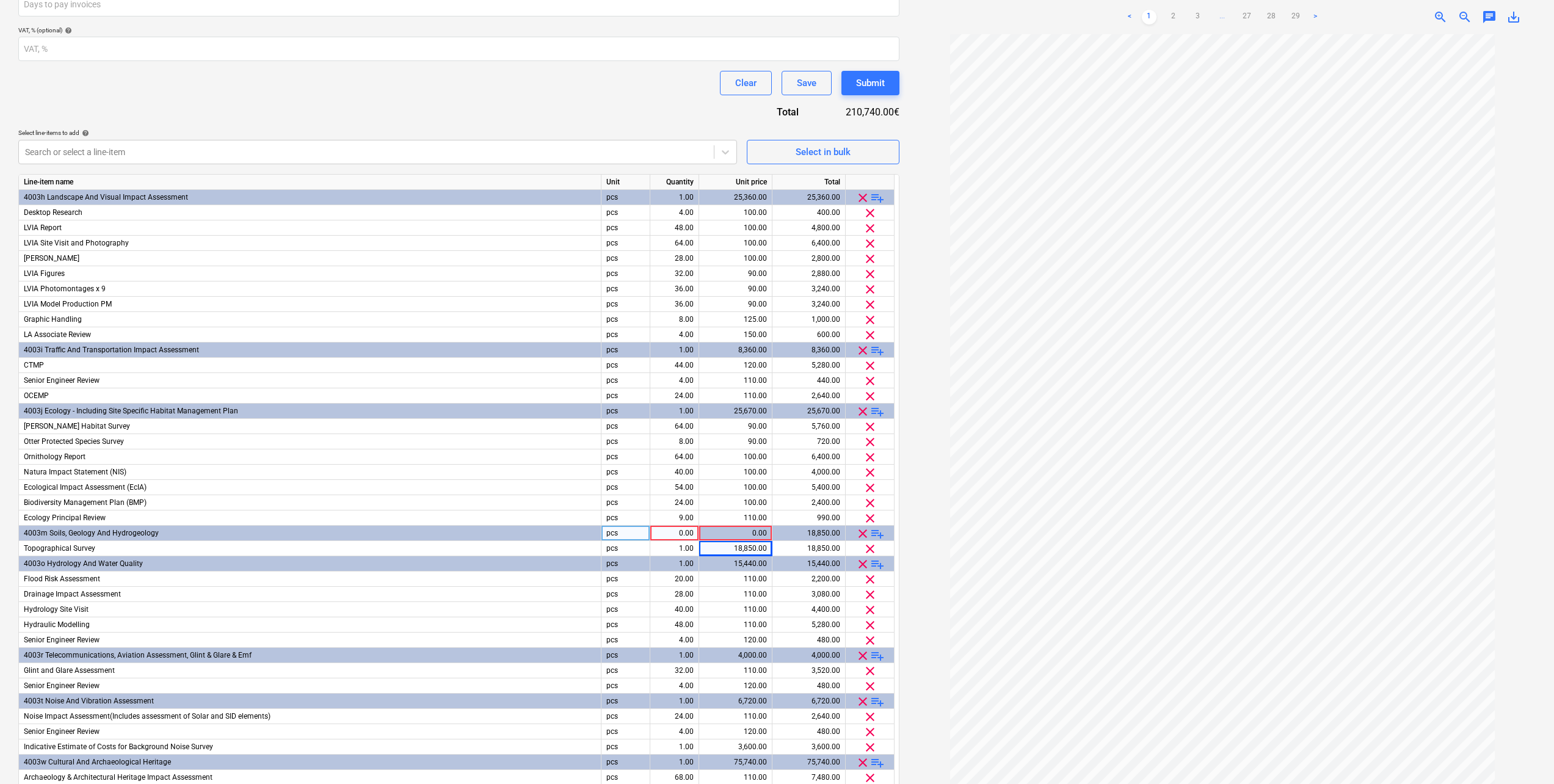
click at [586, 111] on div "Contract name help Derra West ESIA ScheduleOfRates Contract reference number he…" at bounding box center [458, 341] width 881 height 988
click at [681, 531] on div "0.00" at bounding box center [674, 533] width 39 height 15
type input "1"
click at [543, 124] on div "Contract name help Derra West ESIA ScheduleOfRates Contract reference number he…" at bounding box center [458, 341] width 881 height 988
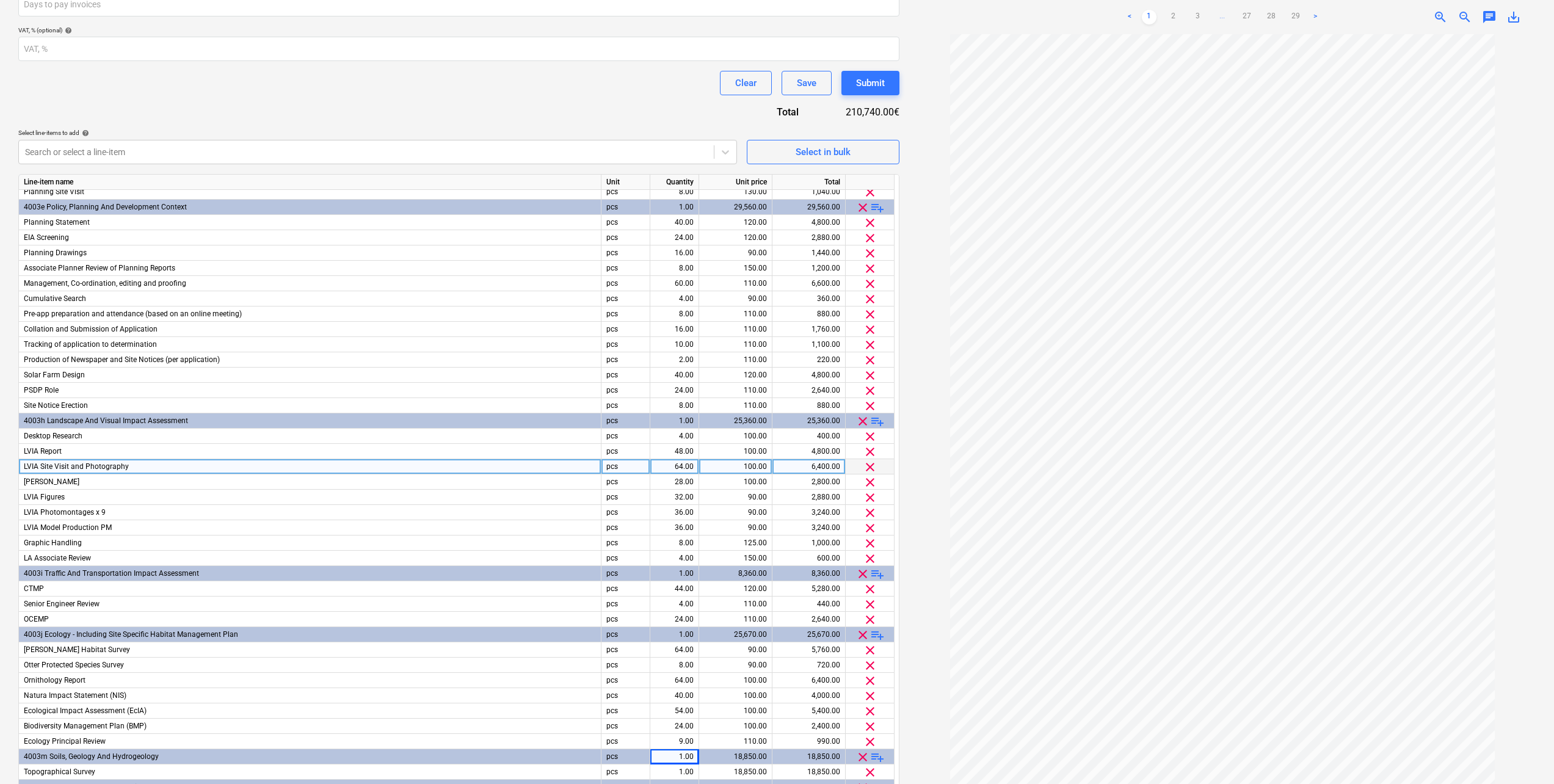
scroll to position [0, 0]
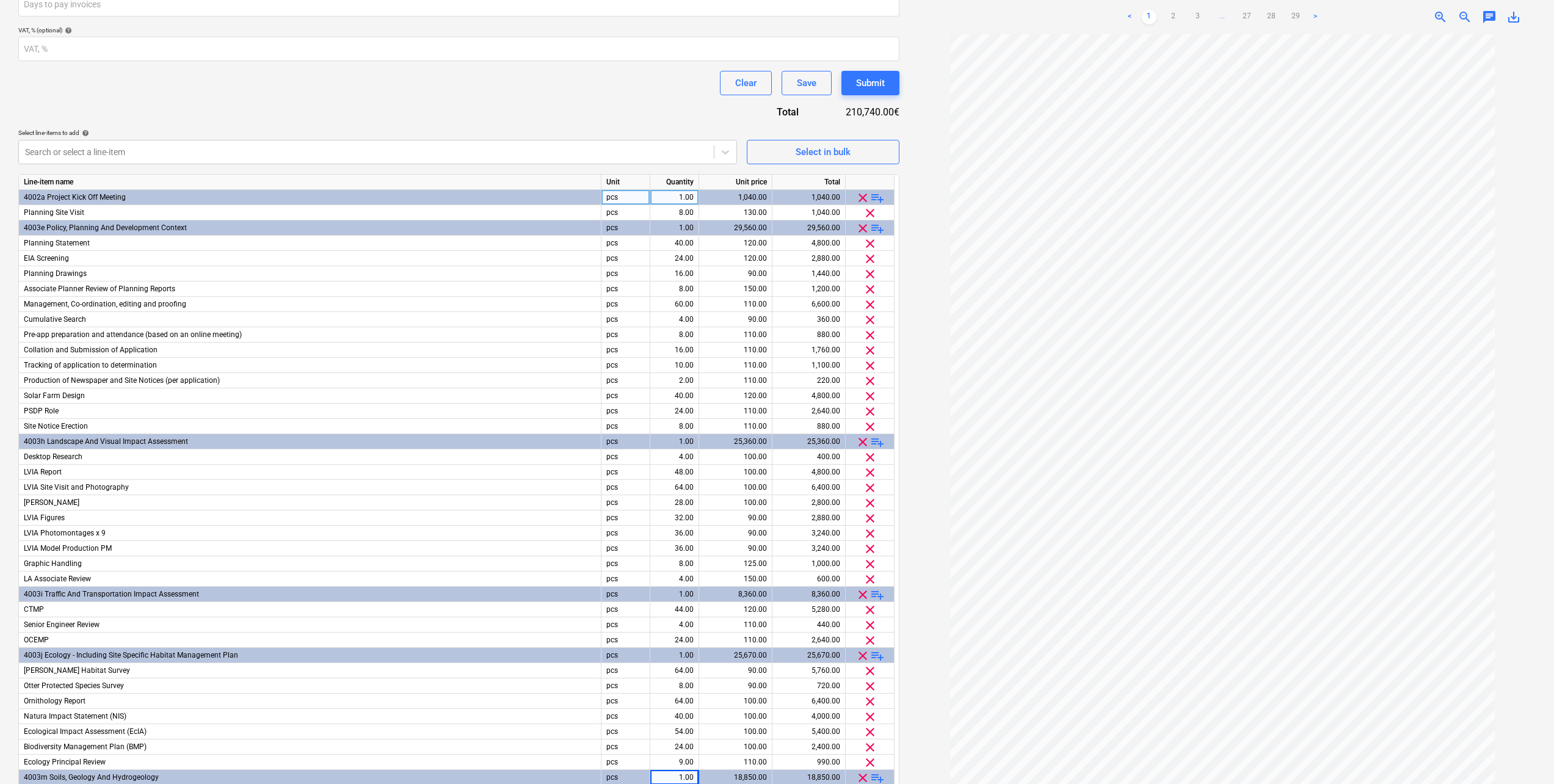
click at [883, 198] on span "playlist_add" at bounding box center [878, 198] width 15 height 15
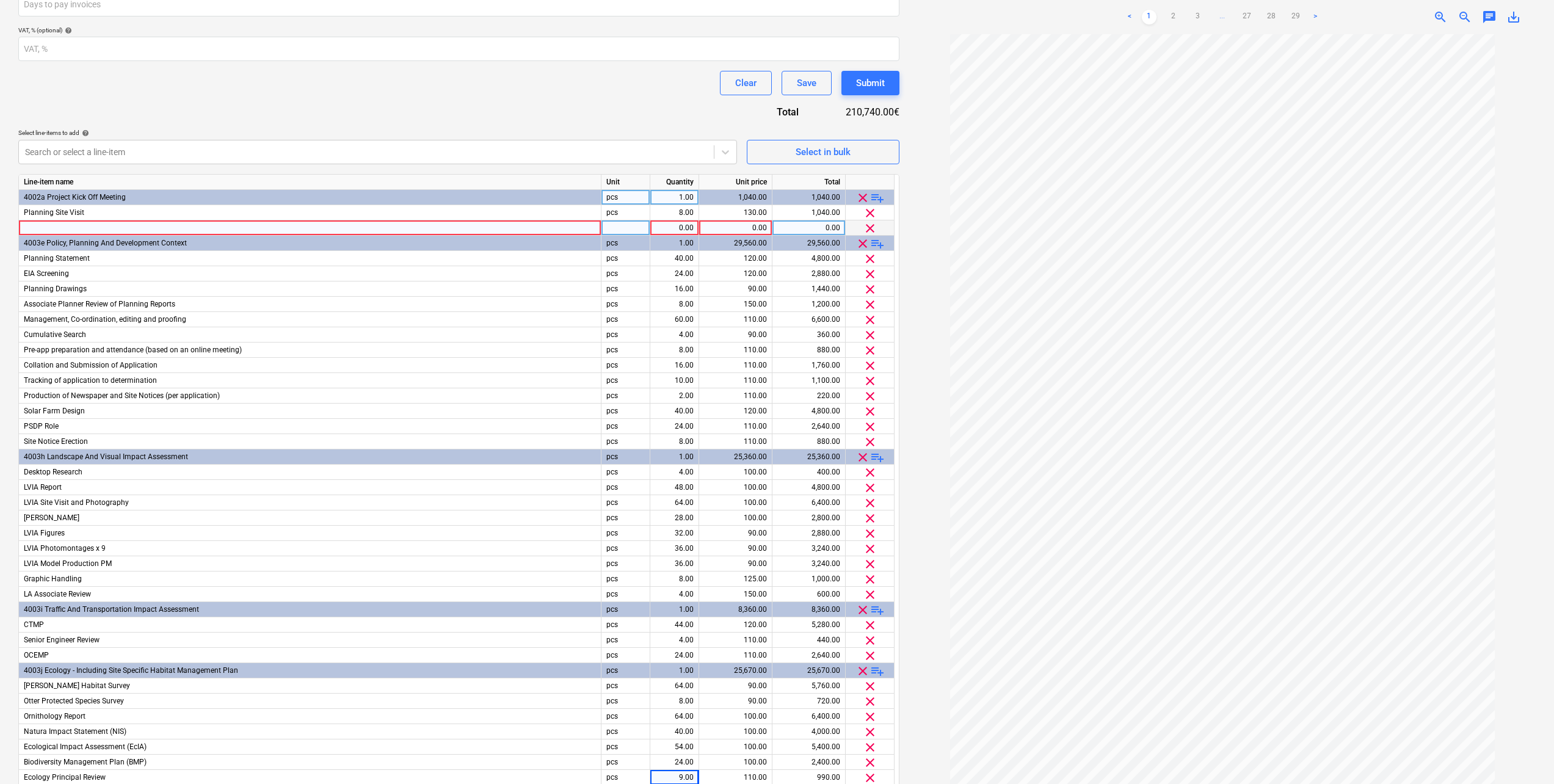
click at [60, 224] on div at bounding box center [310, 228] width 582 height 15
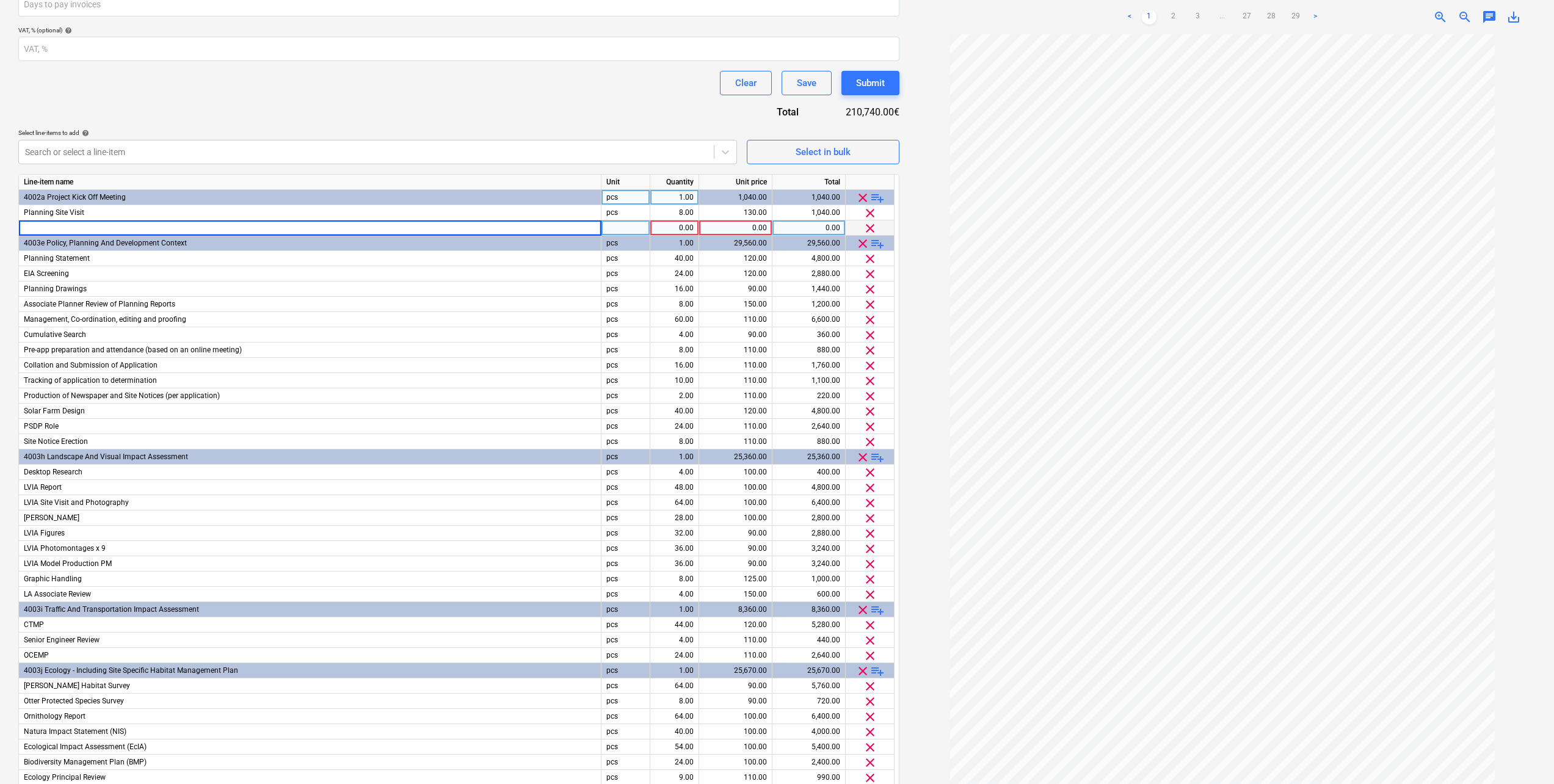
type input "DTM Data"
click at [739, 230] on div "0.00" at bounding box center [736, 228] width 63 height 15
type input "920"
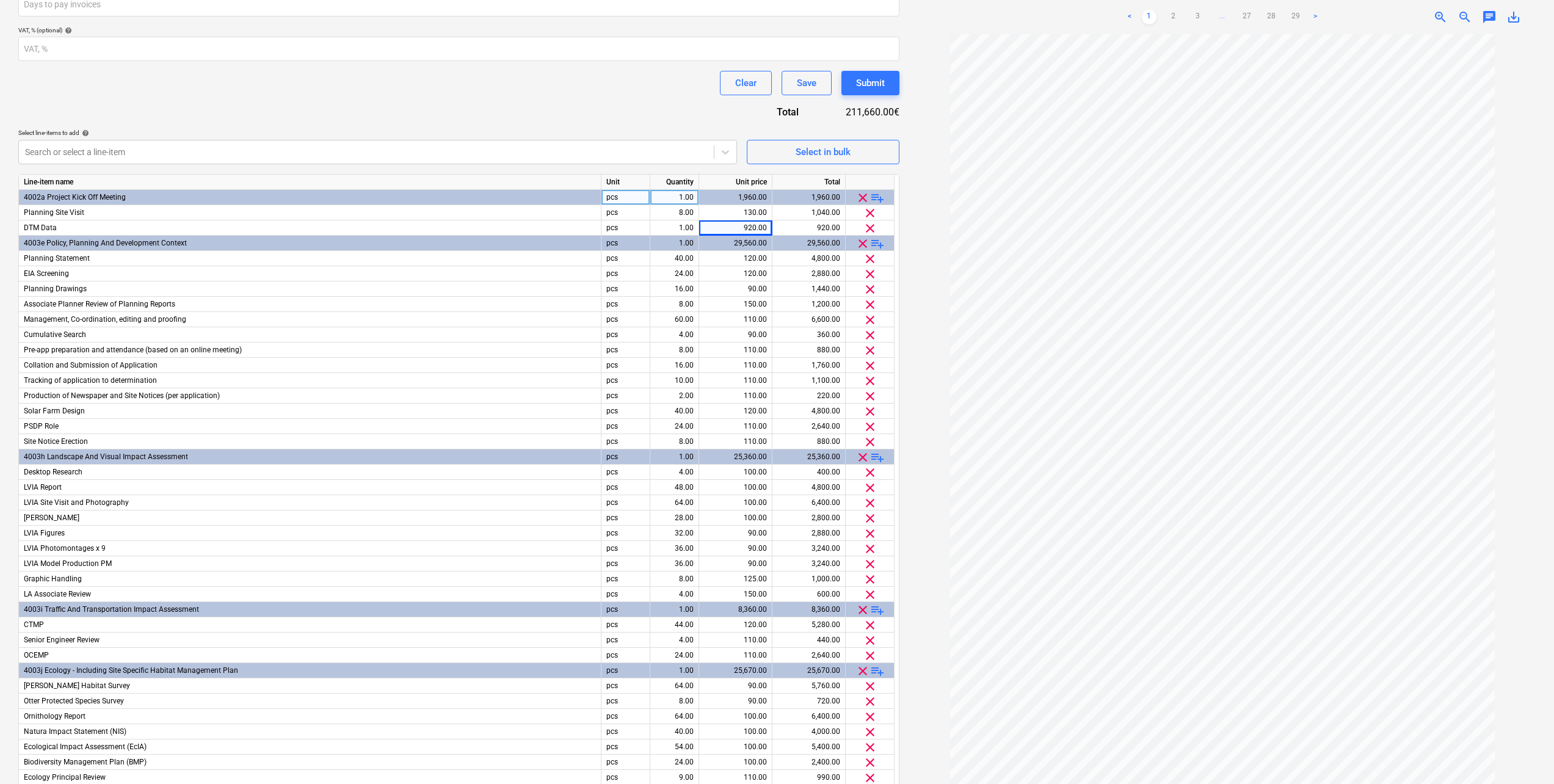
click at [647, 102] on div "Contract name help Derra West ESIA ScheduleOfRates Contract reference number he…" at bounding box center [458, 341] width 881 height 988
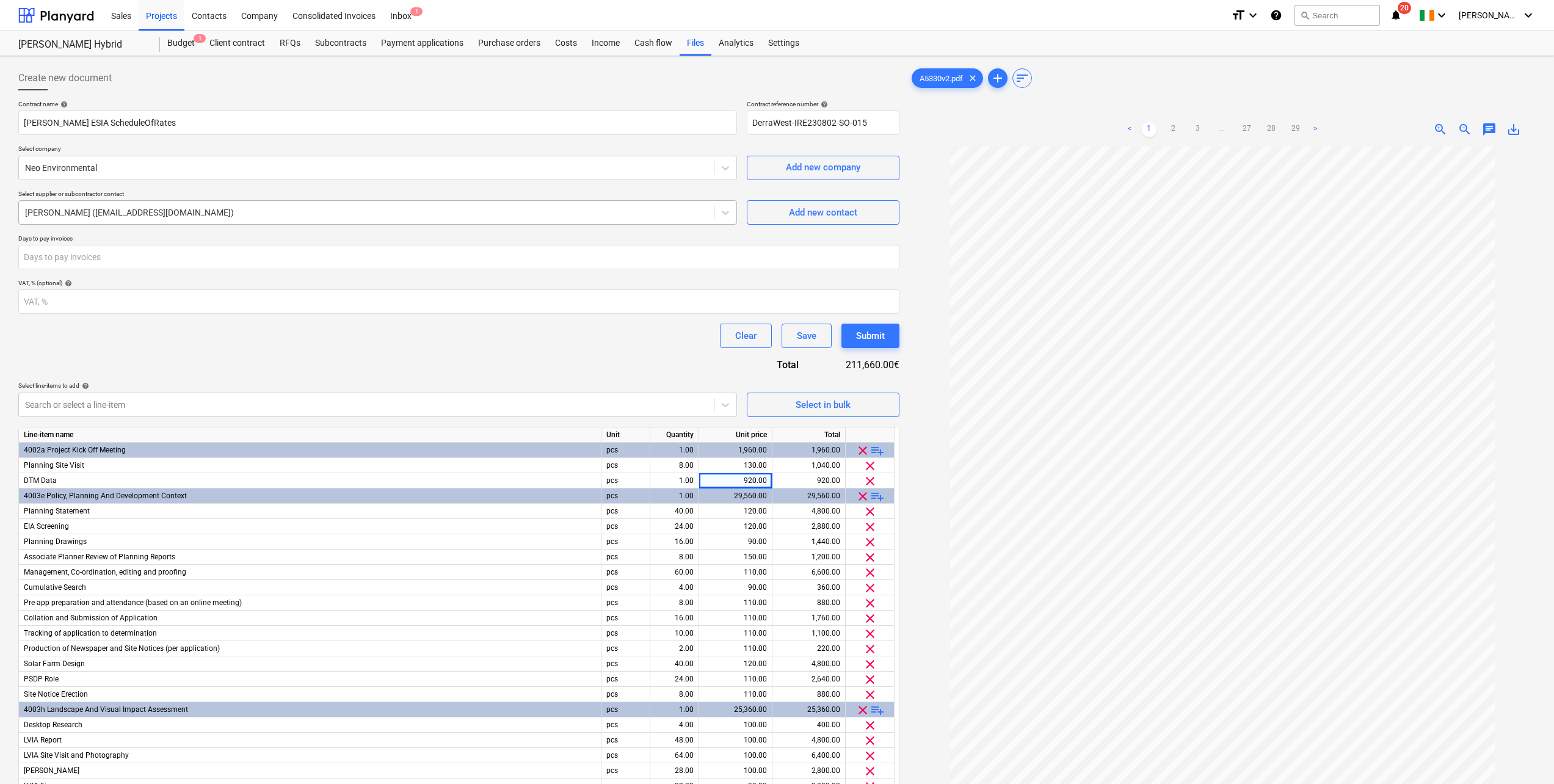
click at [374, 219] on div "Jemma Lumsden (jemma@neo-environmental.co.uk)" at bounding box center [367, 212] width 695 height 17
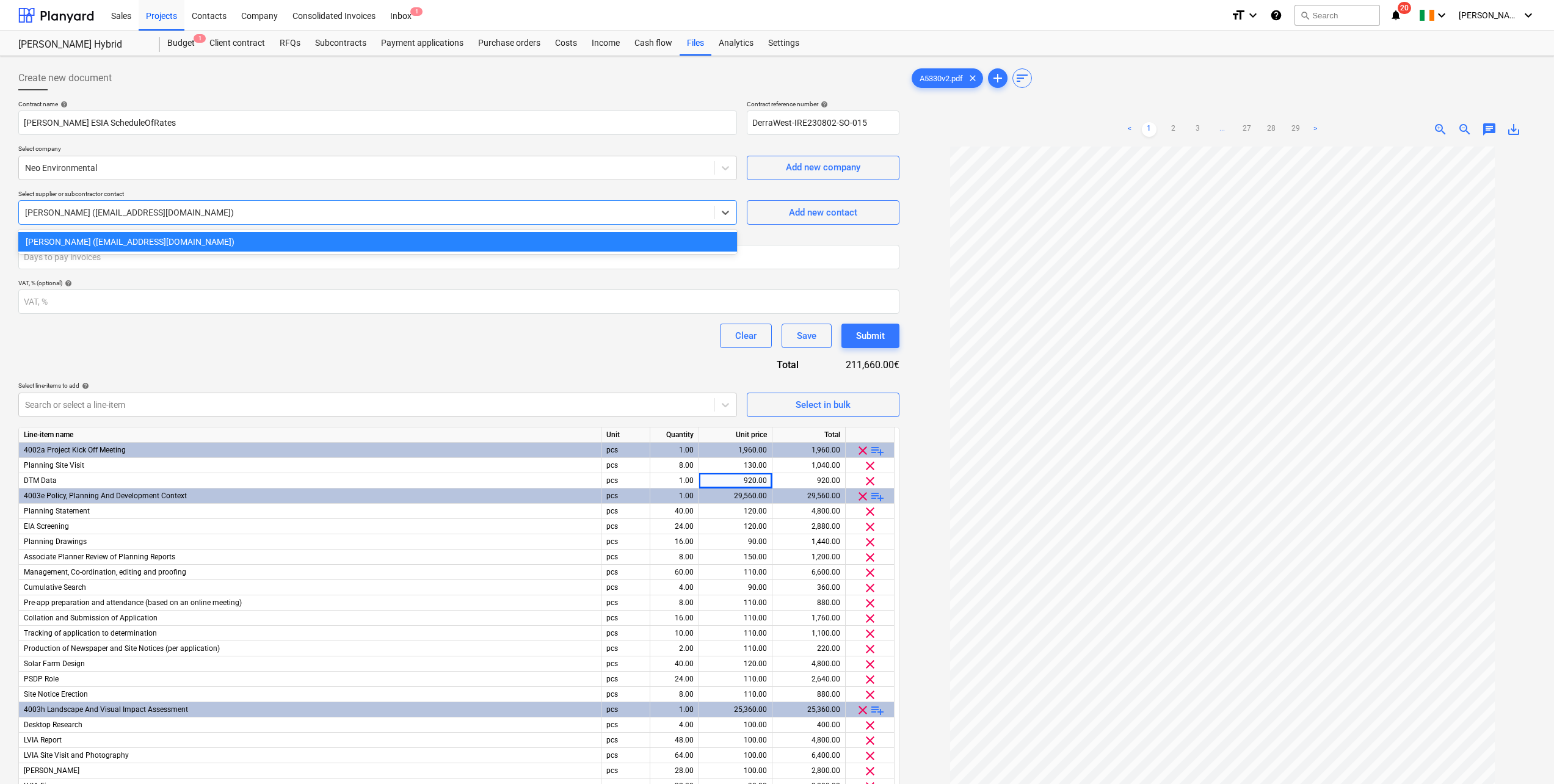
click at [240, 91] on div at bounding box center [458, 95] width 881 height 10
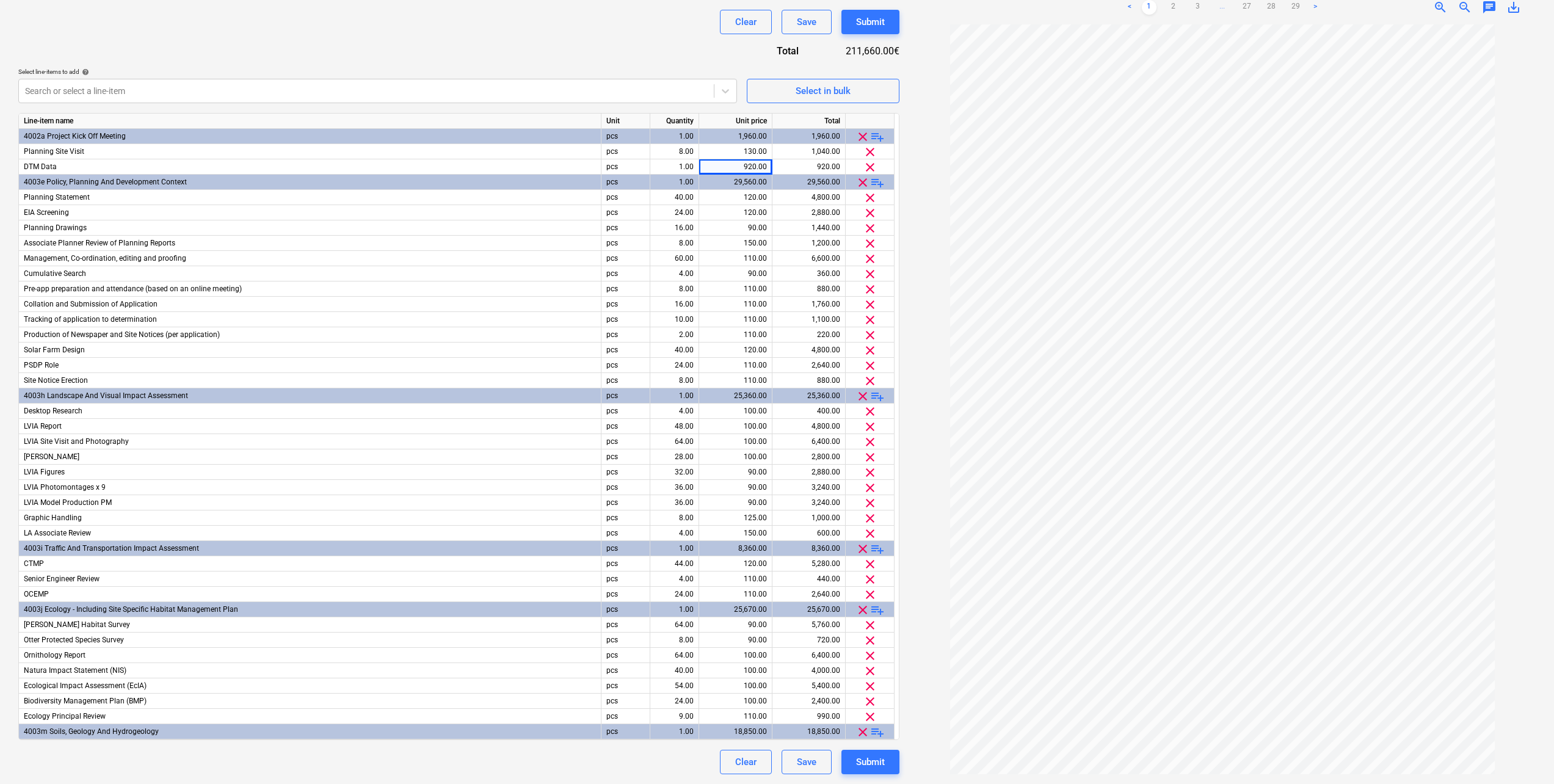
click at [374, 55] on div "Contract name help Derra West ESIA ScheduleOfRates Contract reference number he…" at bounding box center [458, 280] width 881 height 988
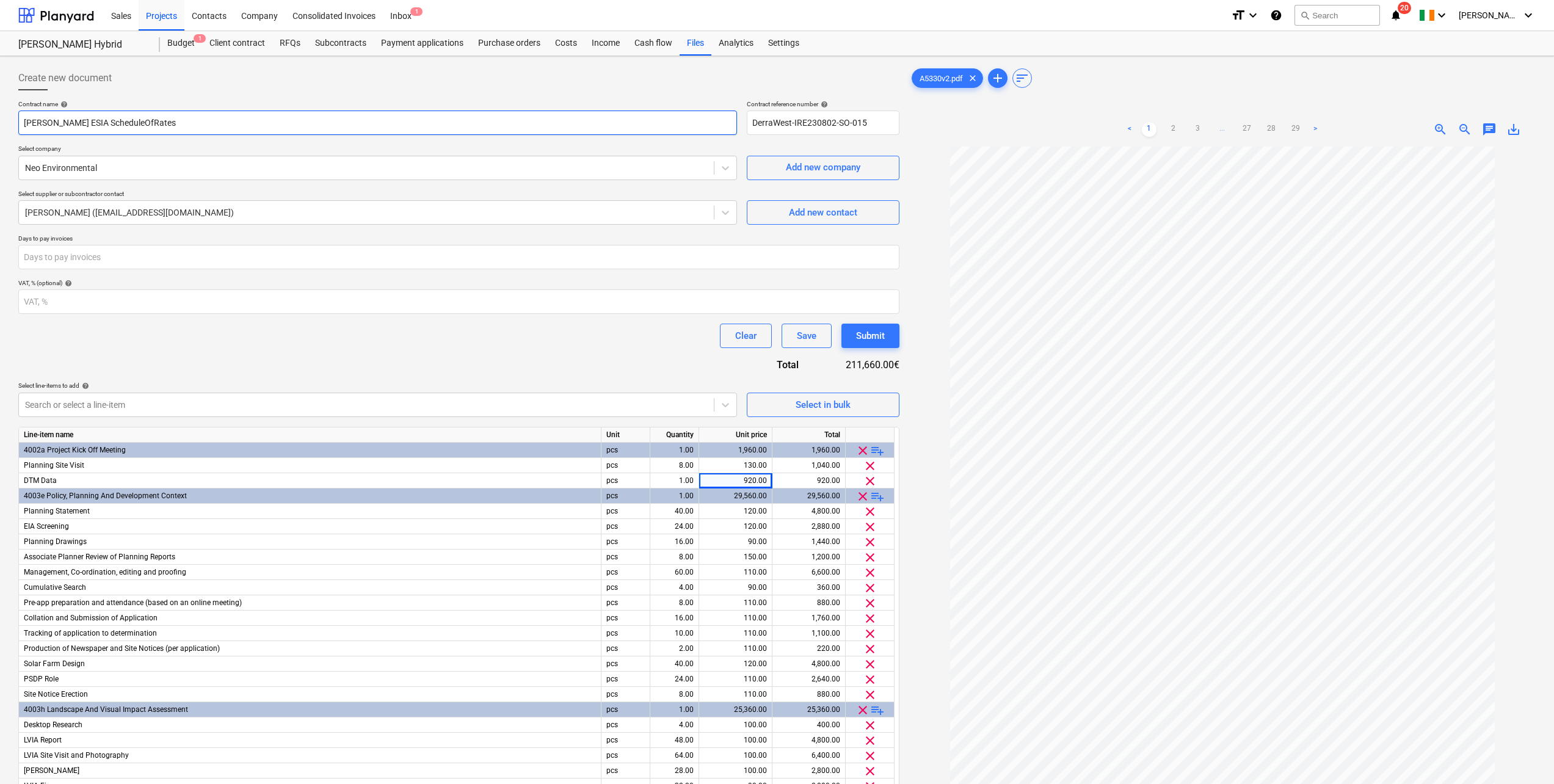
click at [76, 122] on input "[PERSON_NAME] ESIA ScheduleOfRates" at bounding box center [378, 123] width 719 height 25
click at [83, 123] on input "Derra West EIA ScheduleOfRates" at bounding box center [378, 123] width 719 height 25
click at [80, 124] on input "Derra West EIA ScheduleOfRates" at bounding box center [378, 123] width 719 height 25
type input "Derra West EIA ScheduleOfRates"
click at [878, 328] on div "Submit" at bounding box center [871, 336] width 29 height 16
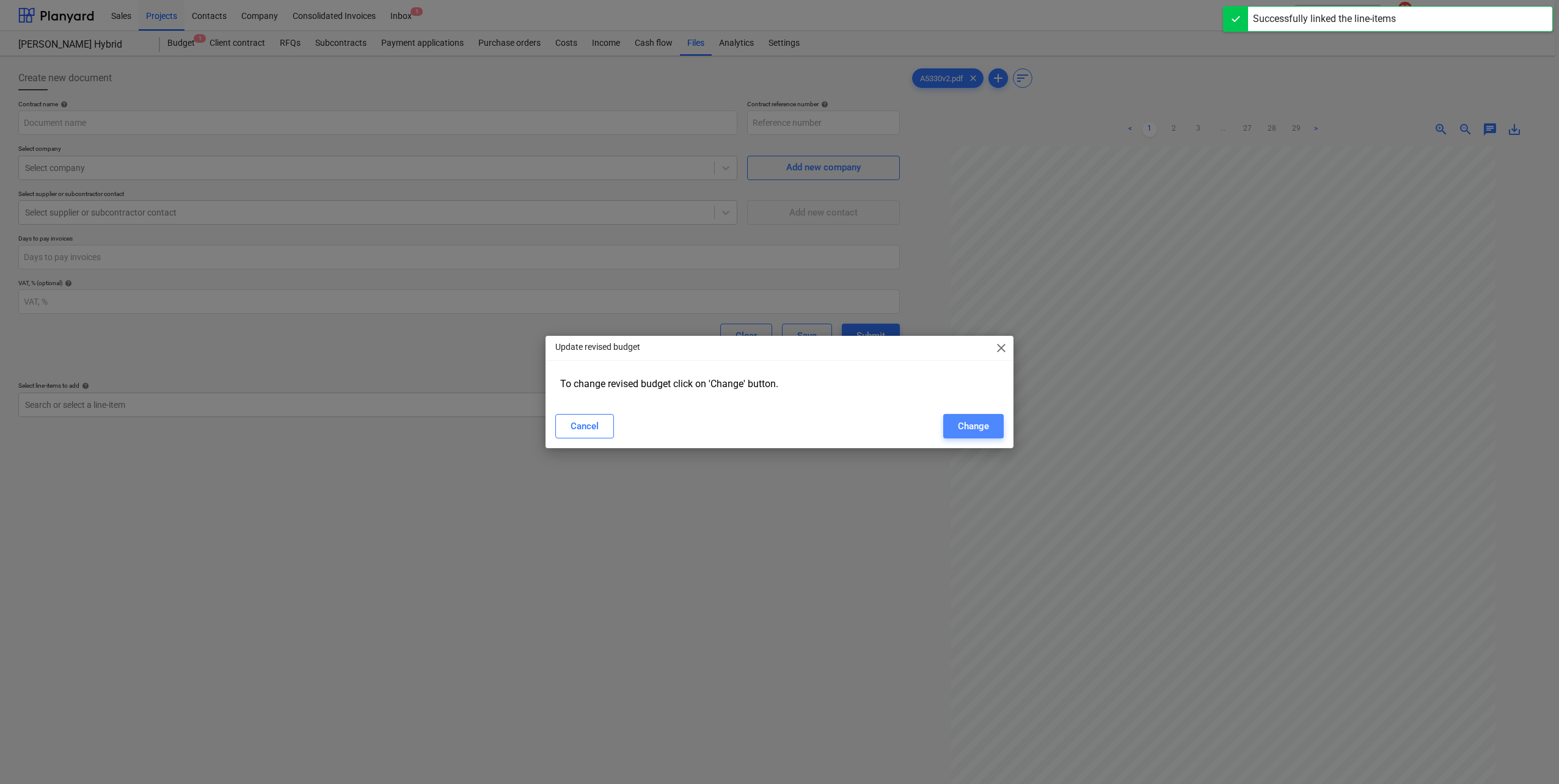
click at [979, 425] on div "Change" at bounding box center [973, 426] width 31 height 16
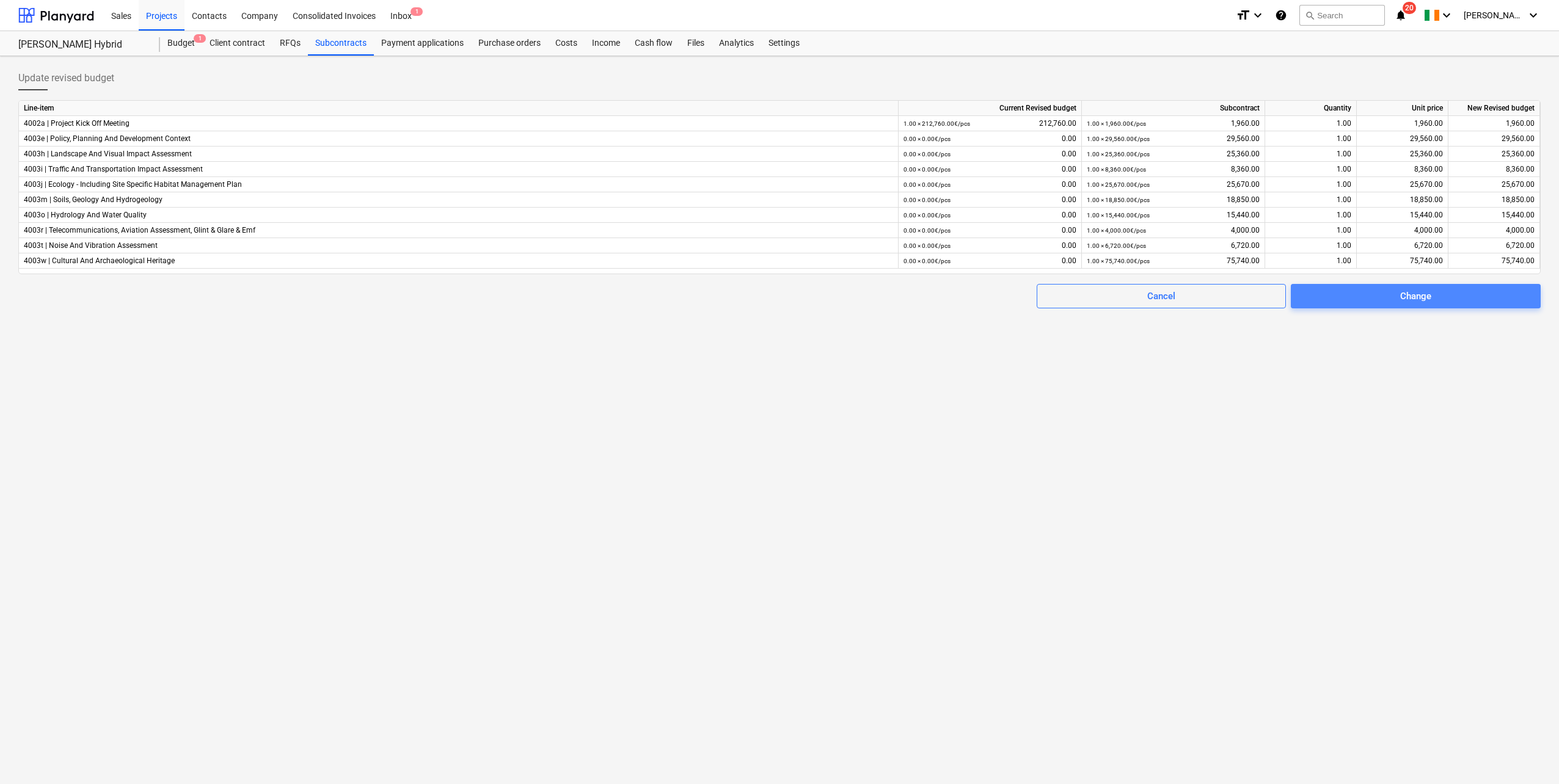
click at [1422, 291] on div "Change" at bounding box center [1415, 296] width 31 height 16
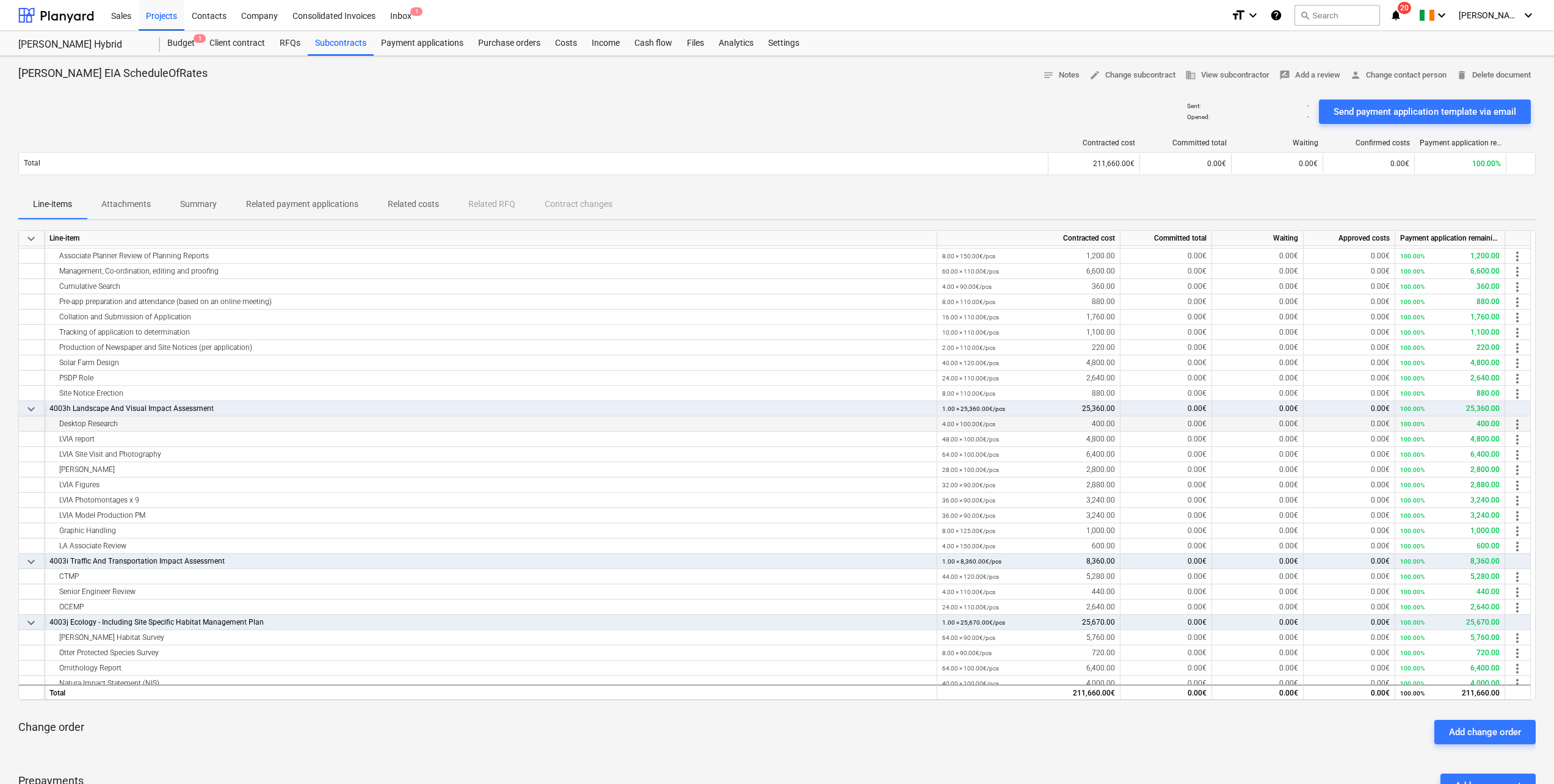
scroll to position [142, 0]
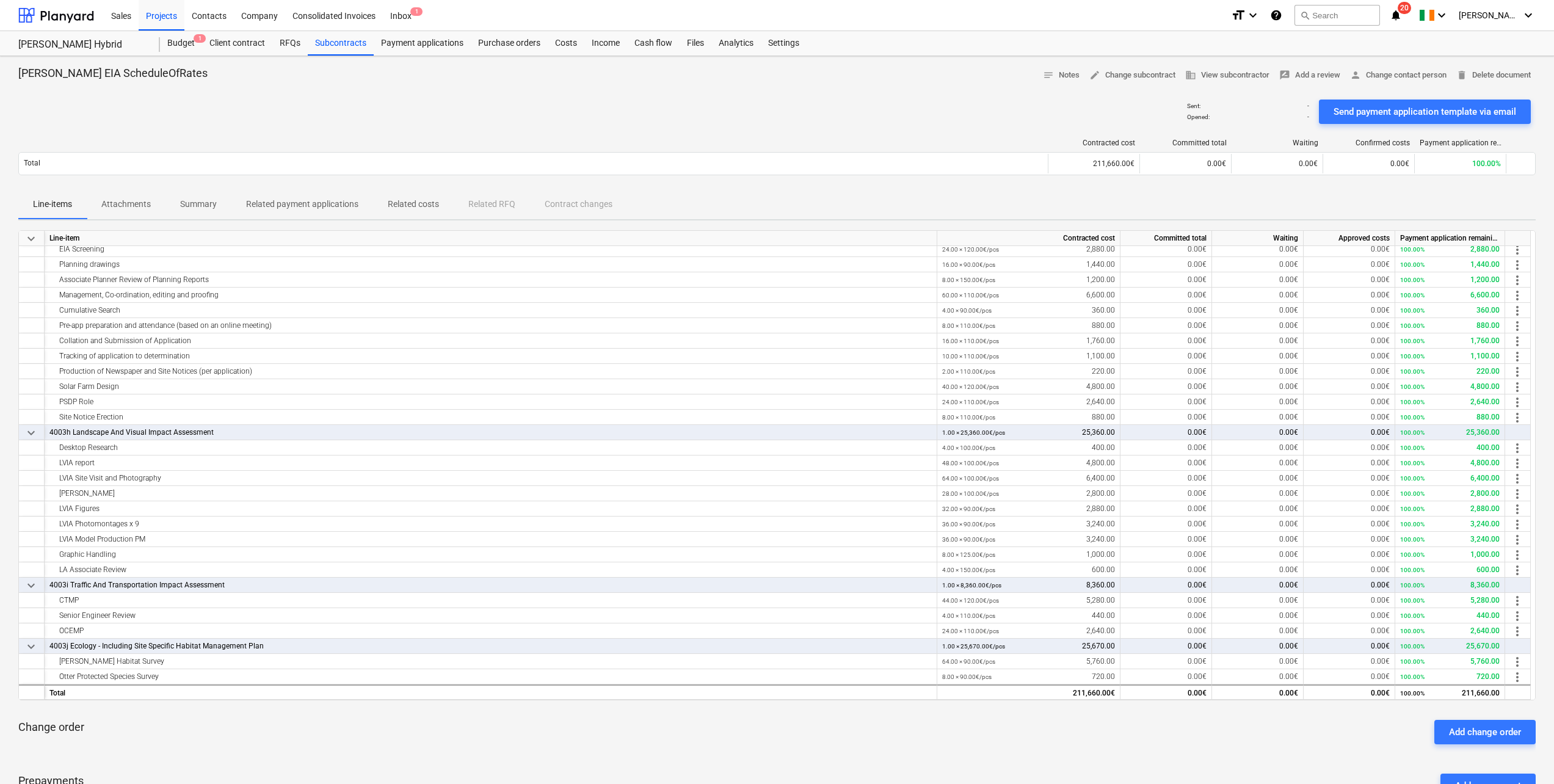
click at [139, 205] on p "Attachments" at bounding box center [126, 204] width 50 height 13
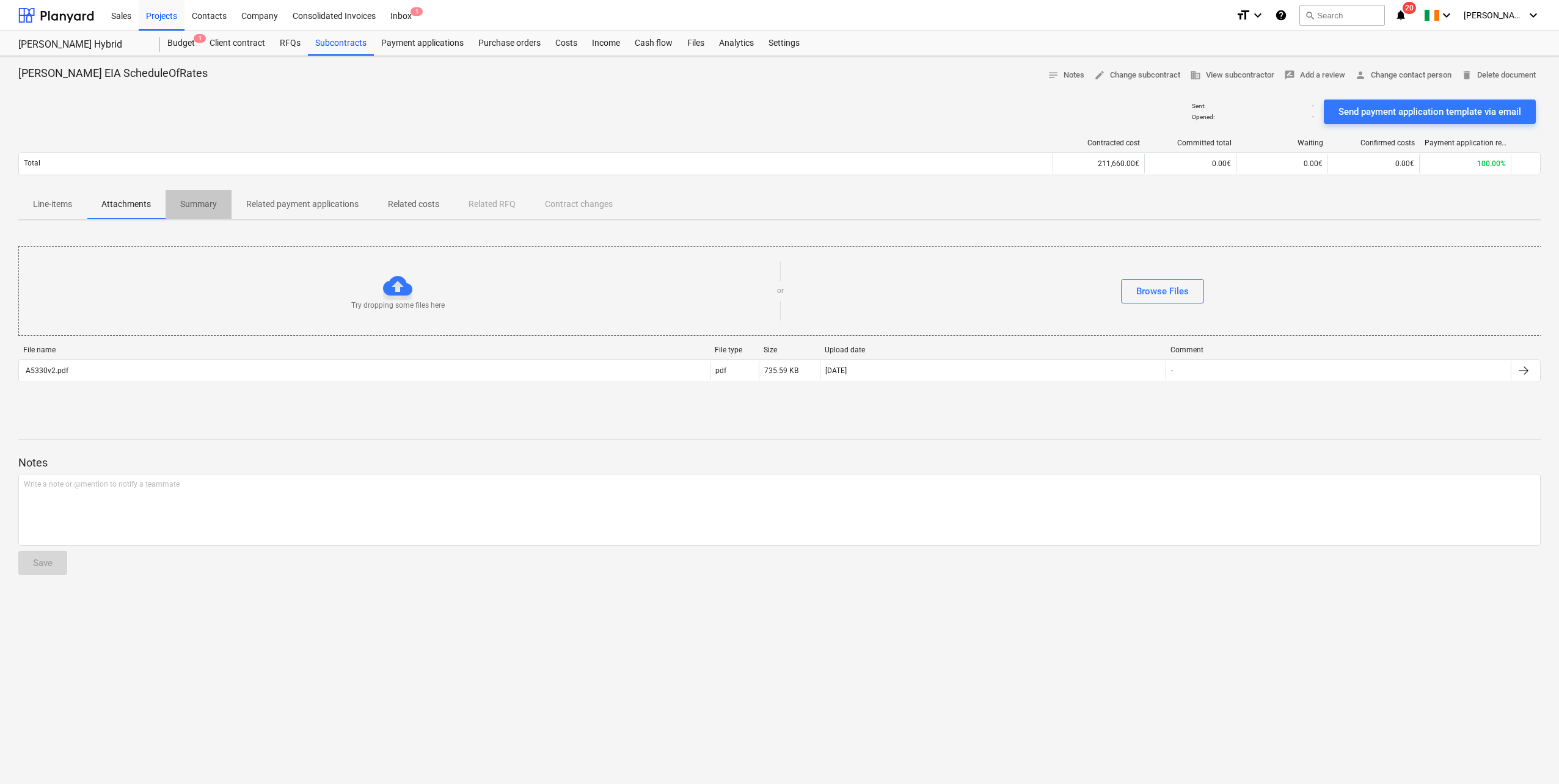
click at [207, 206] on p "Summary" at bounding box center [198, 204] width 36 height 13
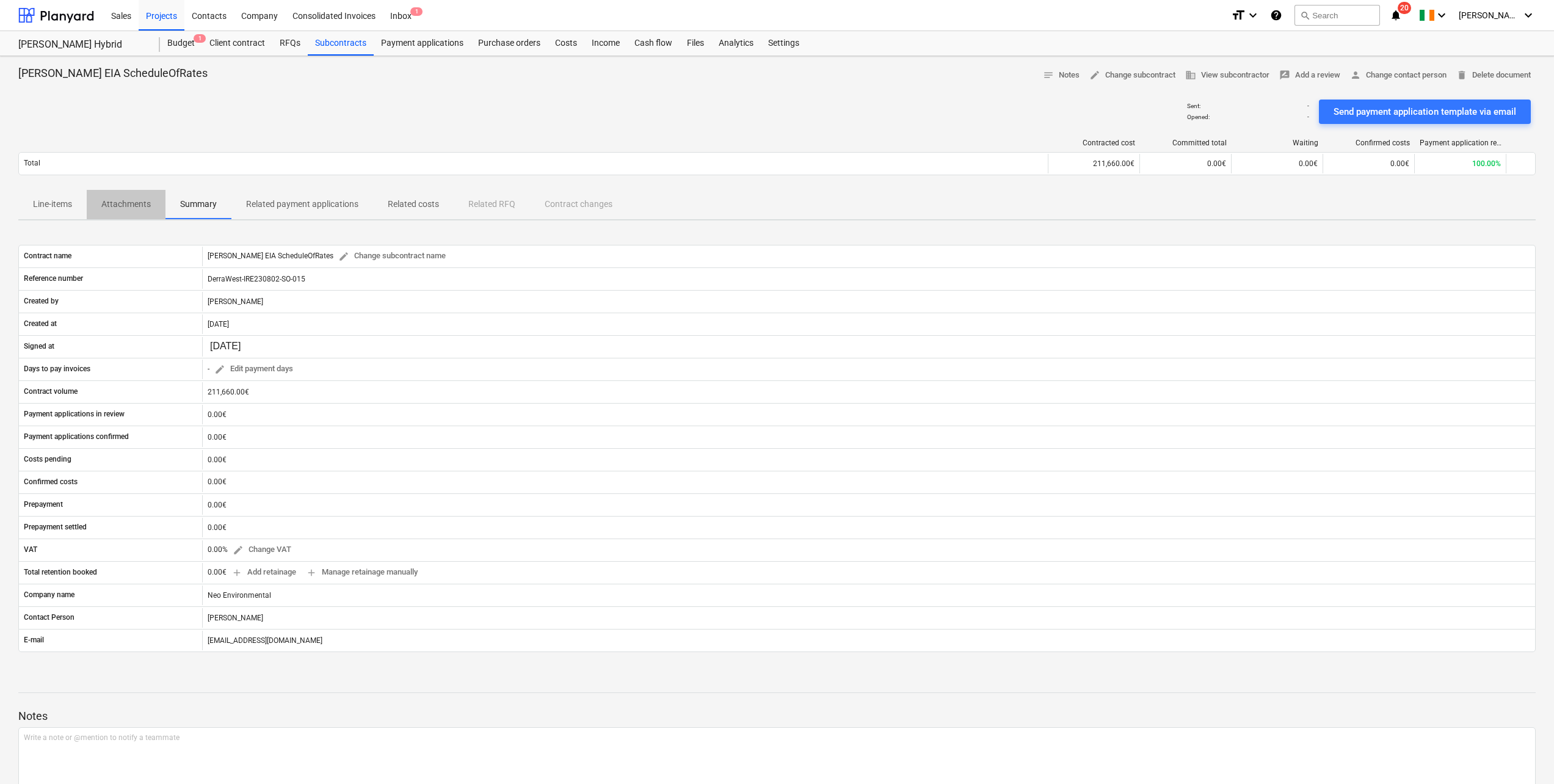
click at [129, 205] on p "Attachments" at bounding box center [126, 204] width 50 height 13
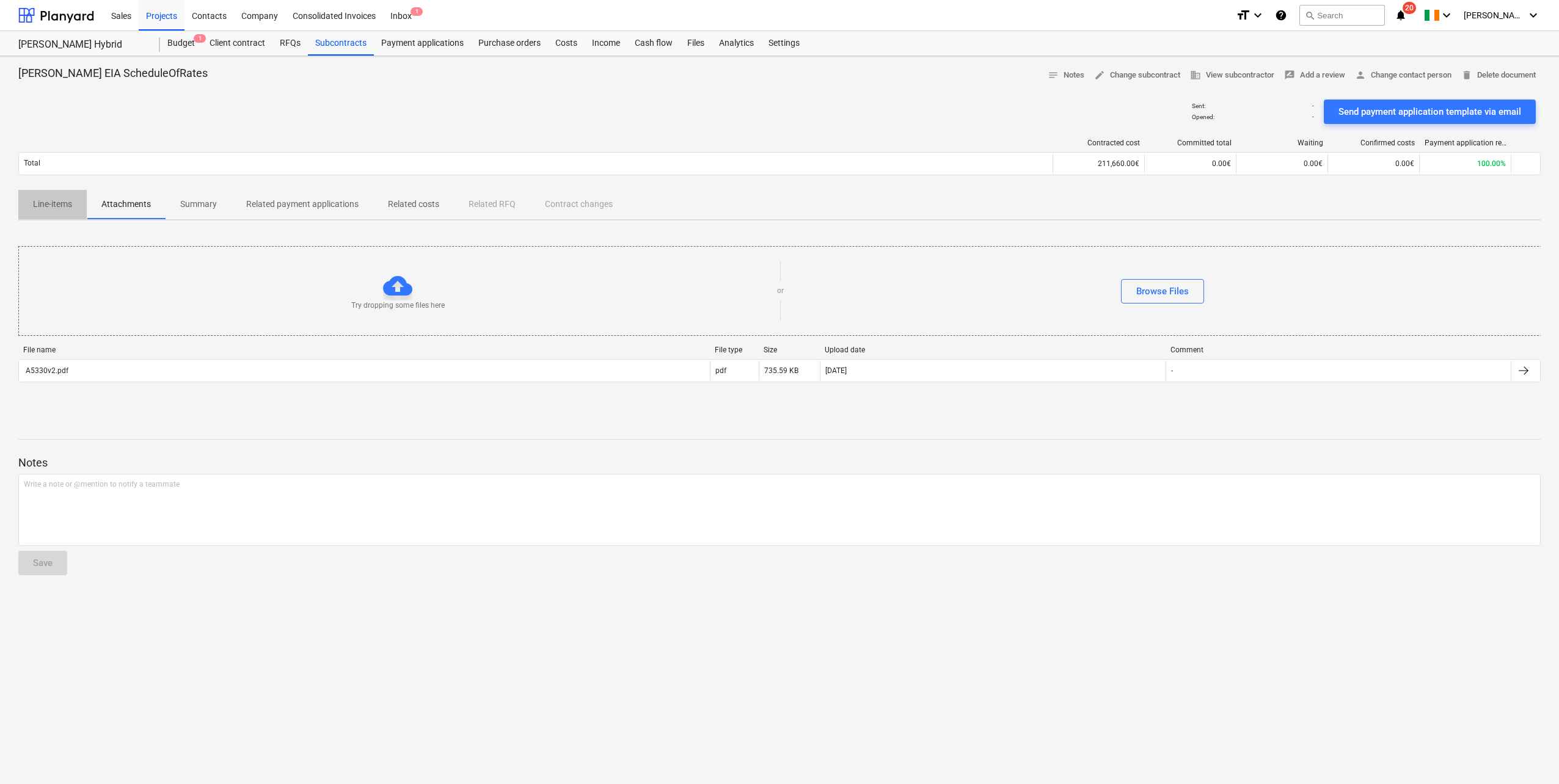
click at [54, 204] on p "Line-items" at bounding box center [53, 204] width 39 height 13
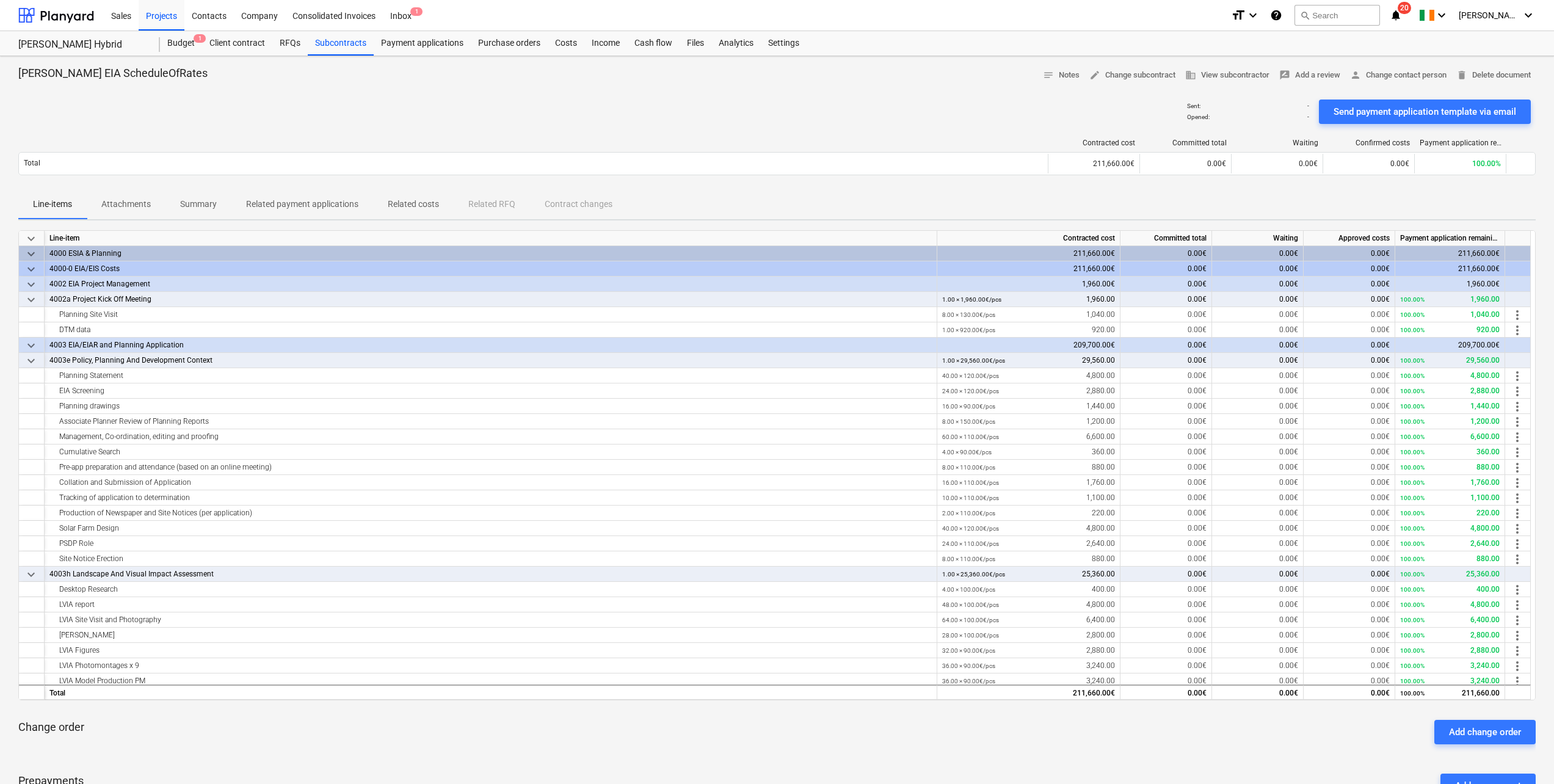
click at [191, 204] on p "Summary" at bounding box center [198, 204] width 36 height 13
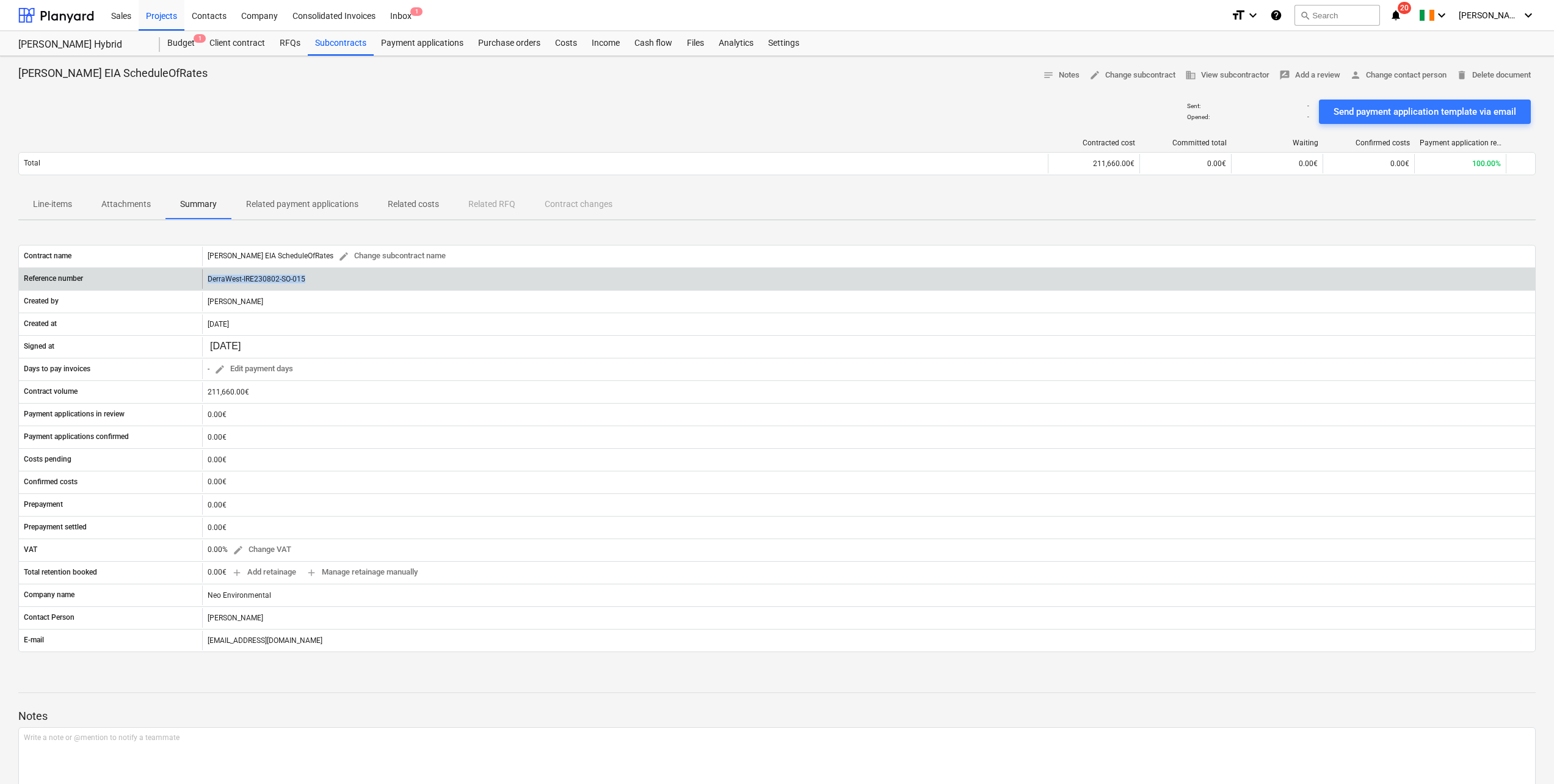
drag, startPoint x: 308, startPoint y: 277, endPoint x: 207, endPoint y: 280, distance: 101.0
click at [207, 280] on div "DerraWest-IRE230802-SO-015" at bounding box center [868, 279] width 1333 height 20
copy div "DerraWest-IRE230802-SO-015"
